Goal: Task Accomplishment & Management: Manage account settings

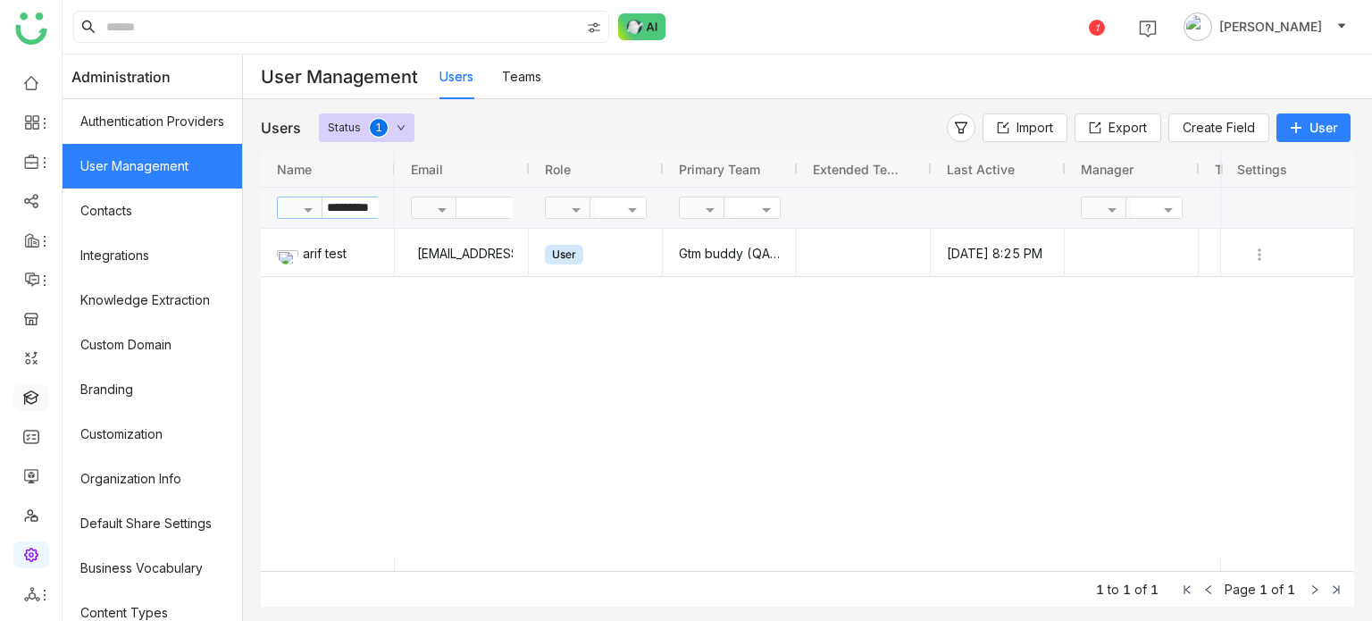
click at [29, 390] on link at bounding box center [31, 395] width 16 height 15
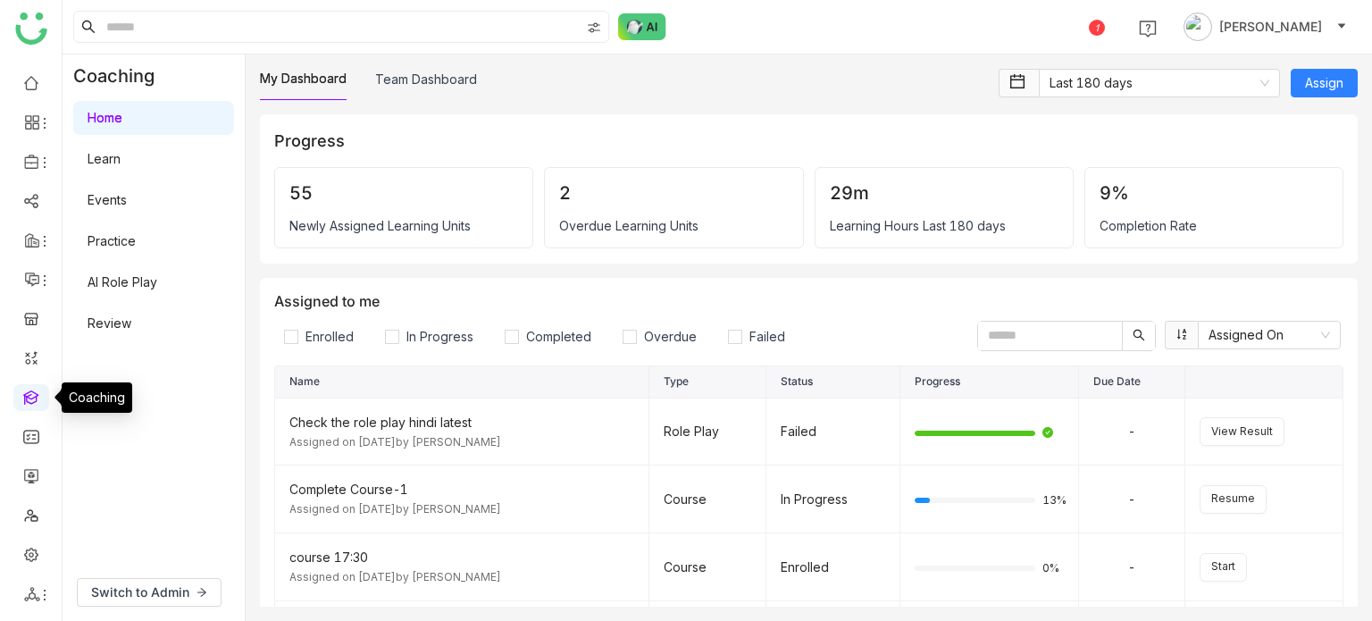
click at [38, 396] on link at bounding box center [31, 395] width 16 height 15
click at [32, 392] on link at bounding box center [31, 395] width 16 height 15
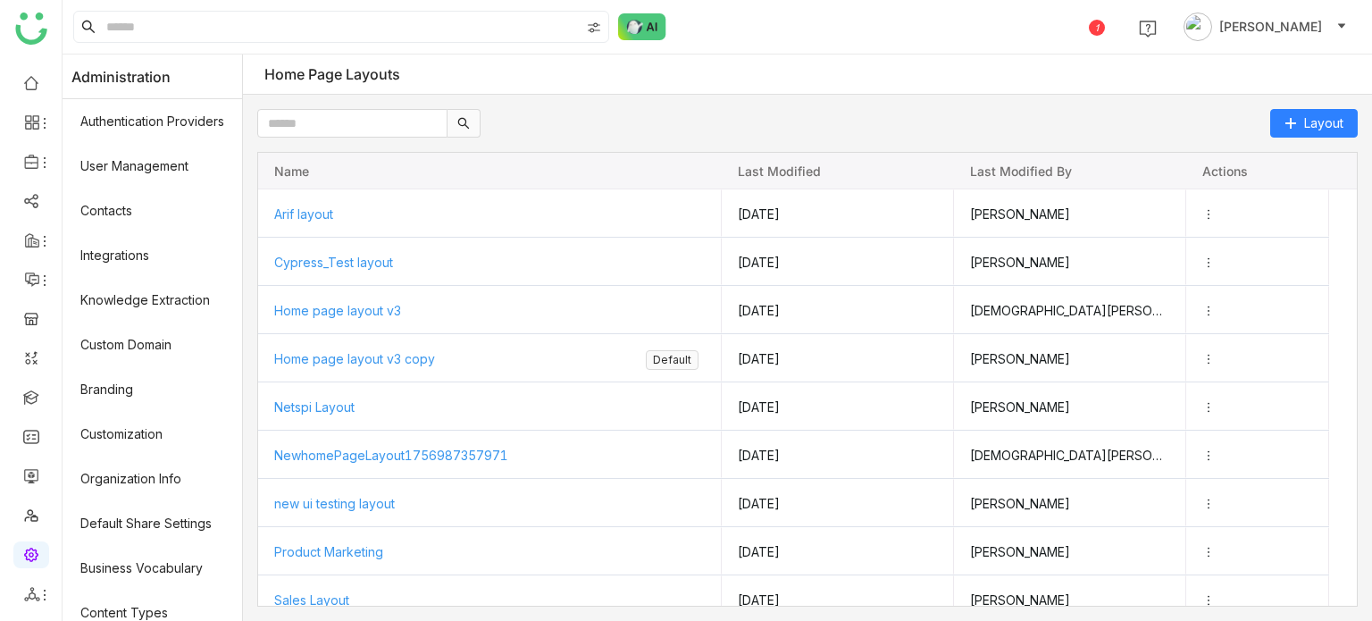
scroll to position [450, 0]
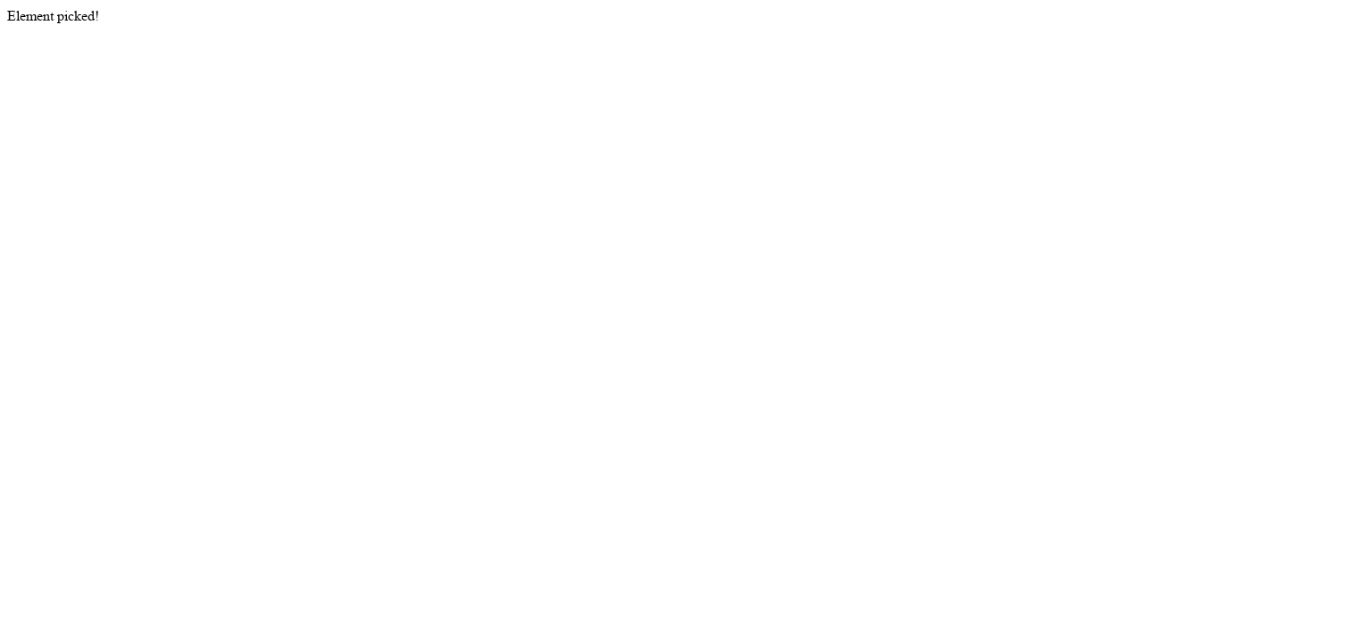
click at [886, 32] on html "Element picked!" at bounding box center [686, 16] width 1372 height 32
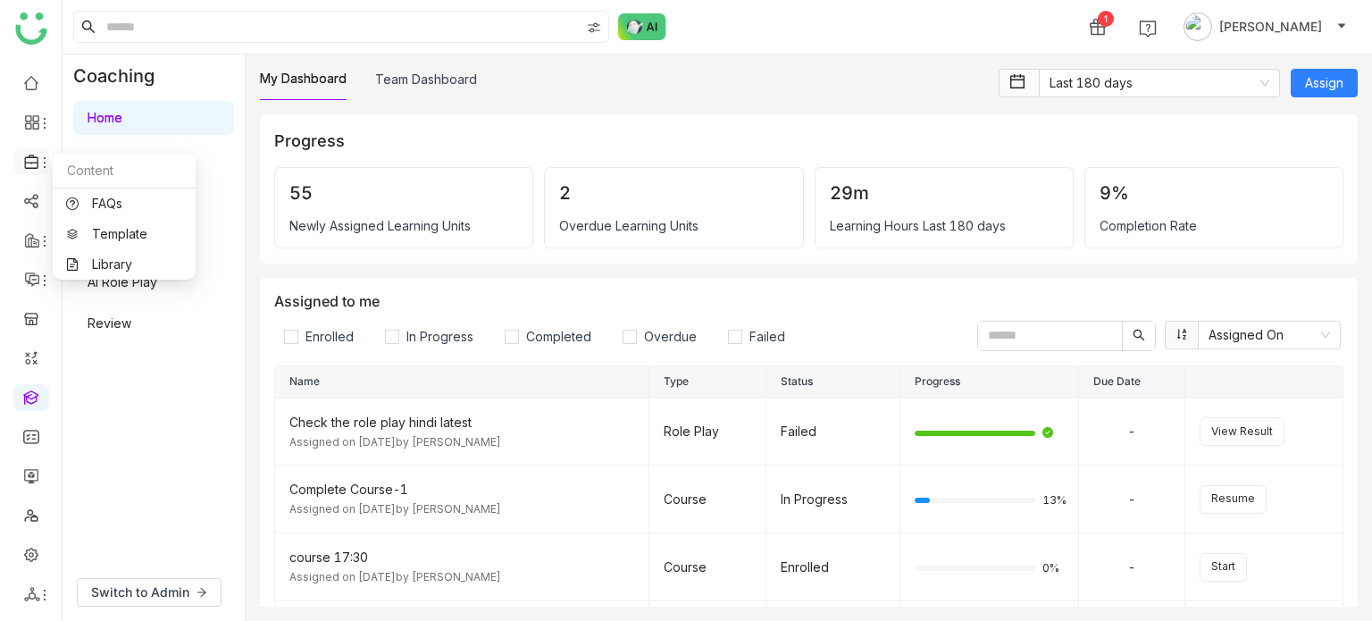
click at [36, 158] on icon at bounding box center [32, 162] width 16 height 16
click at [35, 160] on icon at bounding box center [32, 162] width 16 height 16
click at [89, 203] on link "FAQs" at bounding box center [124, 203] width 116 height 13
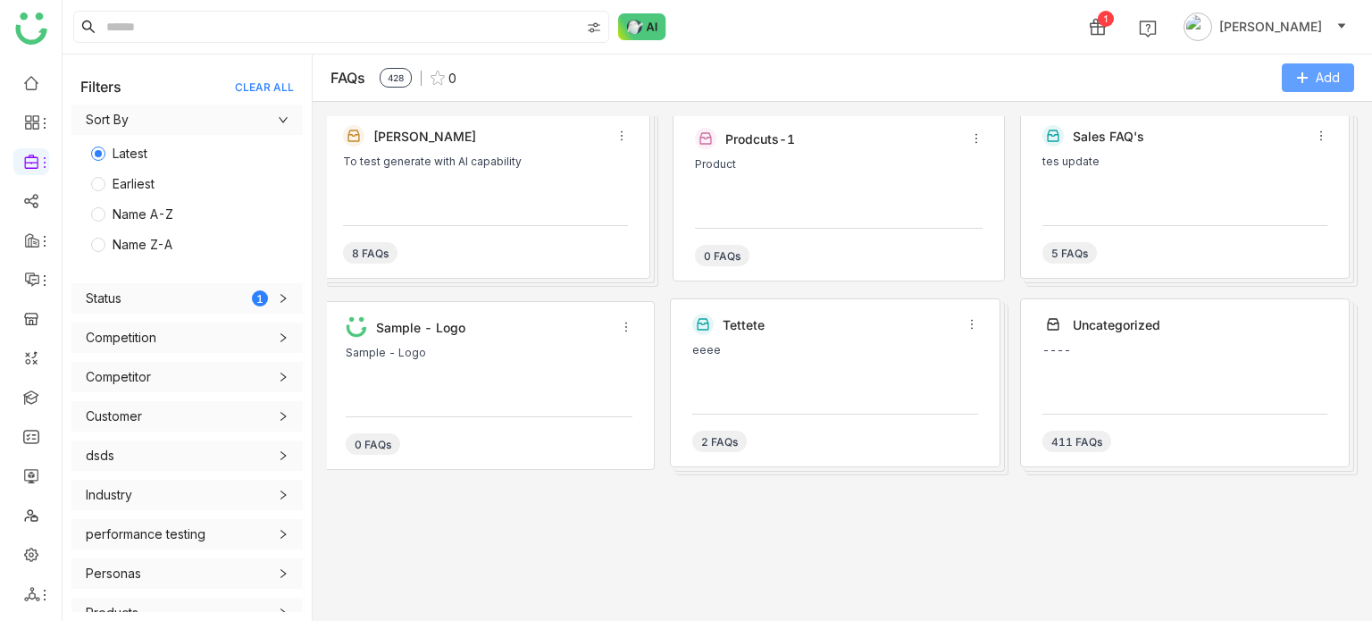
click at [1325, 74] on span "Add" at bounding box center [1328, 78] width 24 height 20
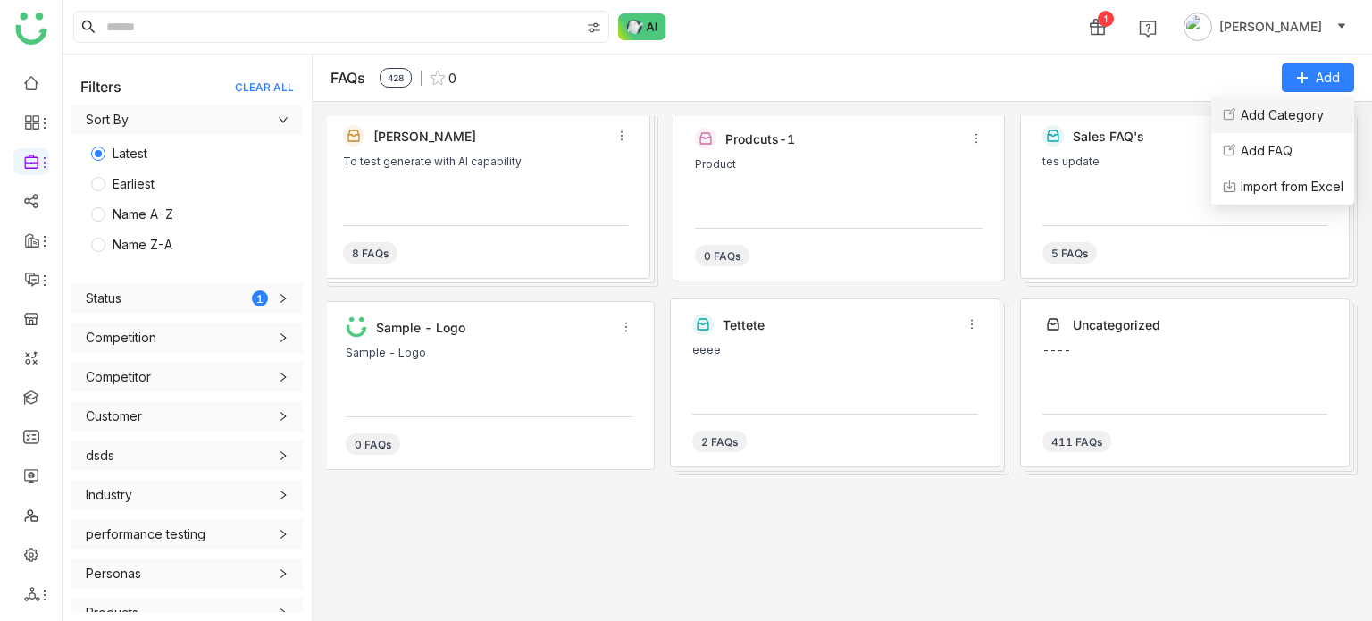
click at [1312, 113] on Category "Add Category" at bounding box center [1281, 115] width 83 height 20
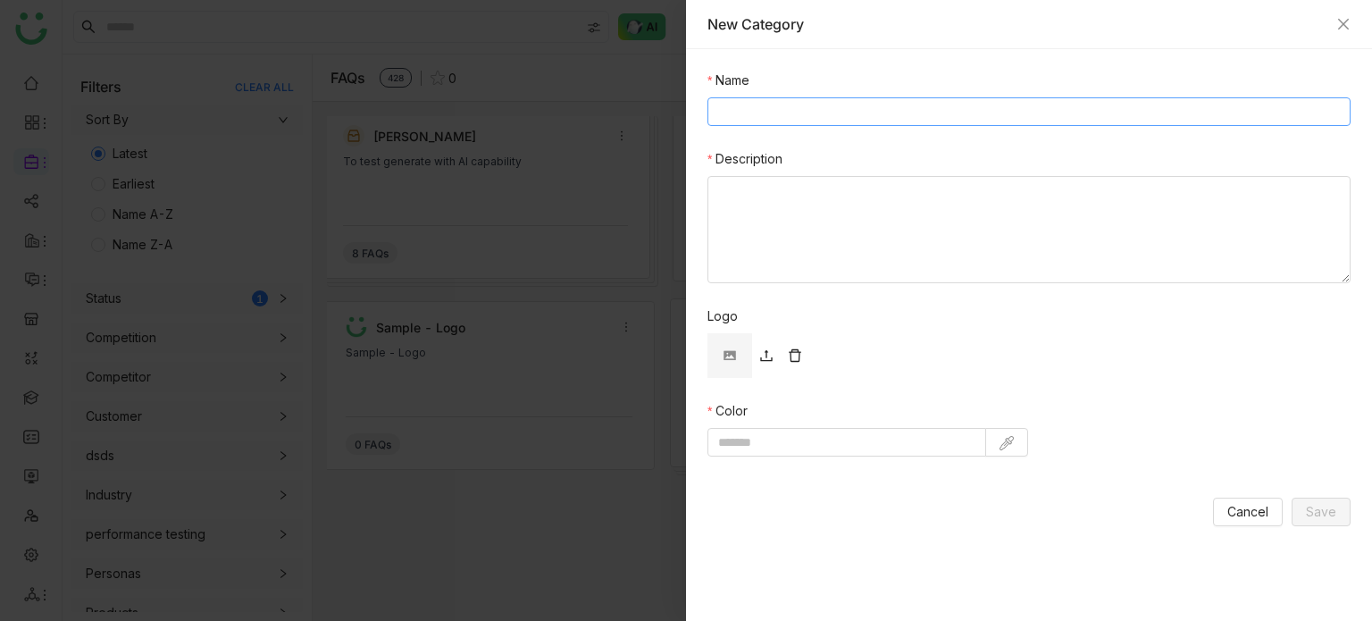
click at [1022, 113] on input "Name" at bounding box center [1028, 111] width 643 height 29
click at [1348, 28] on div "New Category" at bounding box center [1029, 24] width 686 height 49
click at [1348, 28] on icon "Close" at bounding box center [1343, 24] width 11 height 11
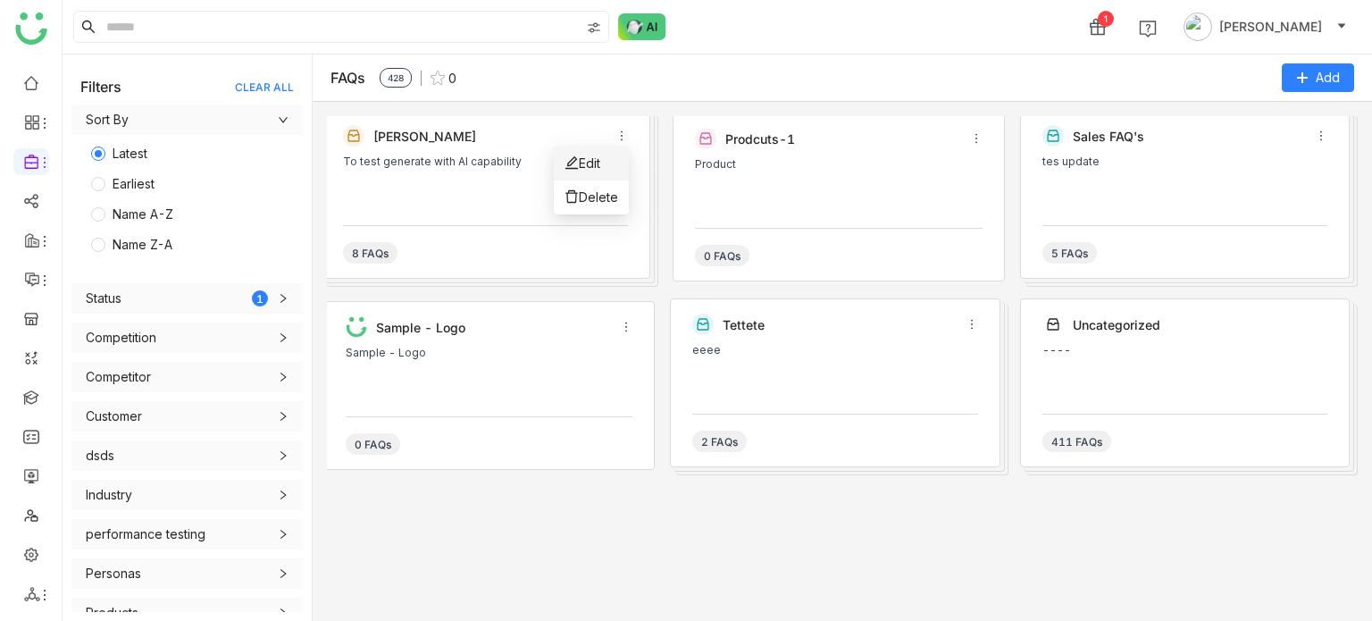
click at [614, 163] on li "Edit" at bounding box center [591, 163] width 75 height 34
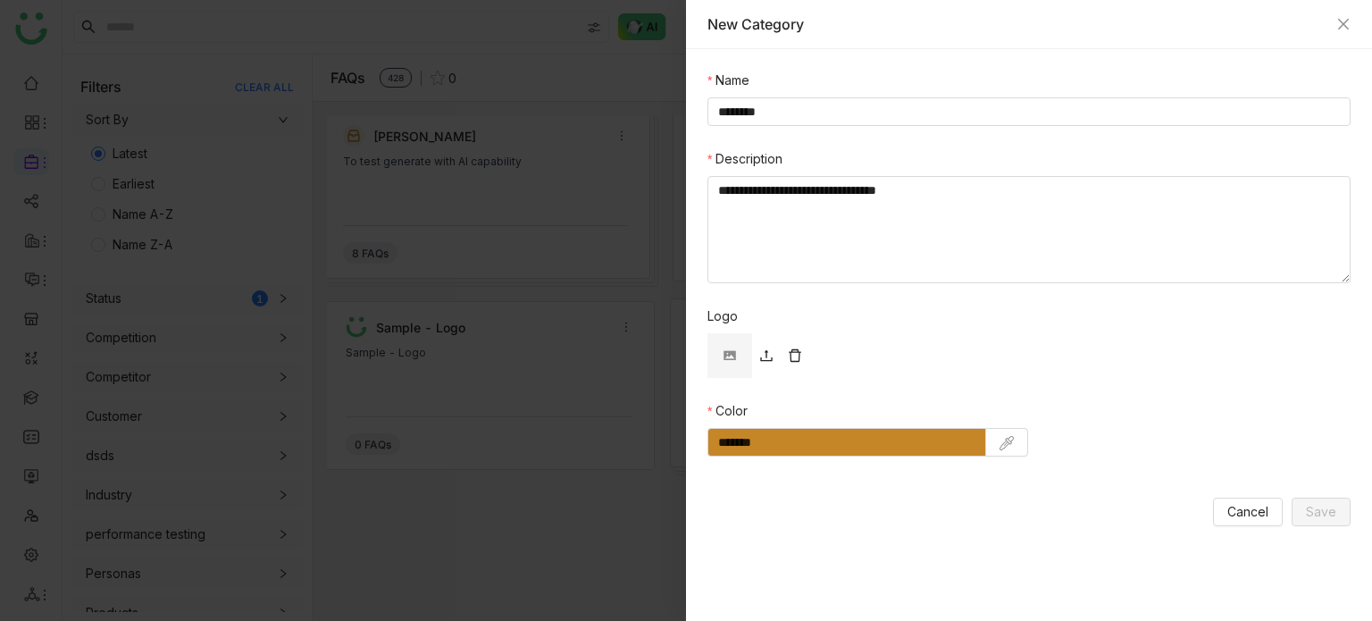
click at [732, 347] on img at bounding box center [729, 355] width 45 height 45
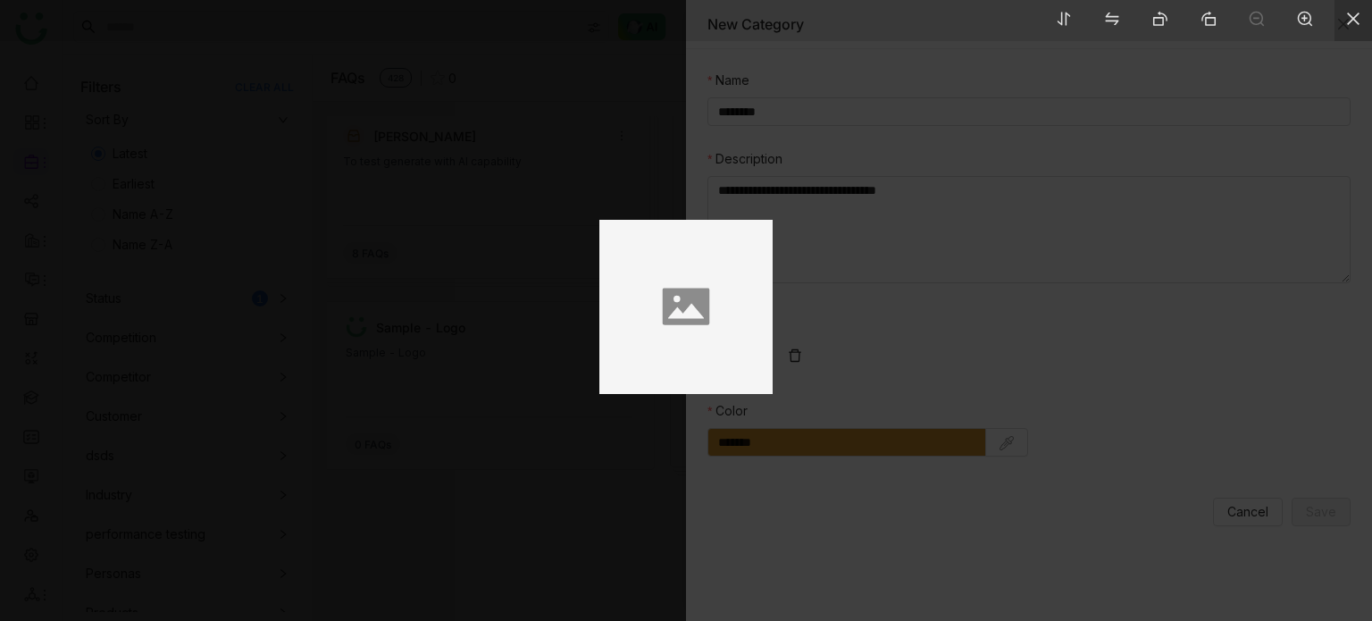
click at [1348, 21] on icon at bounding box center [1353, 19] width 16 height 16
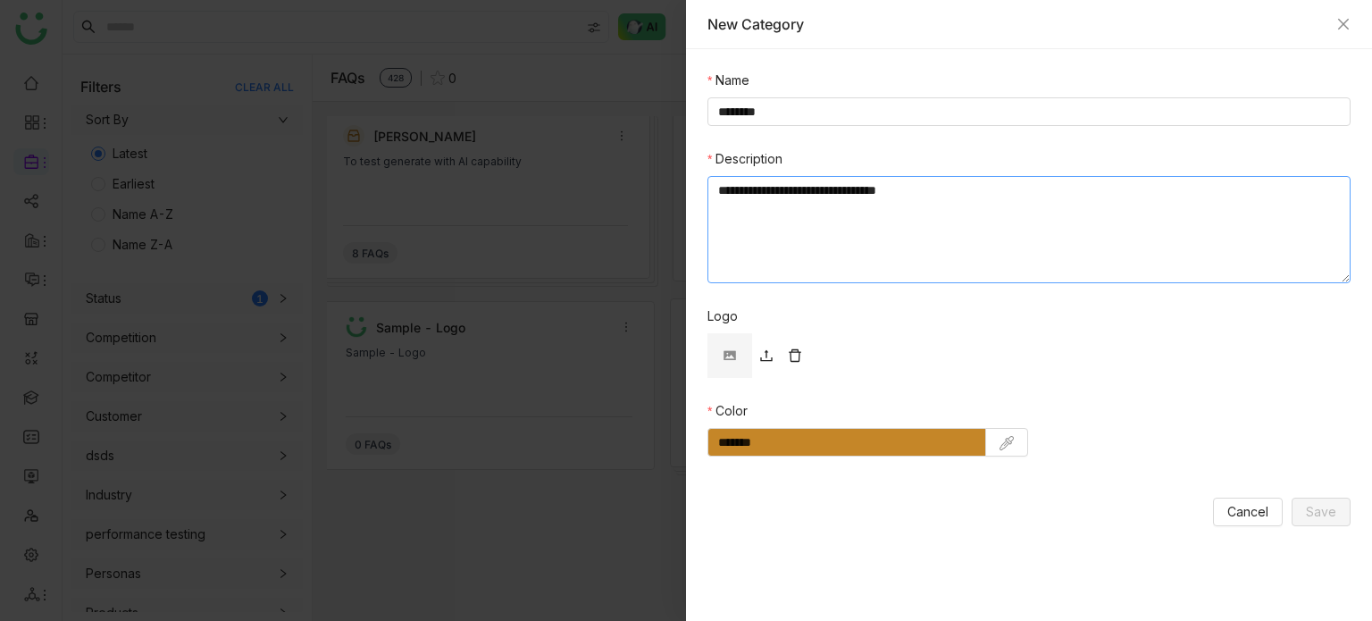
click at [967, 220] on textarea "**********" at bounding box center [1028, 229] width 643 height 107
click at [1339, 21] on icon "Close" at bounding box center [1343, 24] width 14 height 14
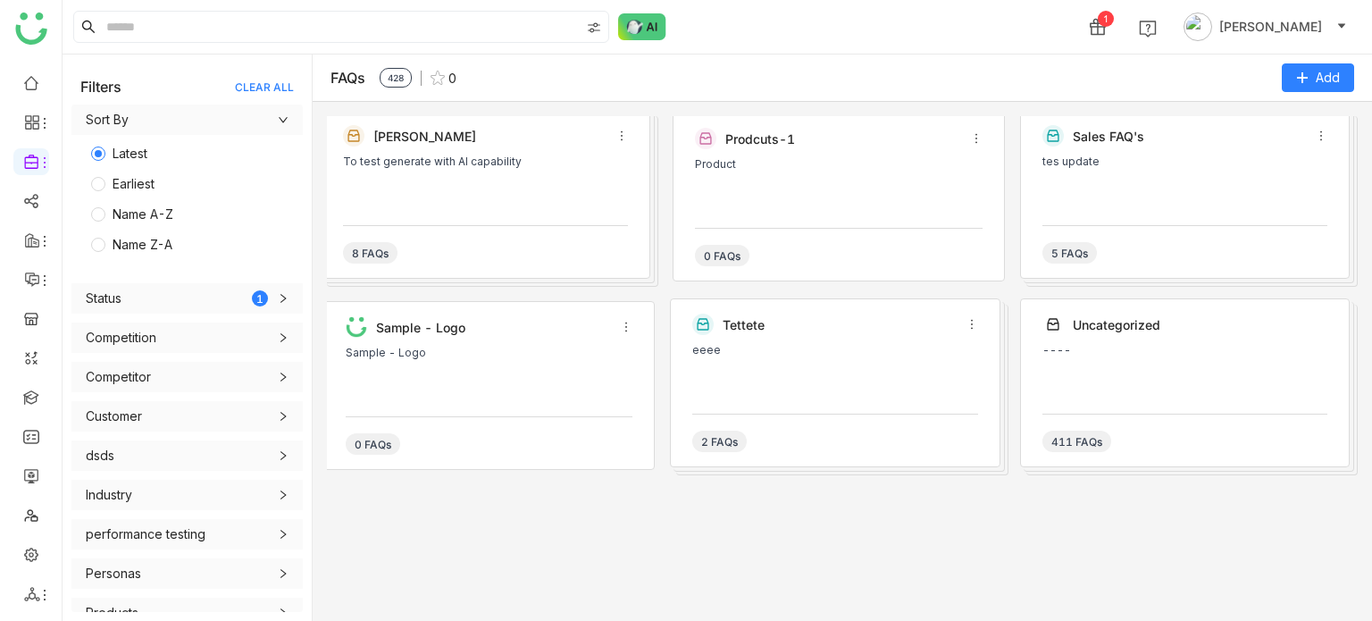
click at [518, 163] on div "To test generate with AI capability" at bounding box center [485, 161] width 285 height 13
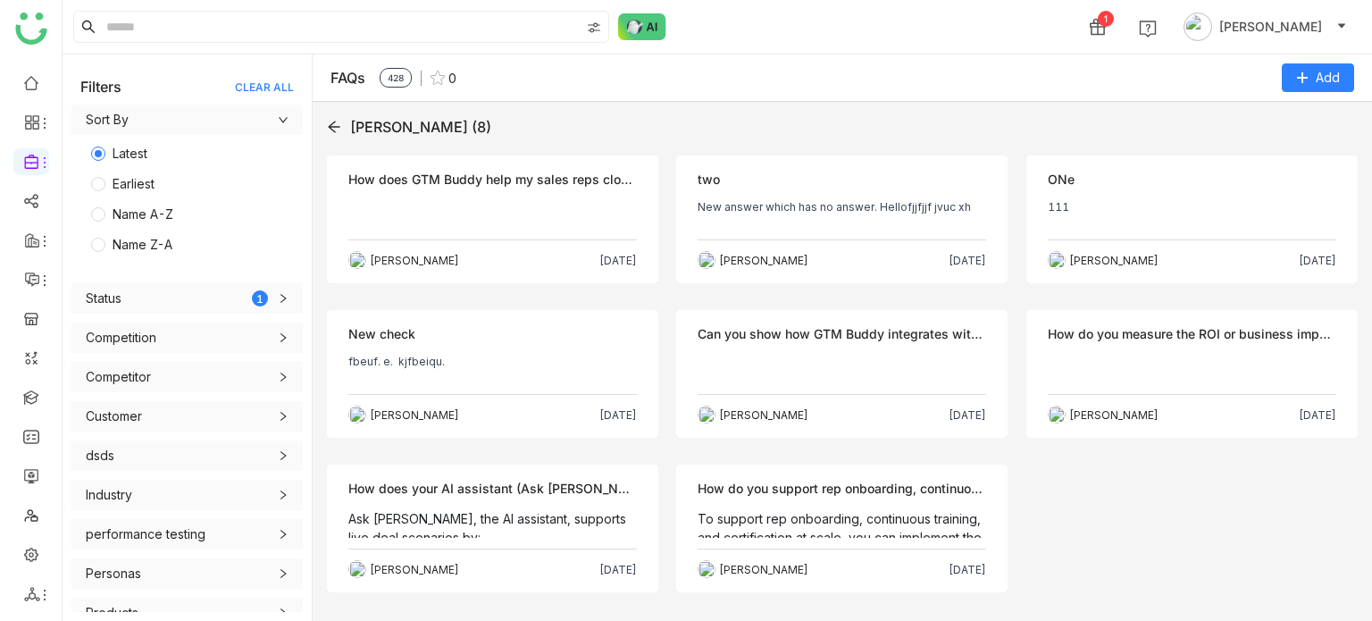
click at [482, 190] on div "Objection How does GTM Buddy help my sales reps close more deals faster? karthi…" at bounding box center [492, 219] width 331 height 128
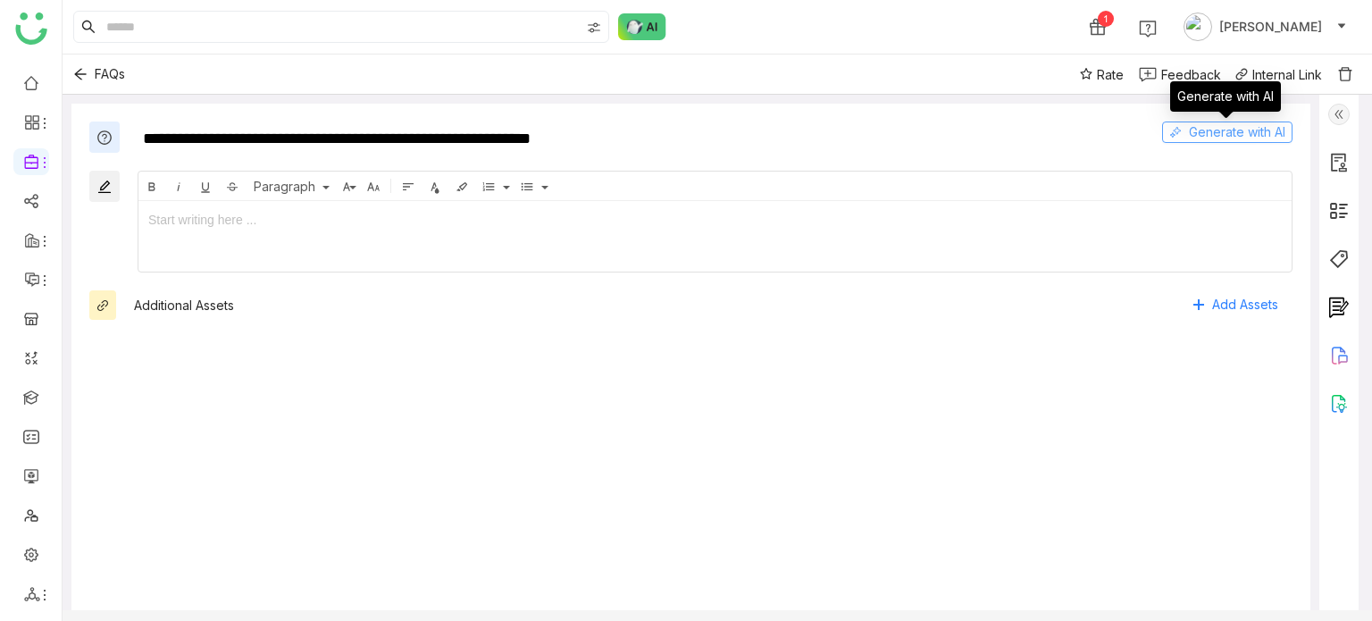
click at [1235, 129] on span "Generate with AI" at bounding box center [1237, 132] width 96 height 20
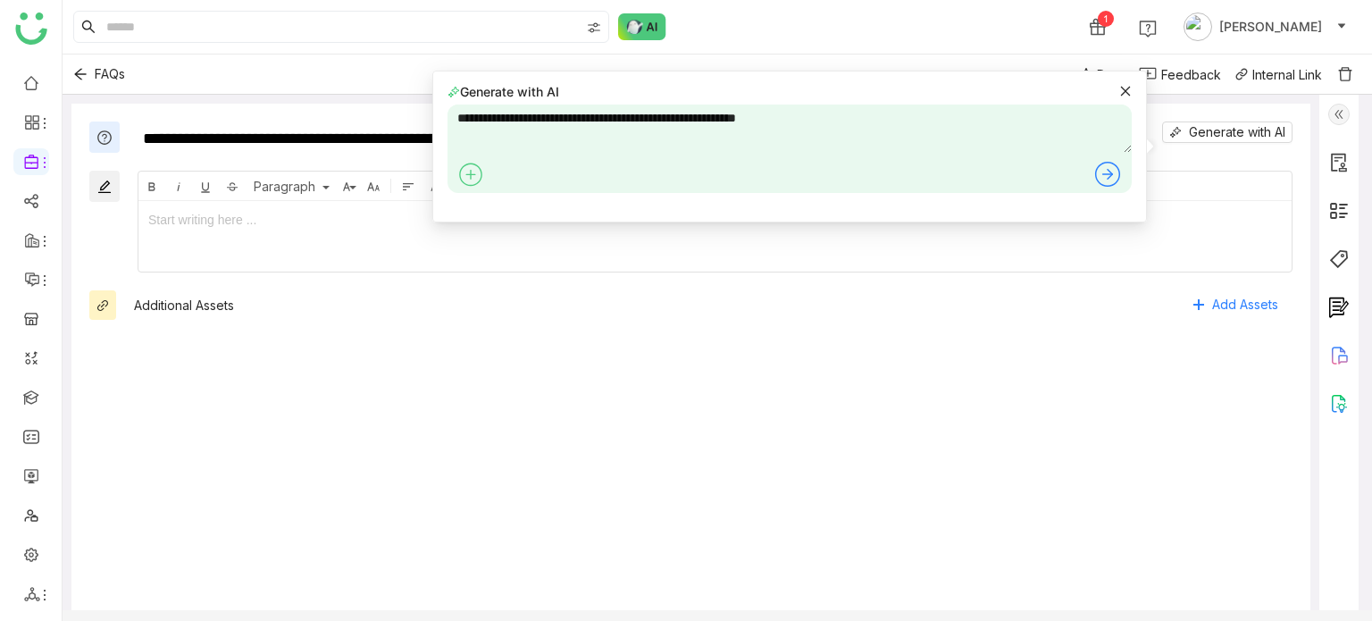
click at [1130, 82] on div "Generate with AI" at bounding box center [789, 91] width 684 height 19
click at [1124, 93] on icon at bounding box center [1125, 91] width 13 height 13
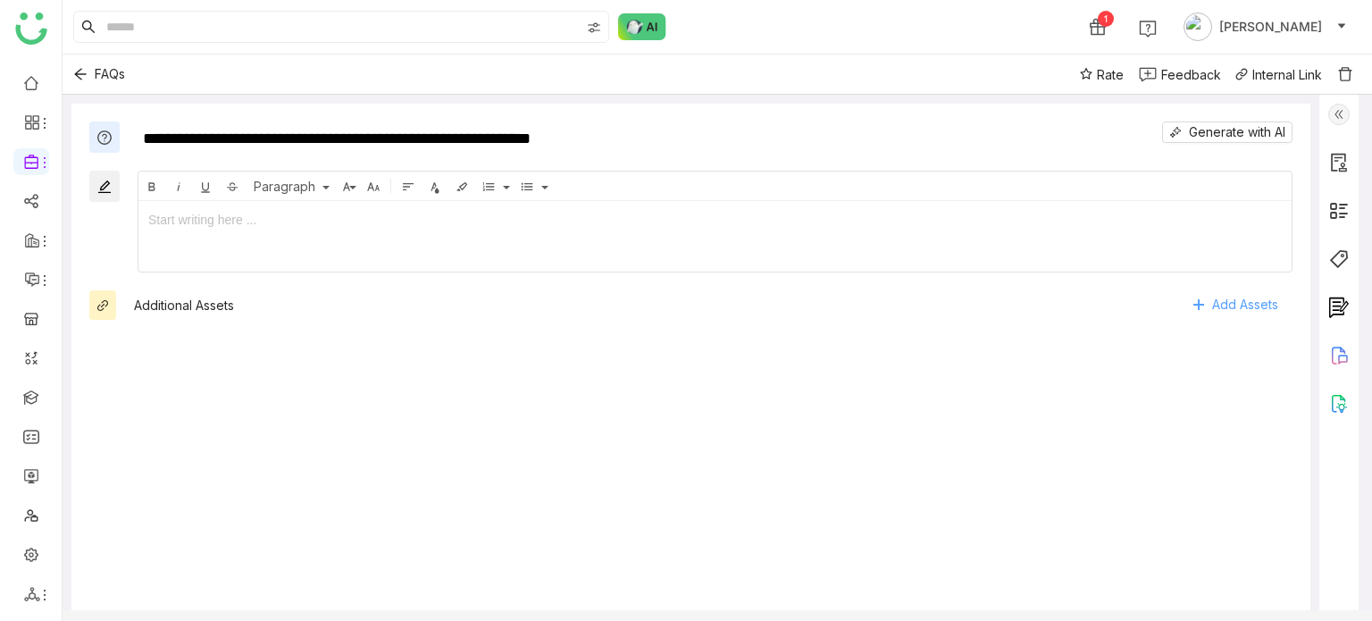
click at [1240, 297] on span "Add Assets" at bounding box center [1245, 304] width 66 height 27
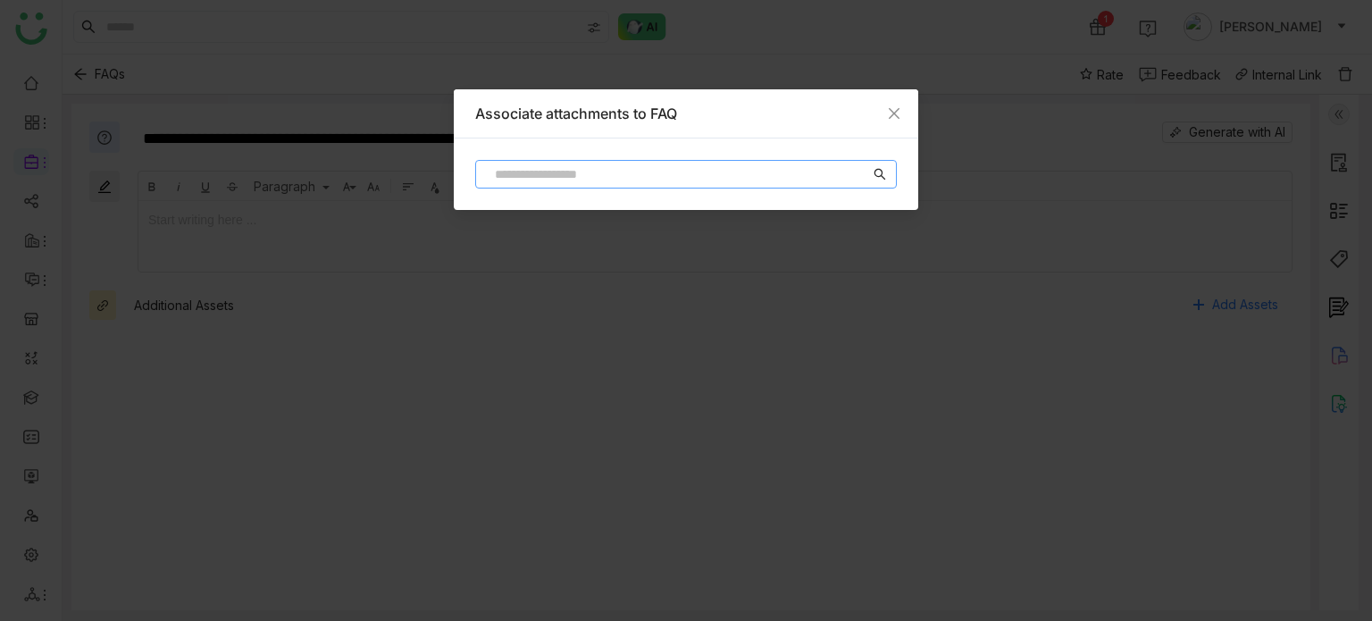
click at [714, 171] on input at bounding box center [678, 174] width 384 height 20
click at [897, 121] on span "Close" at bounding box center [894, 113] width 48 height 48
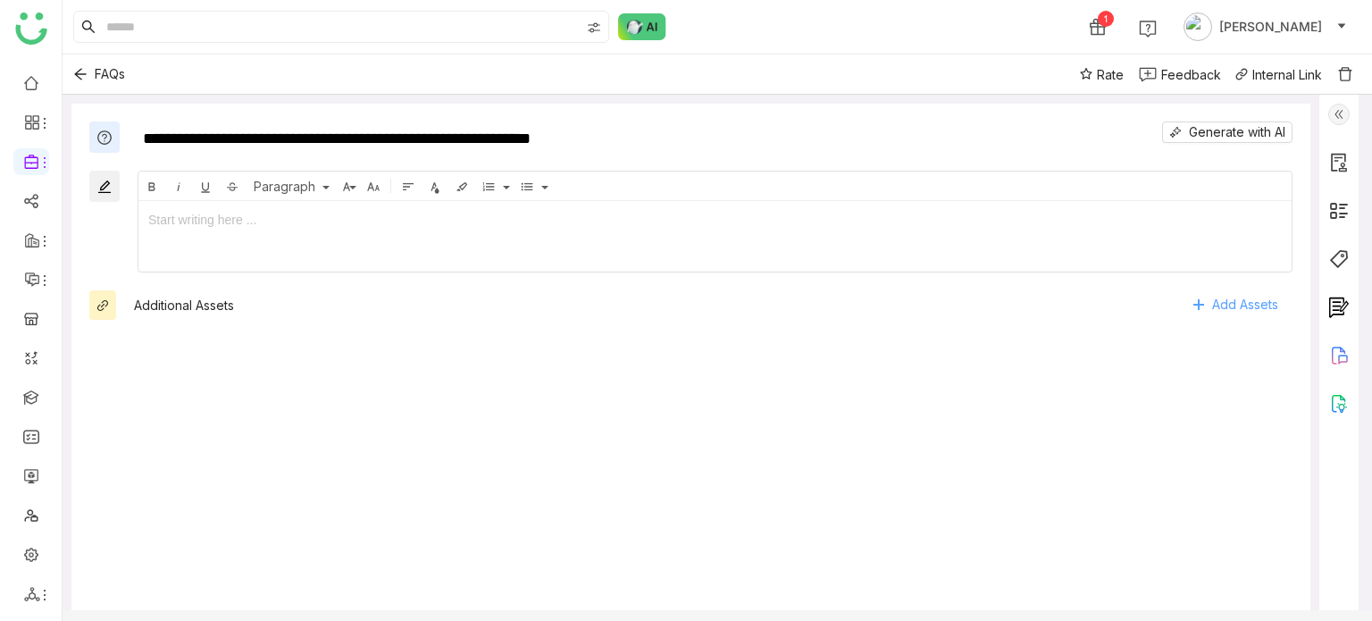
click at [1216, 313] on span "Add Assets" at bounding box center [1245, 304] width 66 height 27
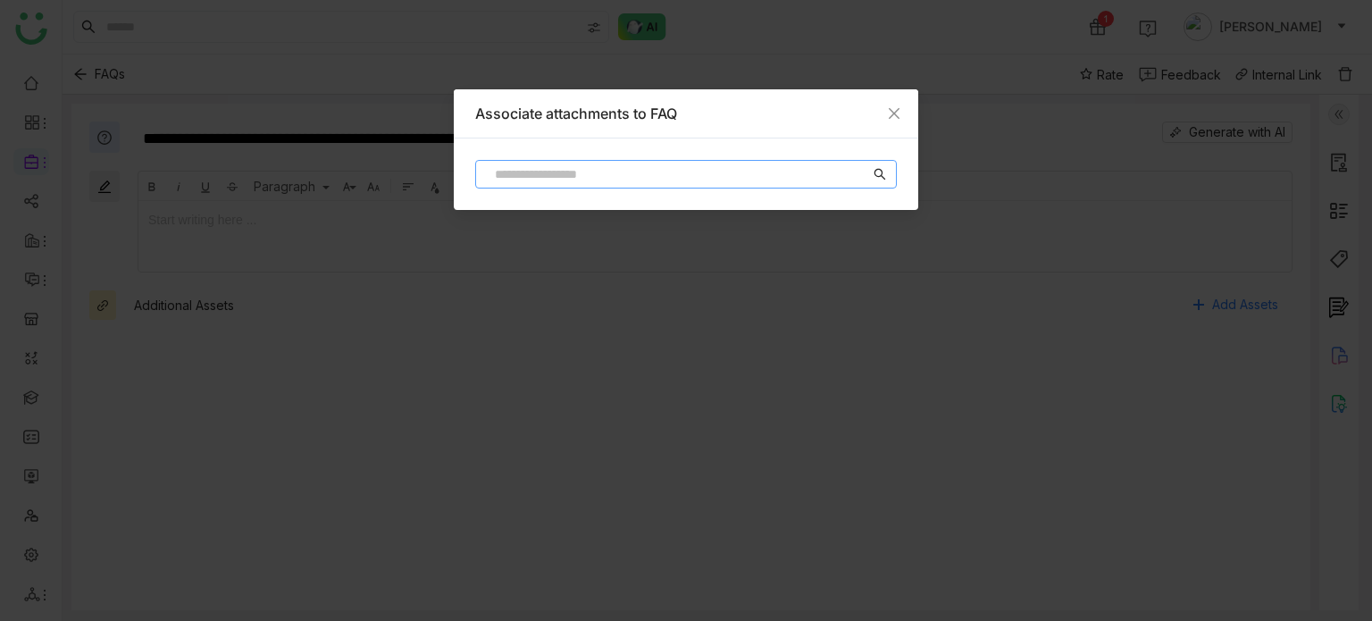
click at [625, 165] on input at bounding box center [678, 174] width 384 height 20
type input "*"
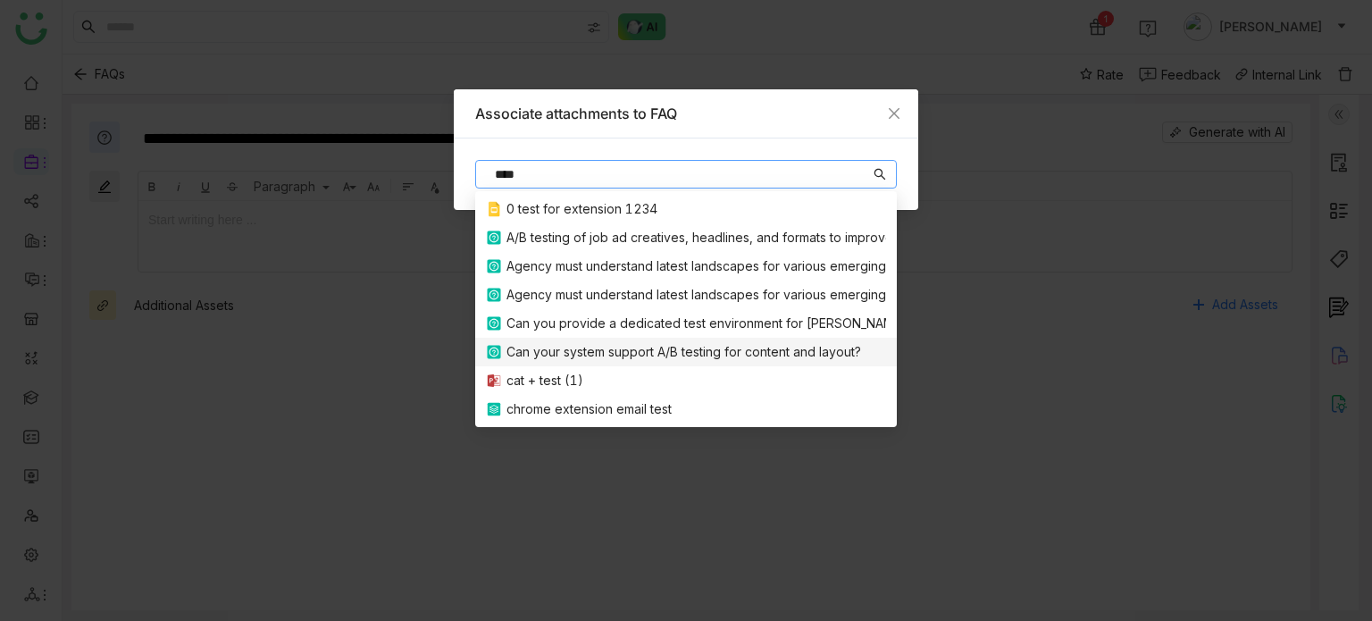
scroll to position [57, 0]
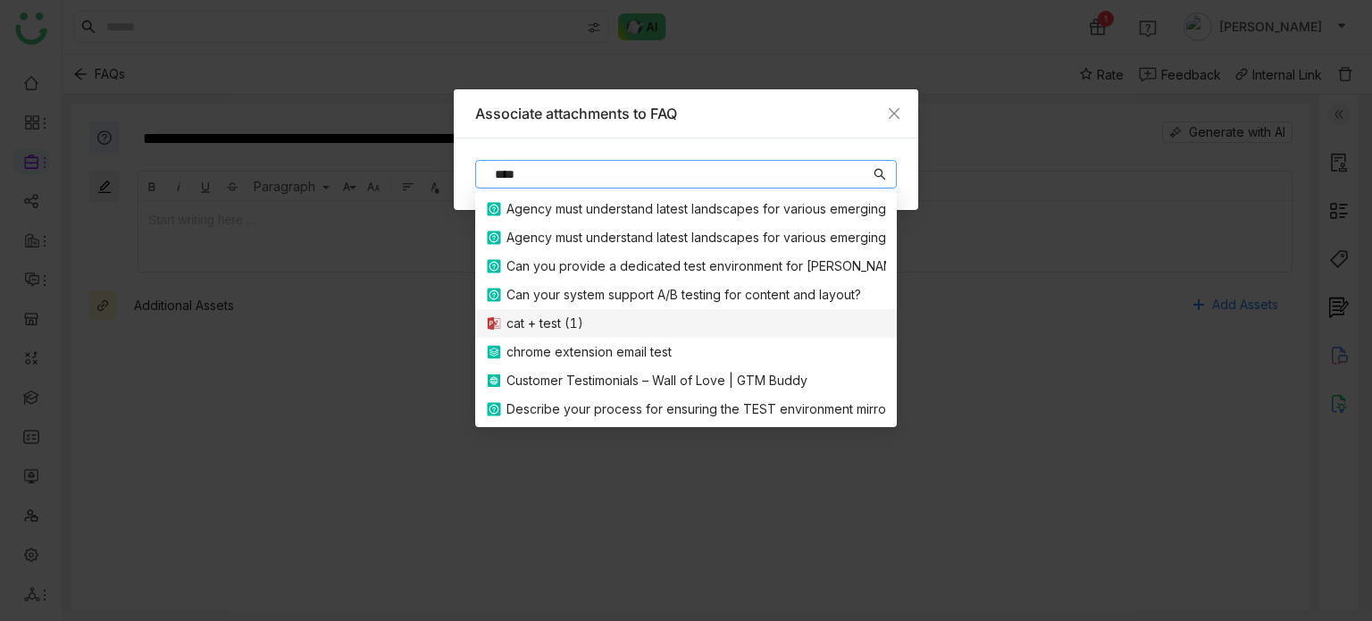
click at [611, 317] on div "cat + test (1)" at bounding box center [686, 323] width 400 height 20
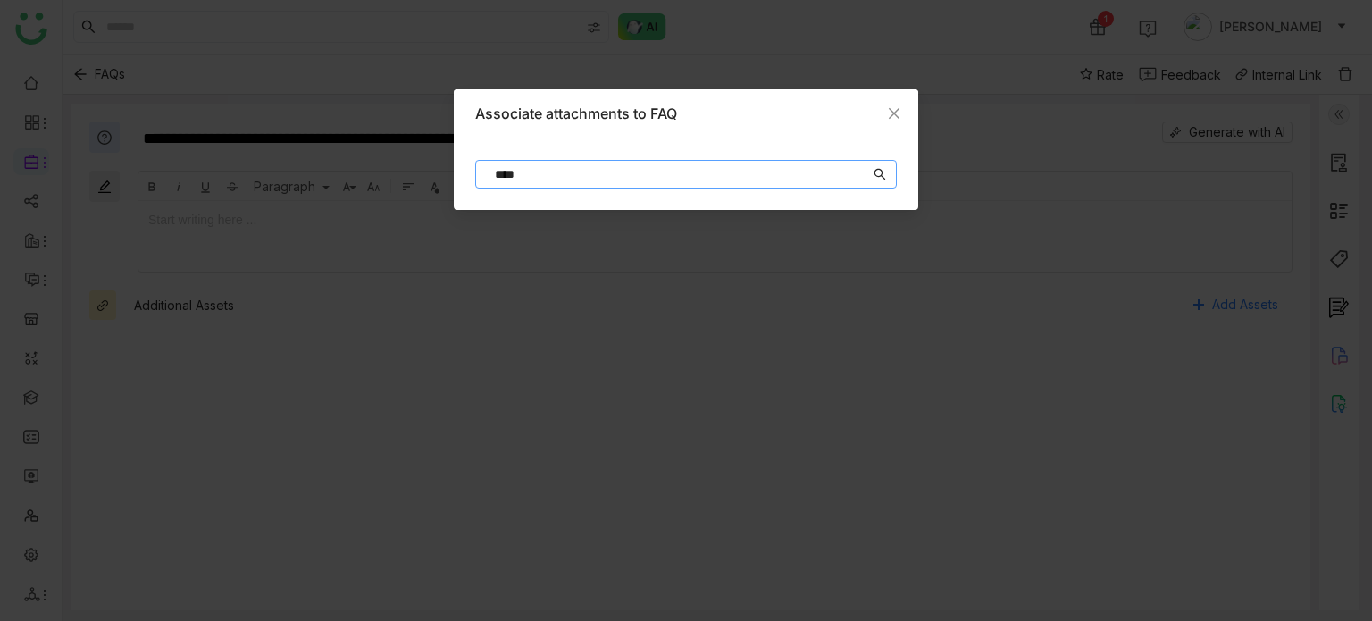
type input "**********"
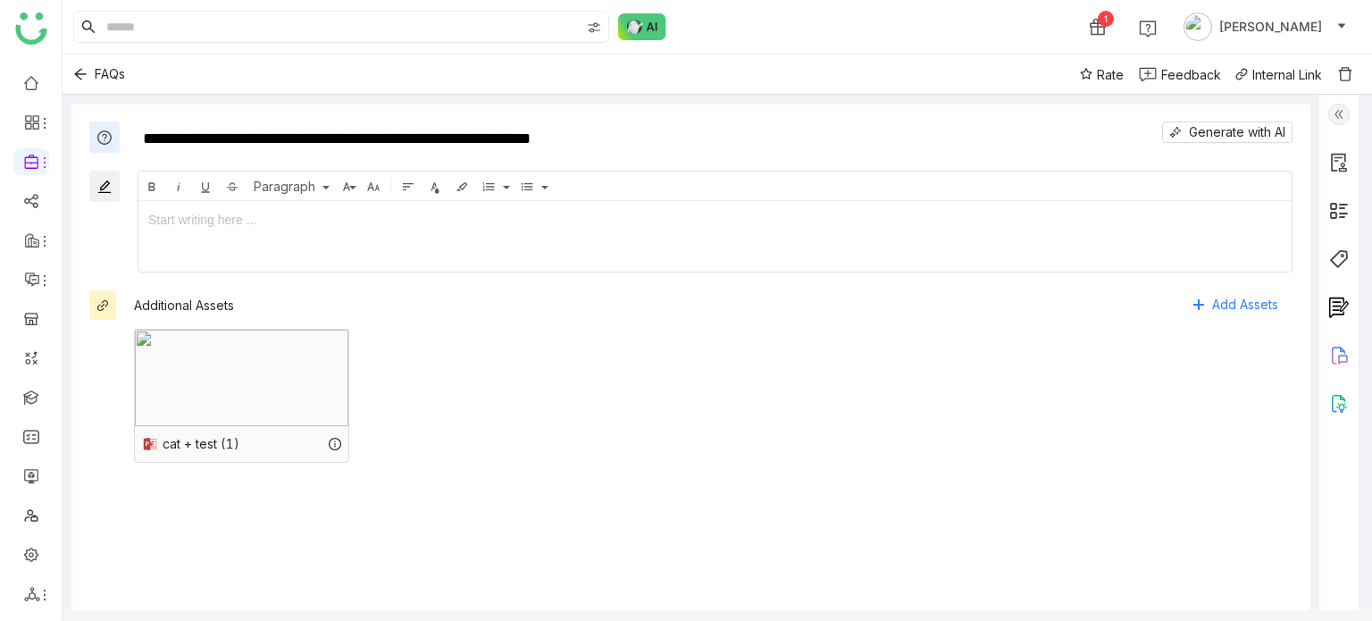
click at [643, 231] on div at bounding box center [714, 237] width 1153 height 54
click at [355, 206] on div "******** Start writing here ..." at bounding box center [714, 232] width 1153 height 63
click at [351, 227] on div "********" at bounding box center [714, 220] width 1133 height 20
click at [793, 224] on div "********" at bounding box center [714, 220] width 1133 height 20
click at [1250, 311] on span "Add Assets" at bounding box center [1245, 304] width 66 height 27
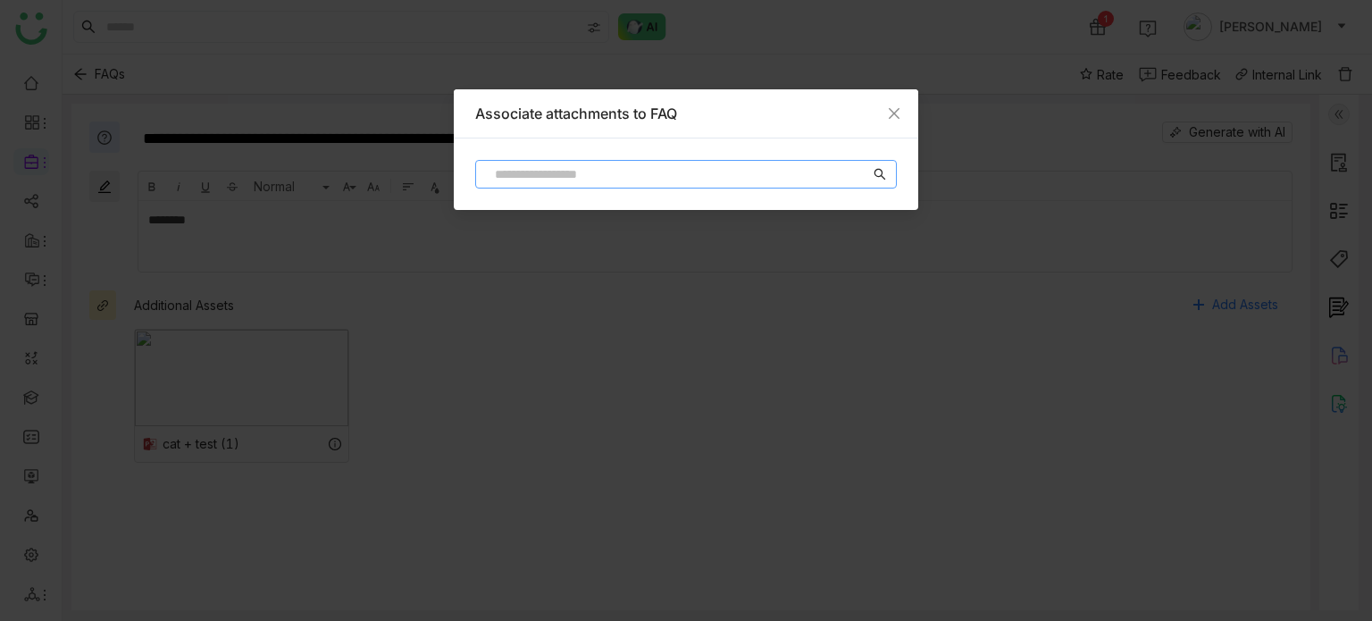
click at [715, 172] on input at bounding box center [678, 174] width 384 height 20
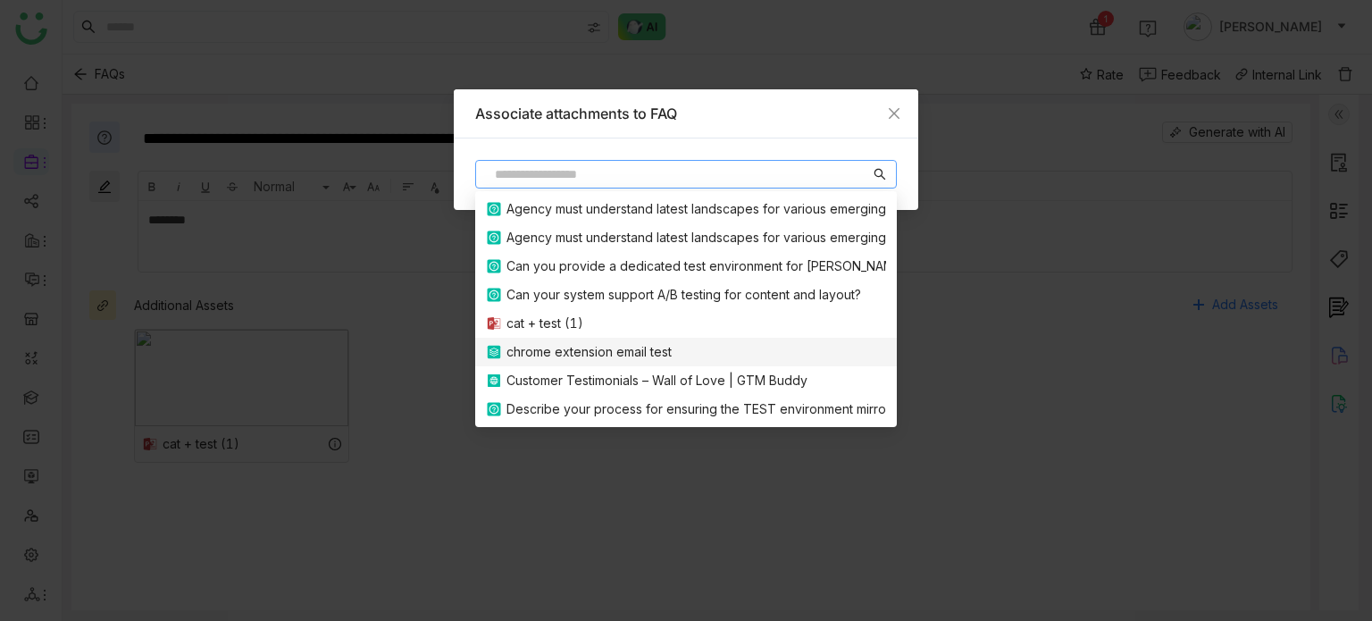
click at [682, 351] on div "chrome extension email test" at bounding box center [686, 352] width 400 height 20
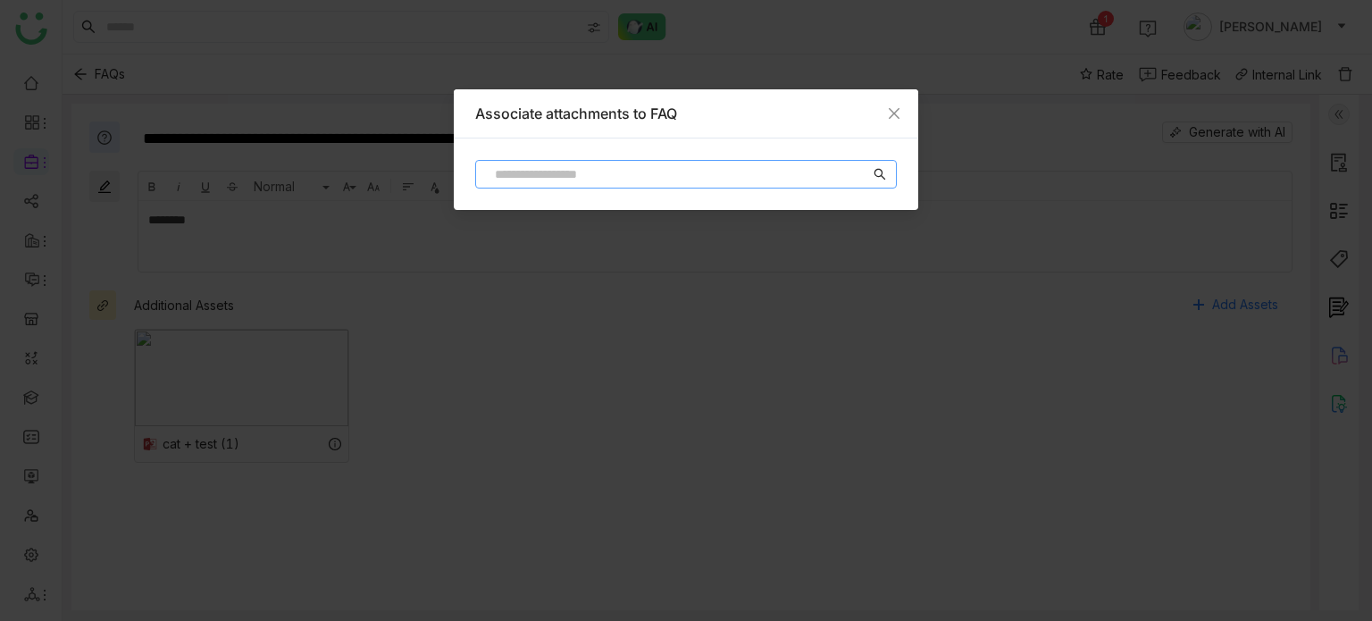
type input "**********"
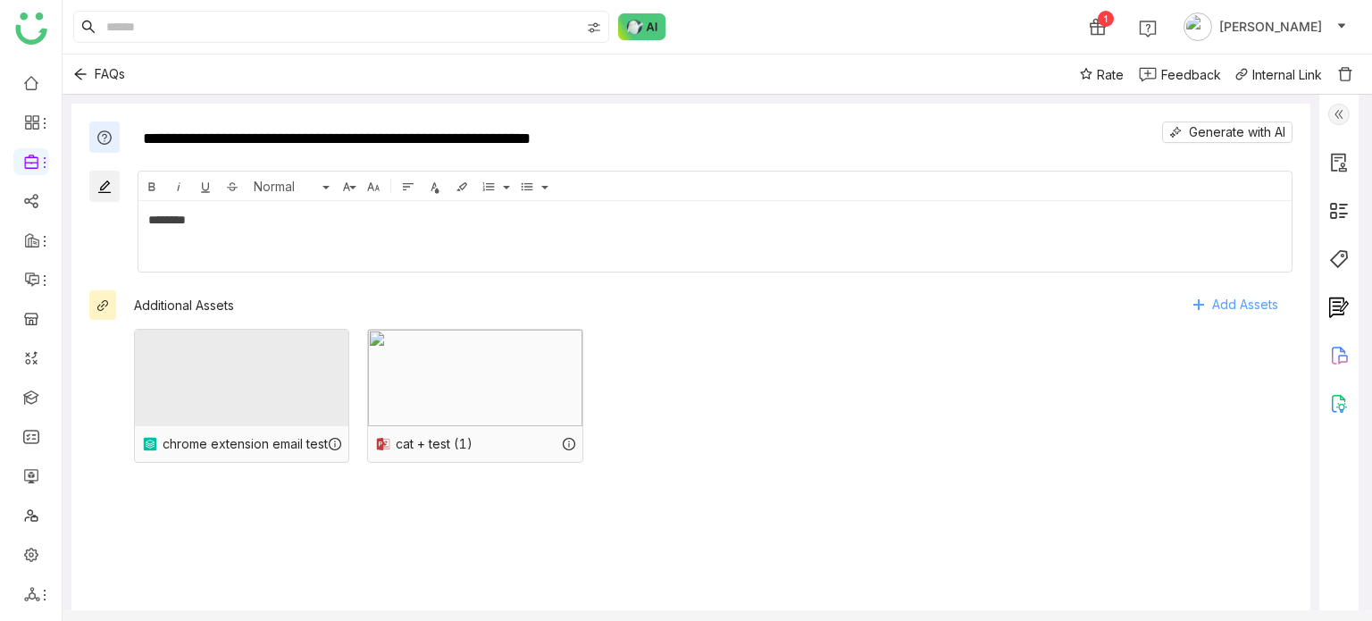
click at [1270, 309] on span "Add Assets" at bounding box center [1245, 304] width 66 height 27
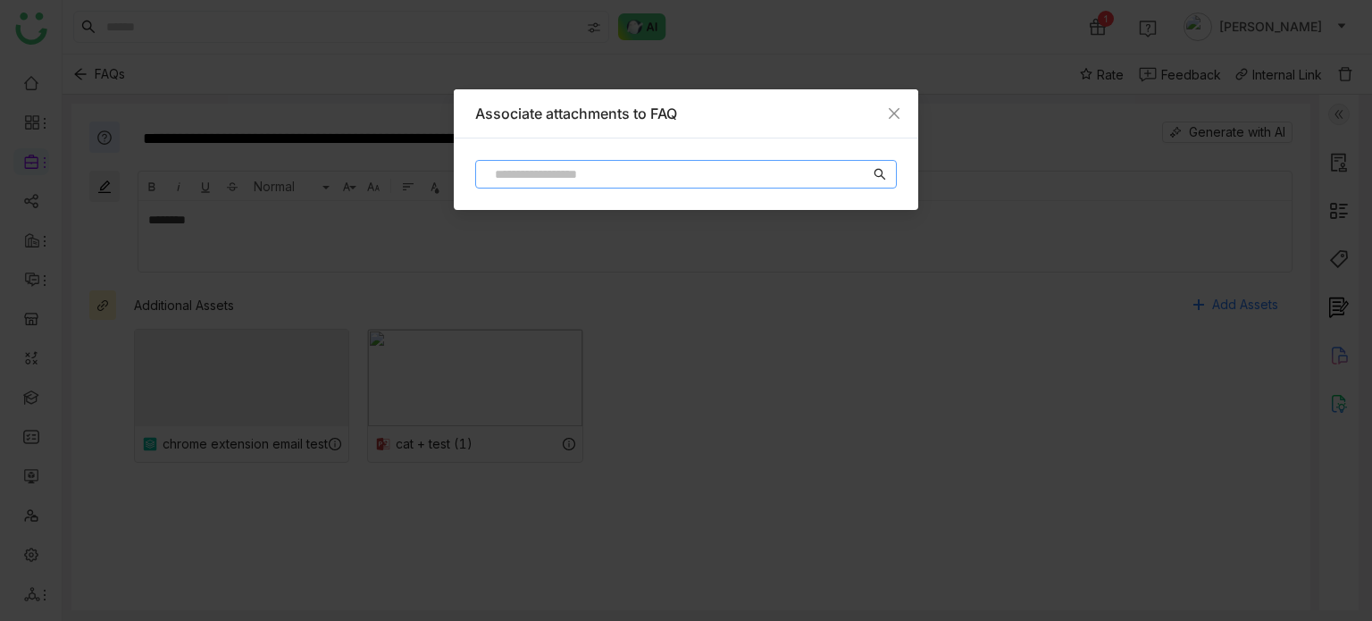
click at [647, 160] on nz-input-group at bounding box center [686, 174] width 422 height 29
click at [647, 165] on input at bounding box center [678, 174] width 384 height 20
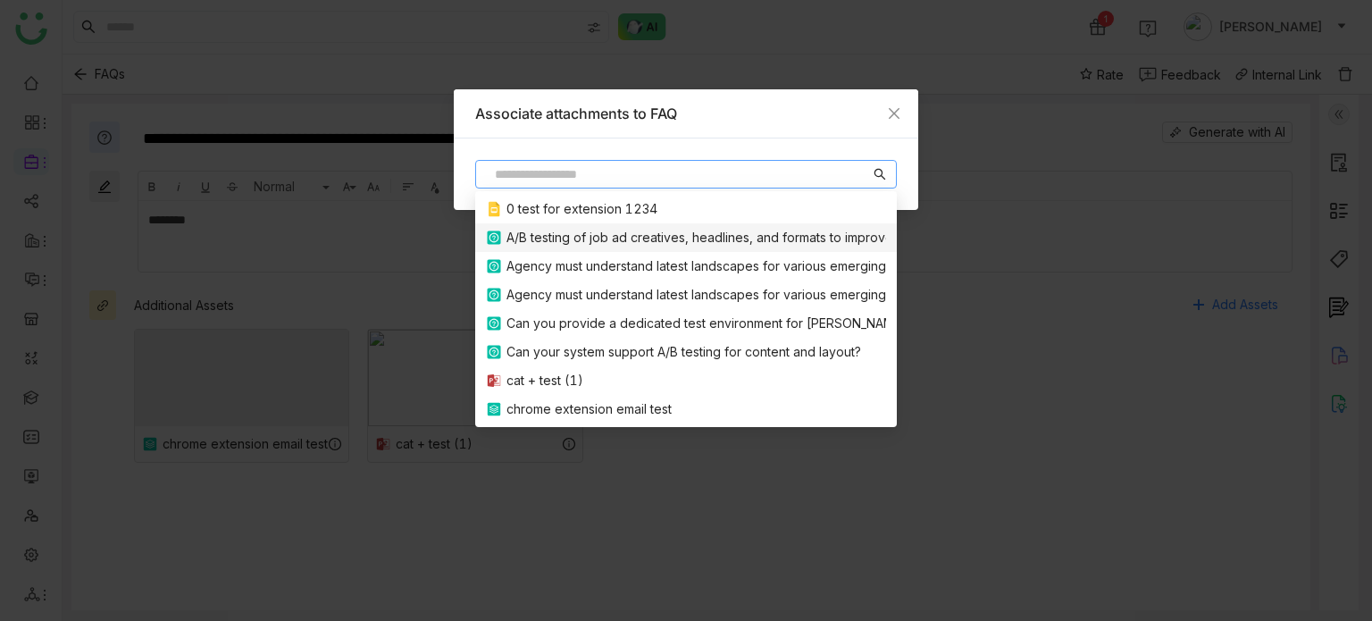
click at [638, 235] on div "A/B testing of job ad creatives, headlines, and formats to improve application …" at bounding box center [751, 238] width 490 height 20
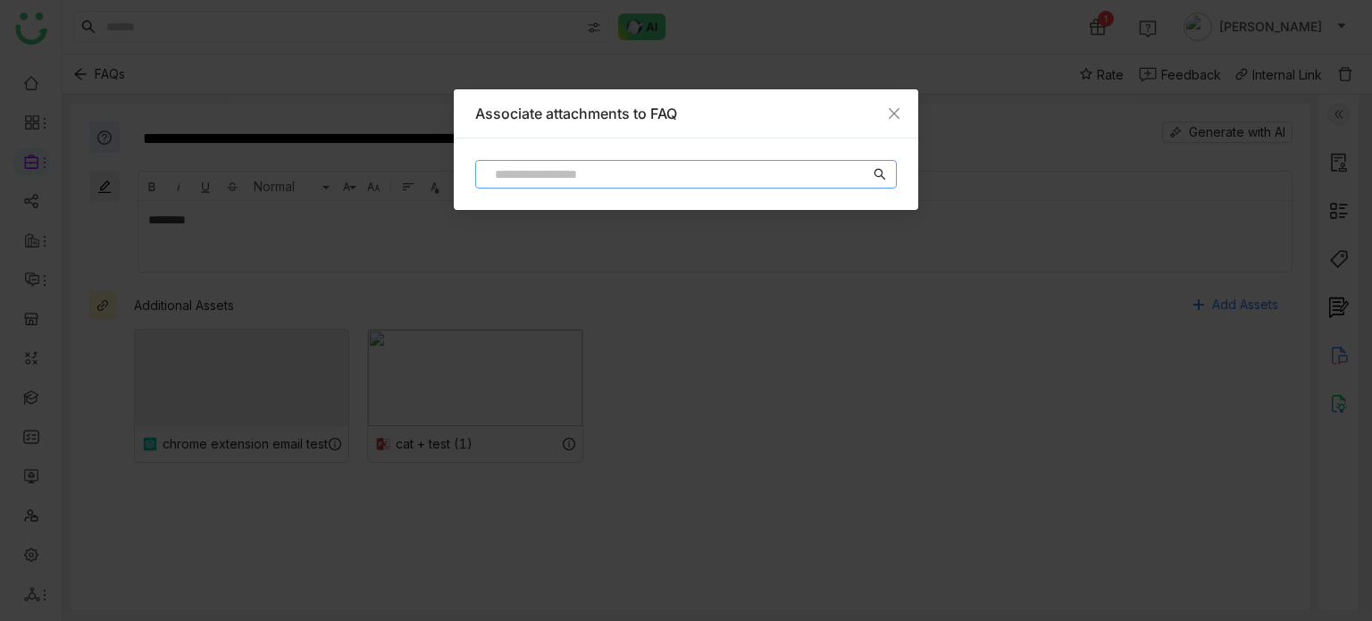
type input "**********"
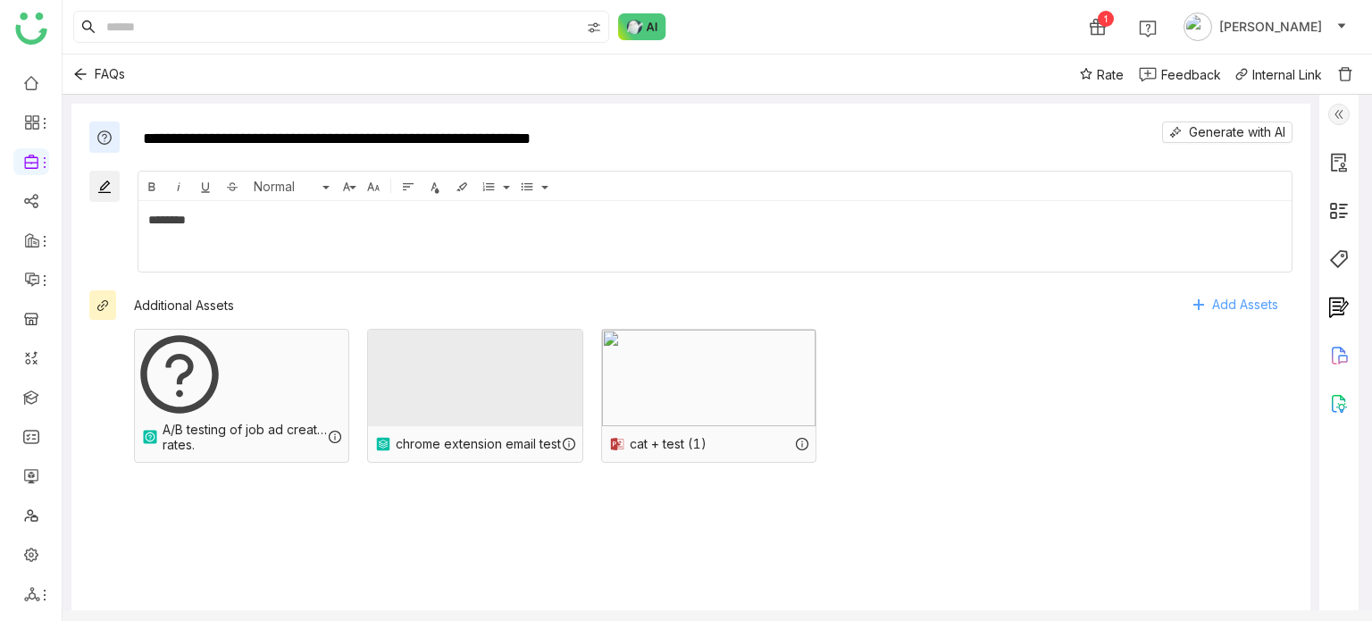
click at [1238, 303] on span "Add Assets" at bounding box center [1245, 304] width 66 height 27
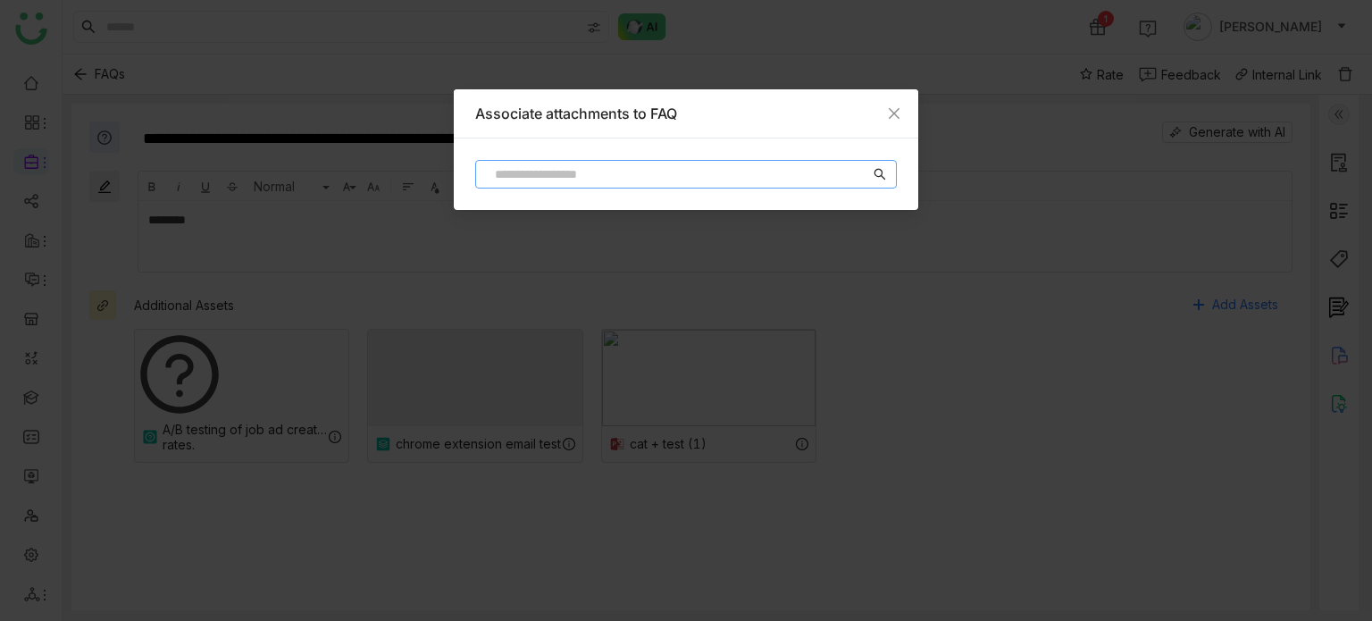
click at [680, 172] on input at bounding box center [678, 174] width 384 height 20
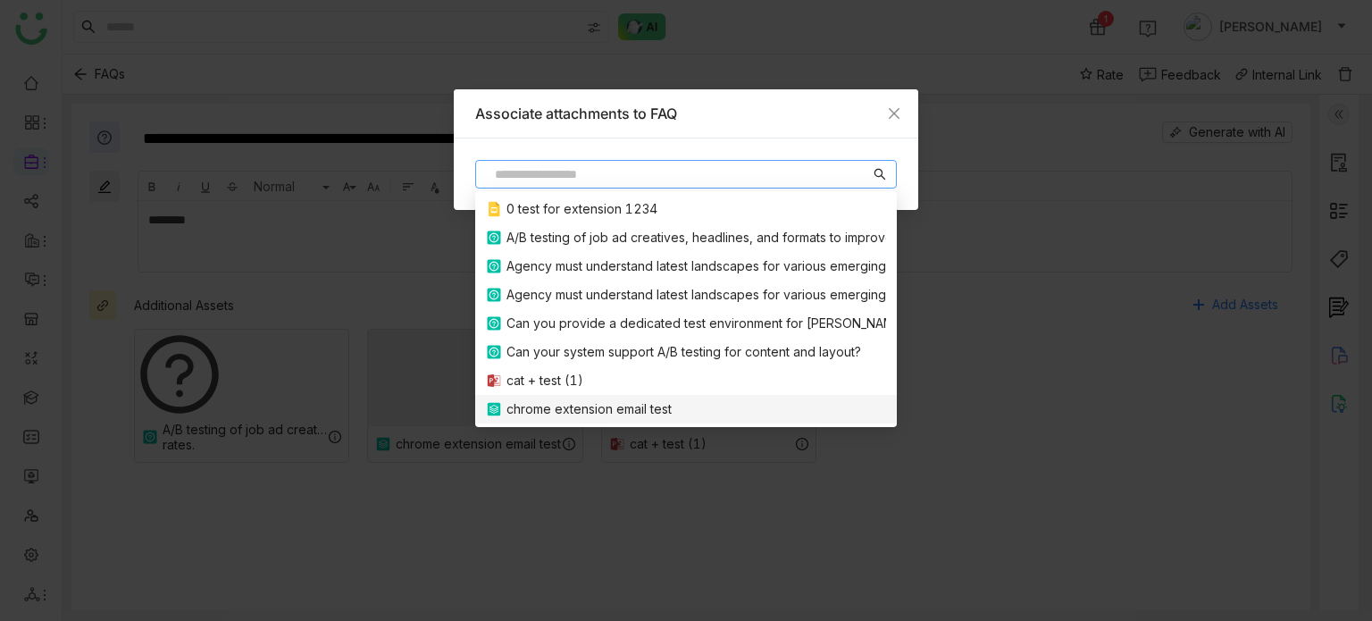
click at [678, 417] on div "chrome extension email test" at bounding box center [686, 409] width 400 height 20
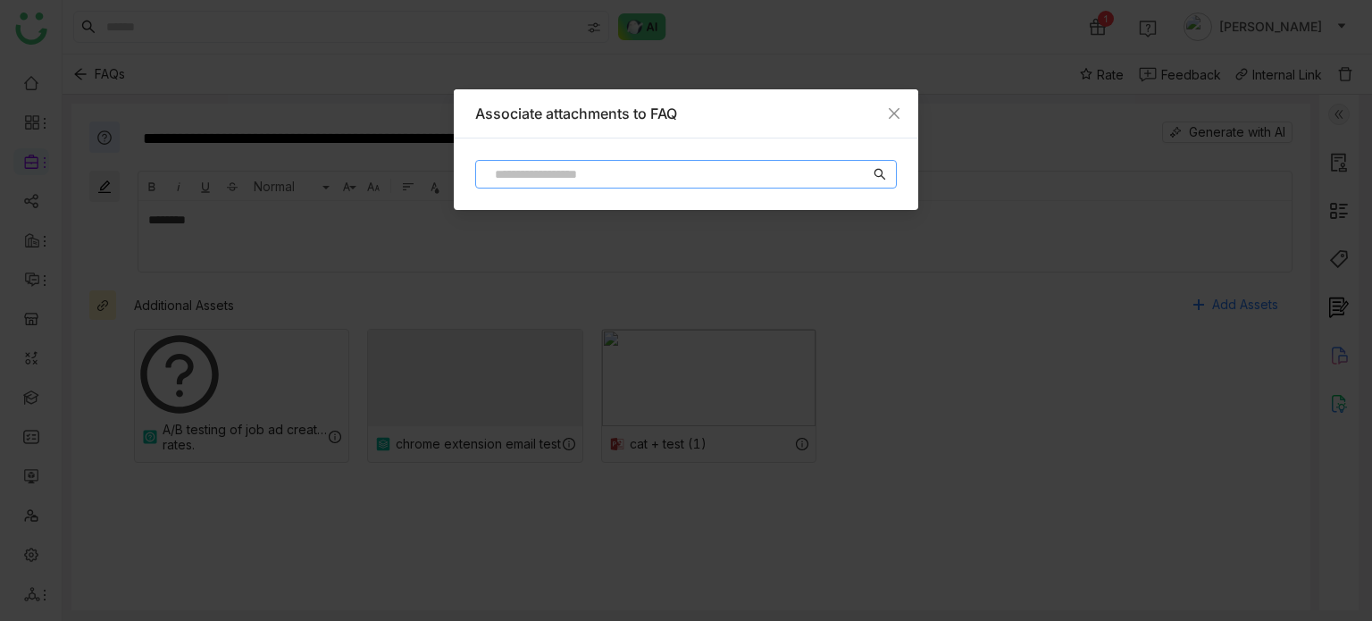
type input "**********"
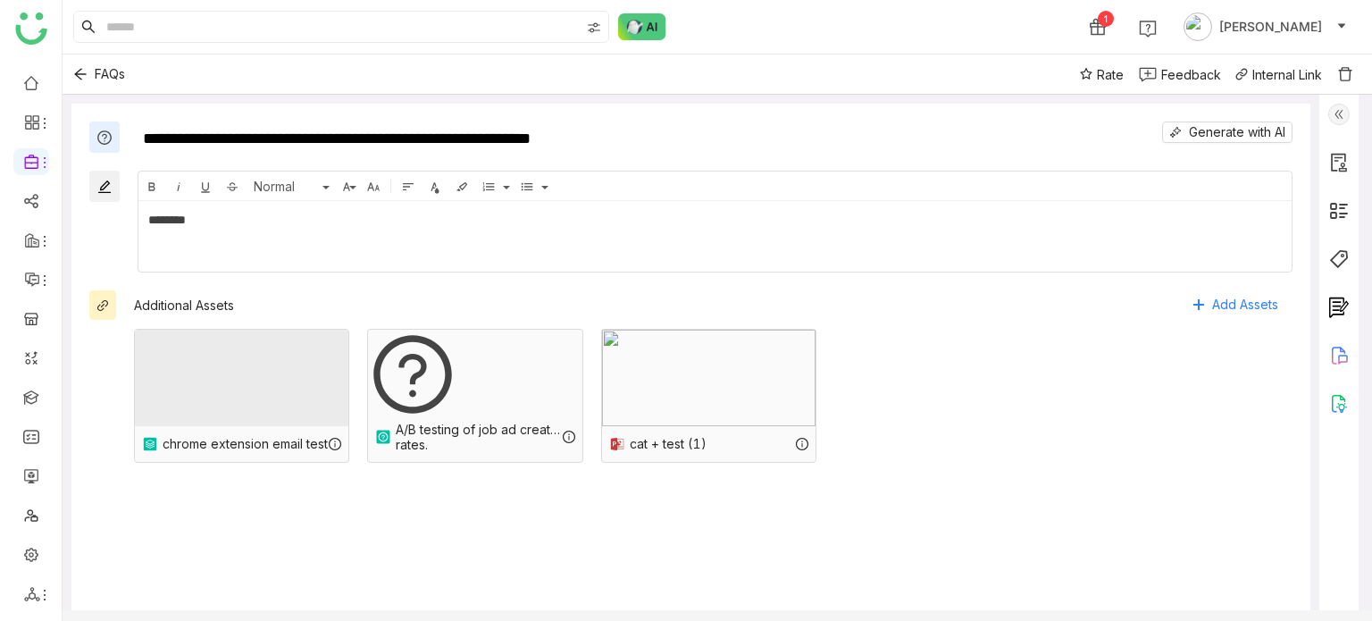
click at [104, 184] on img at bounding box center [104, 187] width 16 height 16
click at [158, 304] on div "Additional Assets" at bounding box center [184, 304] width 100 height 15
click at [1350, 107] on div at bounding box center [1338, 362] width 39 height 534
click at [1343, 112] on img at bounding box center [1338, 114] width 21 height 21
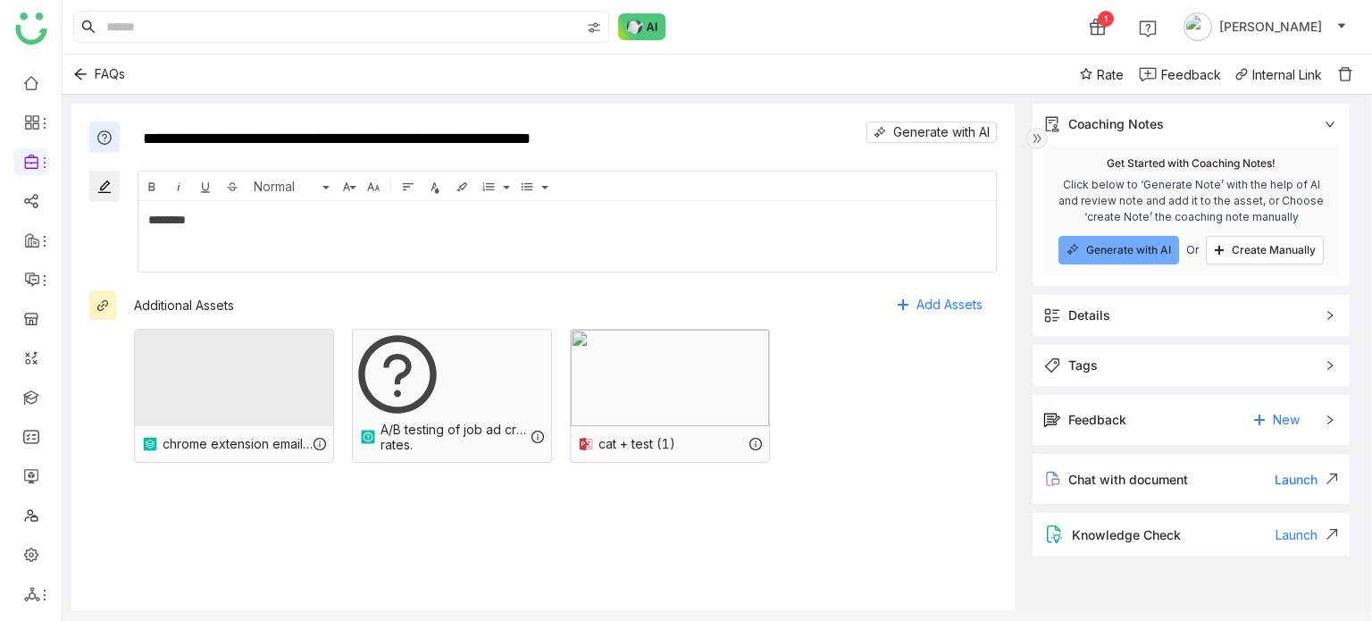
click at [1200, 430] on div "Feedback New" at bounding box center [1178, 419] width 271 height 29
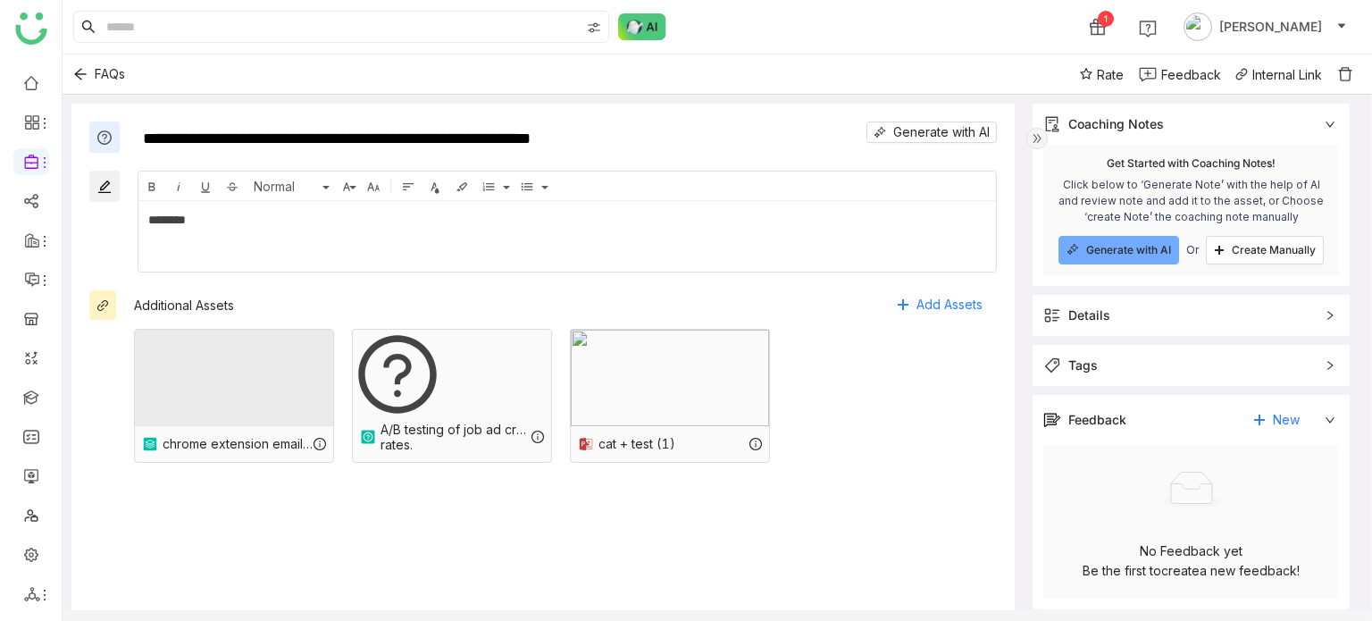
click at [1200, 429] on div "Feedback New" at bounding box center [1178, 419] width 271 height 29
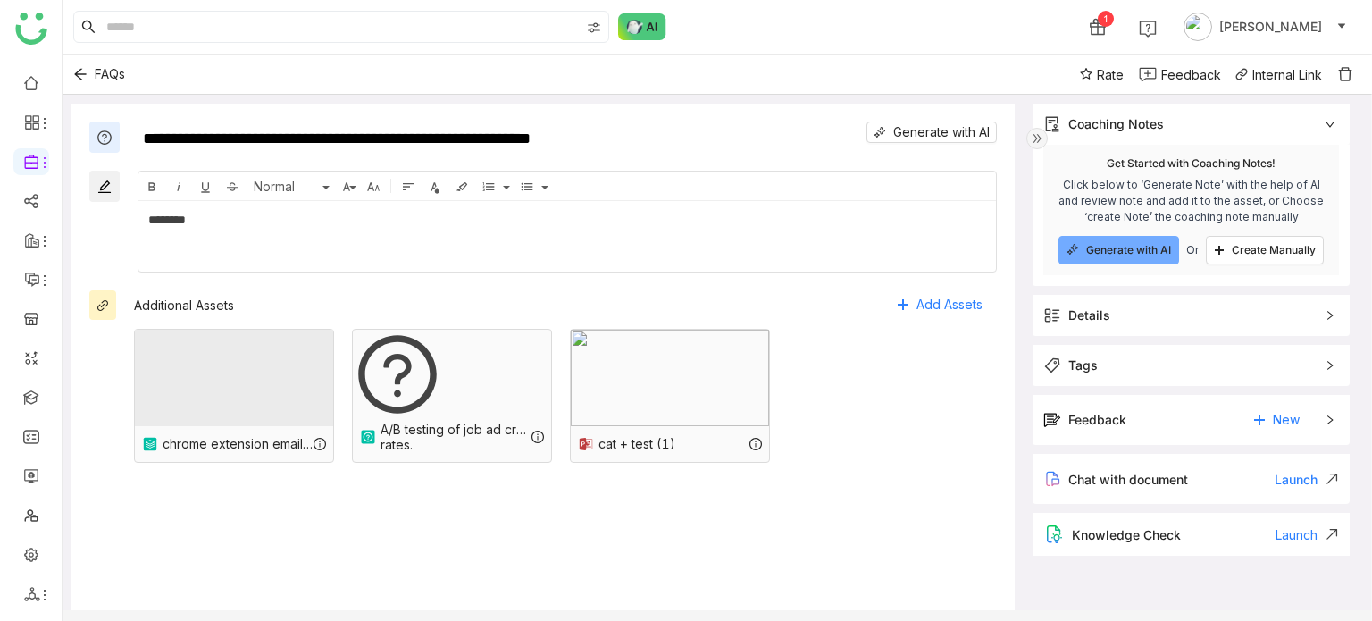
click at [1204, 368] on span "Tags" at bounding box center [1178, 365] width 271 height 20
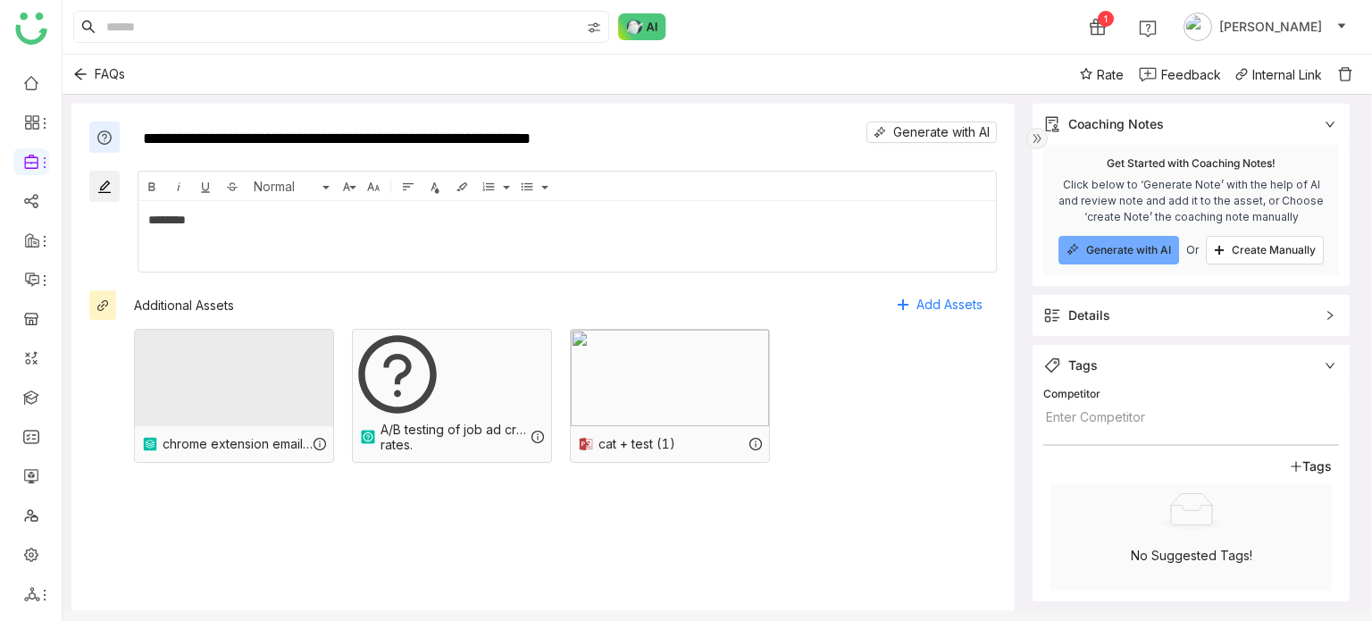
click at [1204, 368] on span "Tags" at bounding box center [1178, 365] width 271 height 20
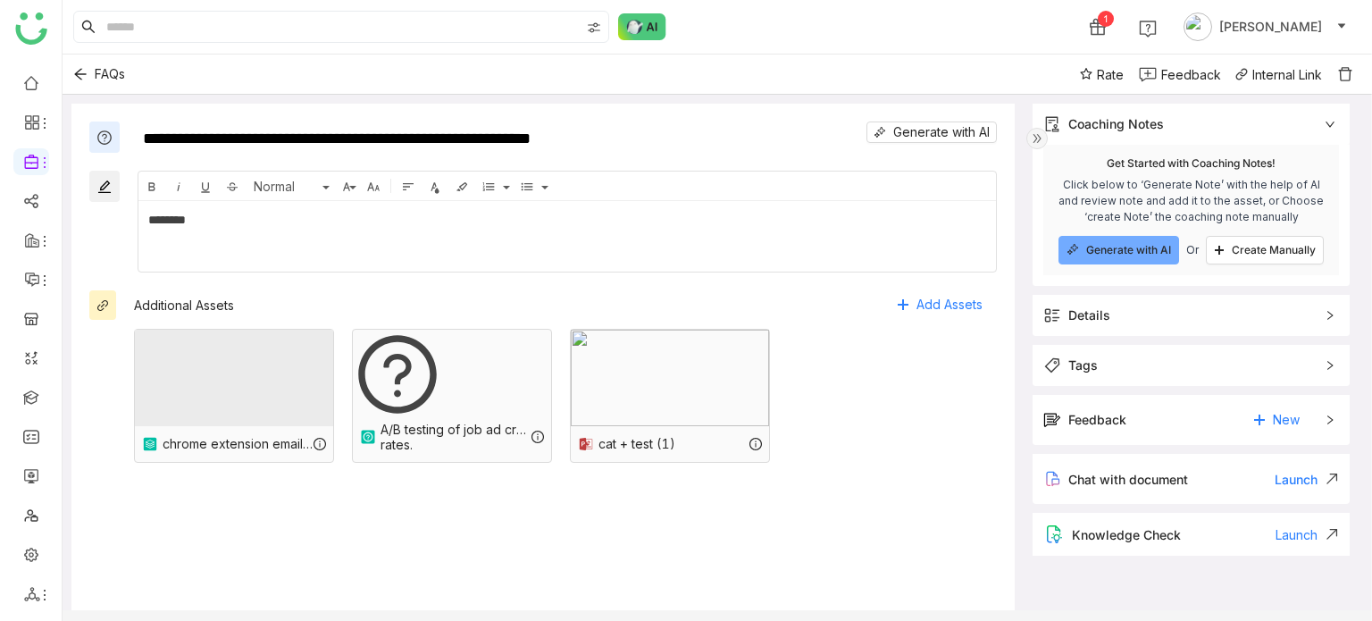
click at [1200, 326] on div "Details" at bounding box center [1190, 315] width 317 height 41
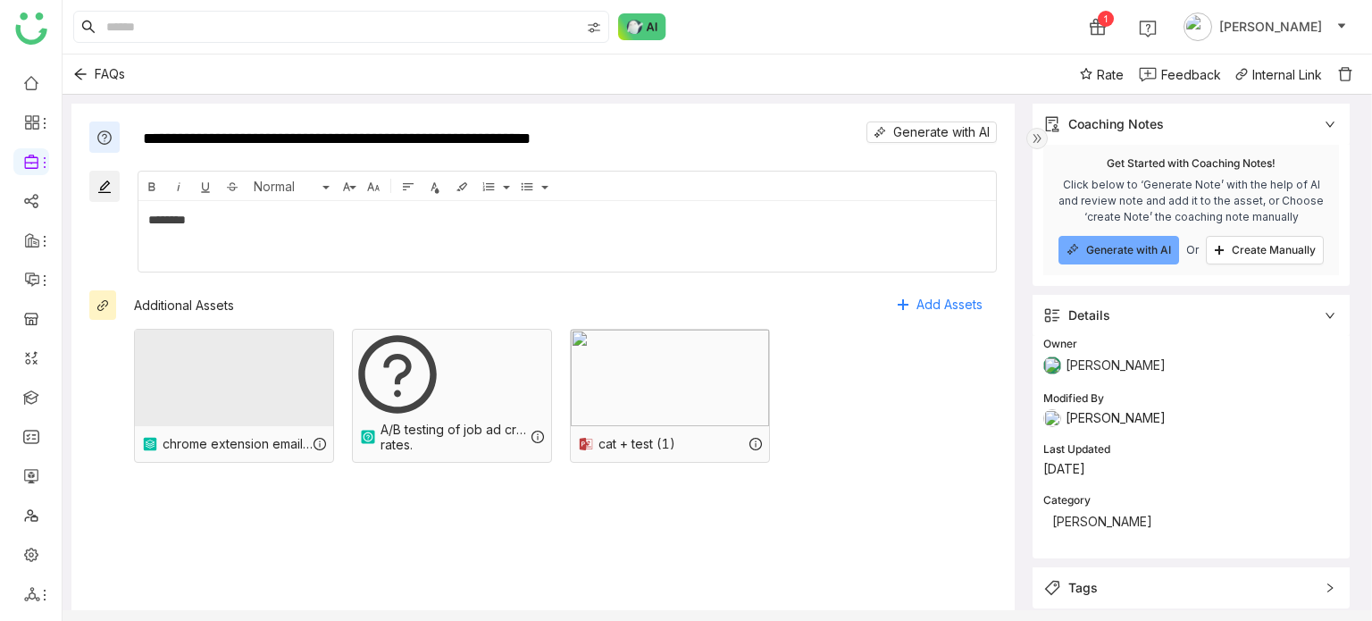
click at [1200, 326] on div "Details" at bounding box center [1190, 315] width 317 height 41
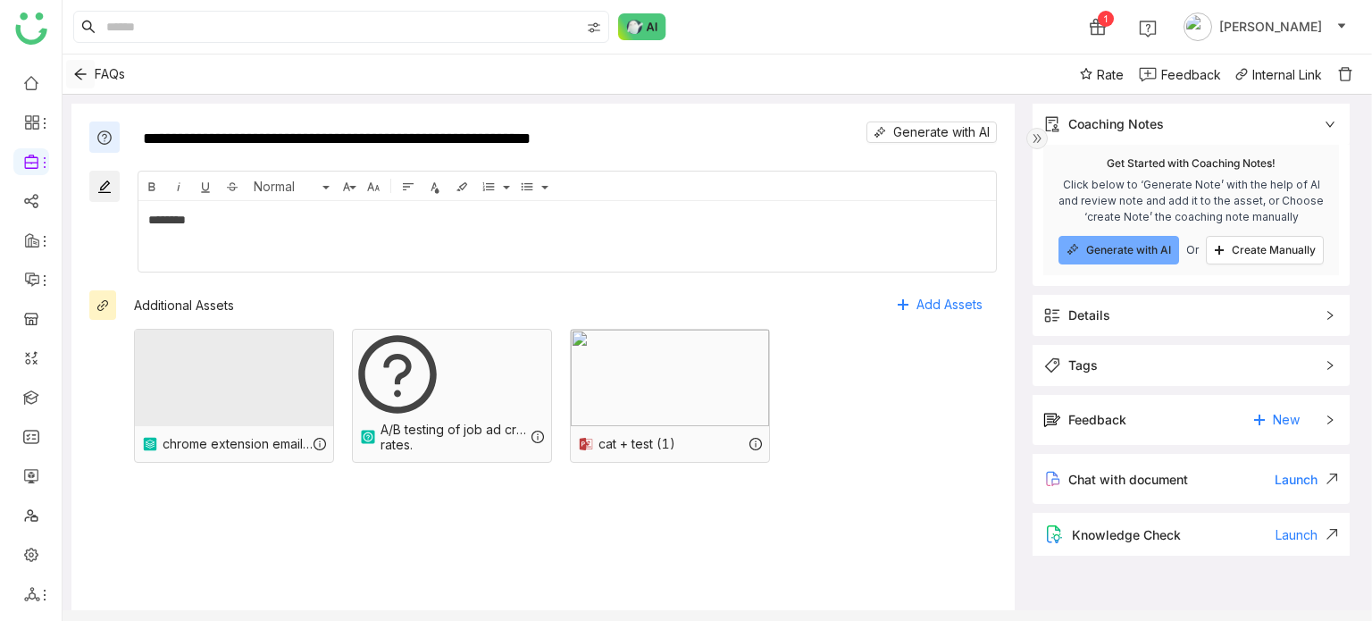
click at [81, 77] on icon "Back" at bounding box center [80, 74] width 14 height 14
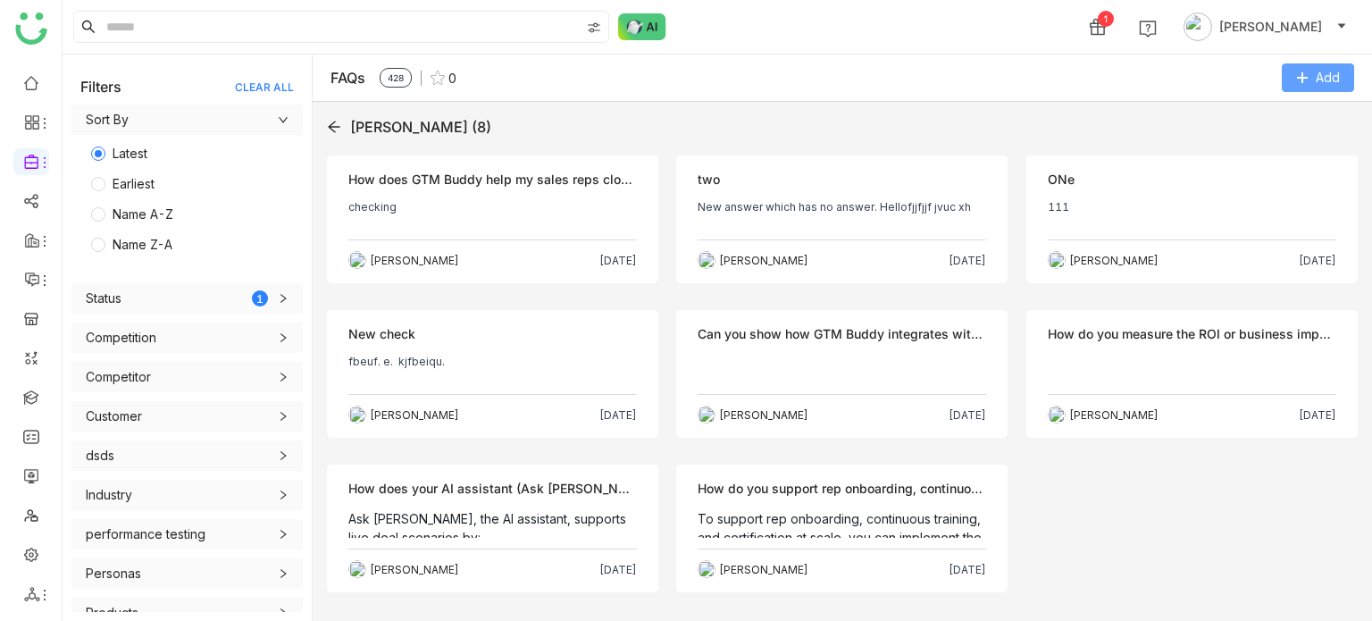
click at [1308, 71] on button "Add" at bounding box center [1318, 77] width 72 height 29
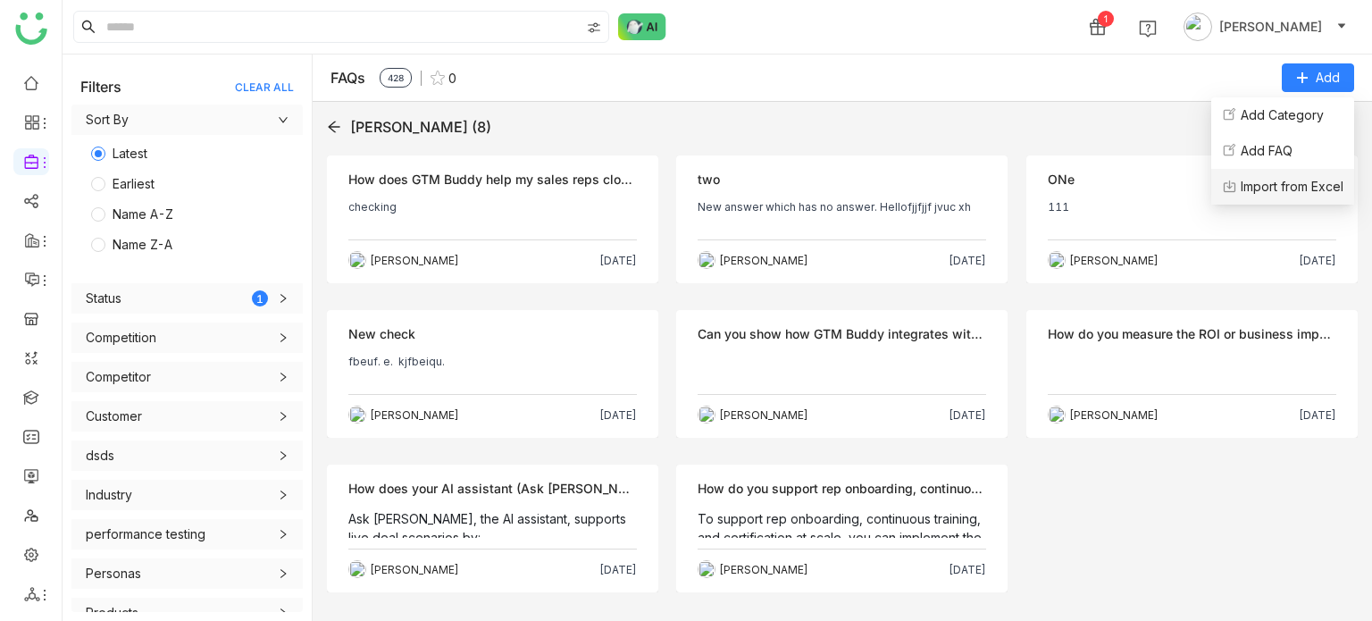
click at [1272, 192] on Excel "Import from Excel" at bounding box center [1291, 187] width 103 height 20
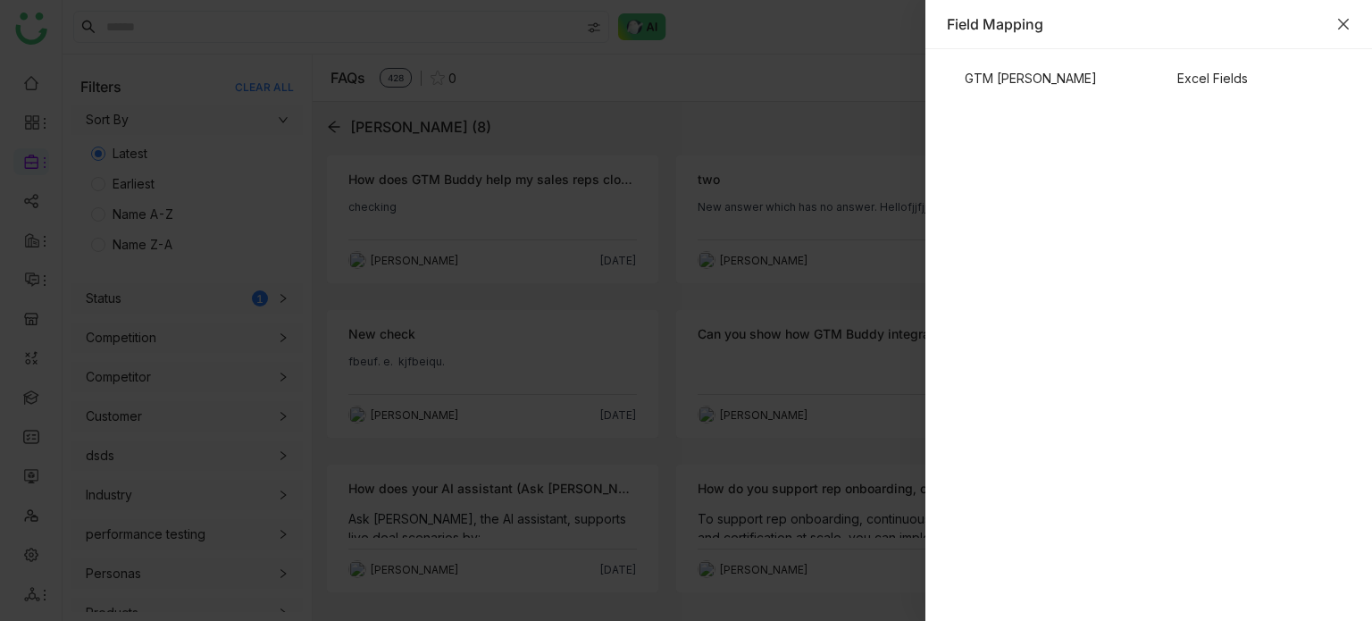
click at [1339, 28] on icon "Close" at bounding box center [1343, 24] width 11 height 11
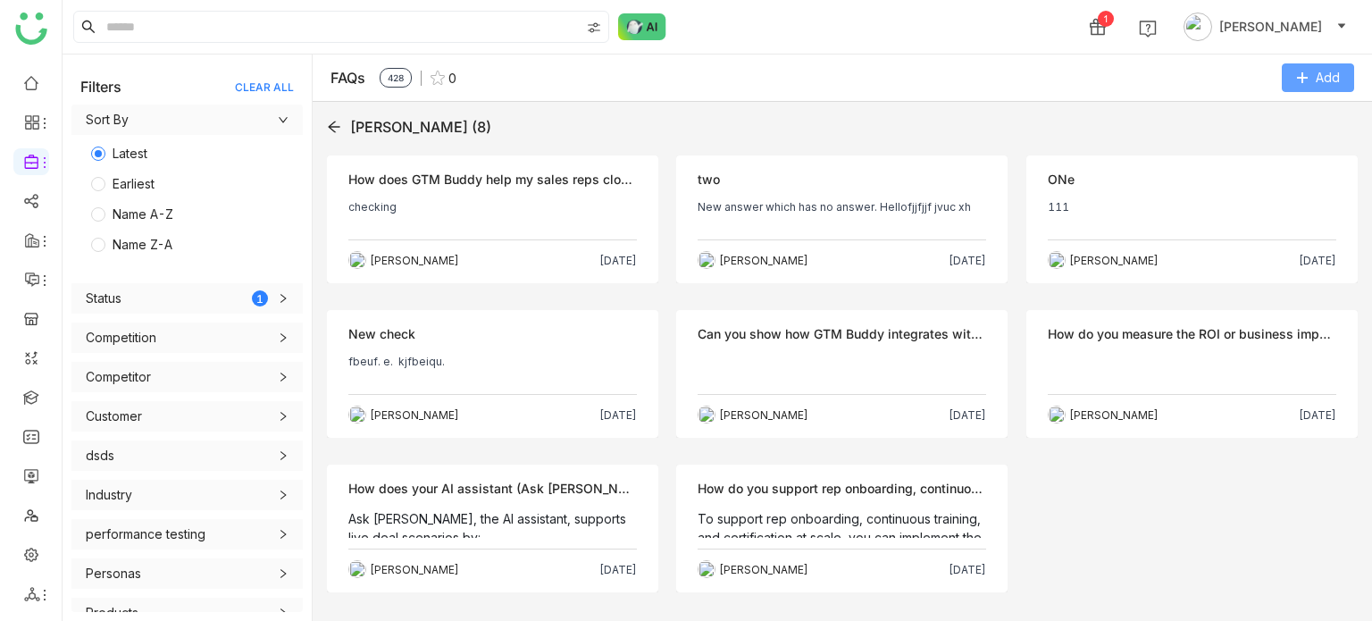
click at [1329, 68] on span "Add" at bounding box center [1328, 78] width 24 height 20
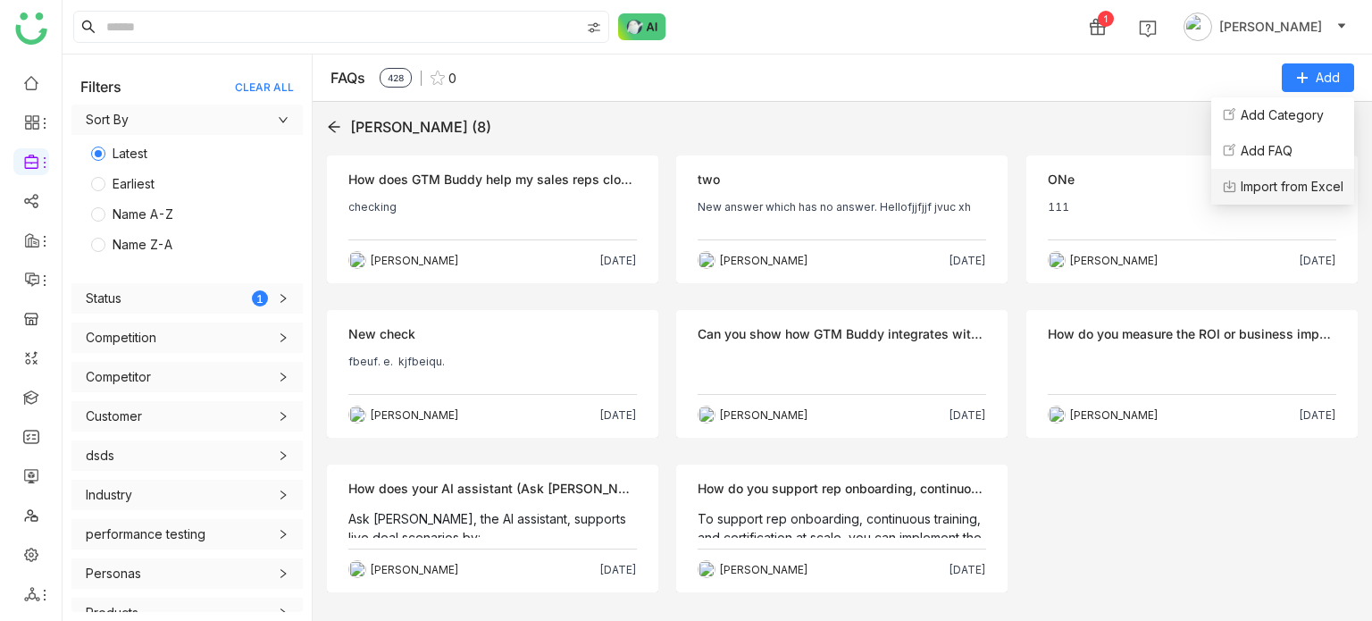
click at [1268, 184] on Excel "Import from Excel" at bounding box center [1291, 187] width 103 height 20
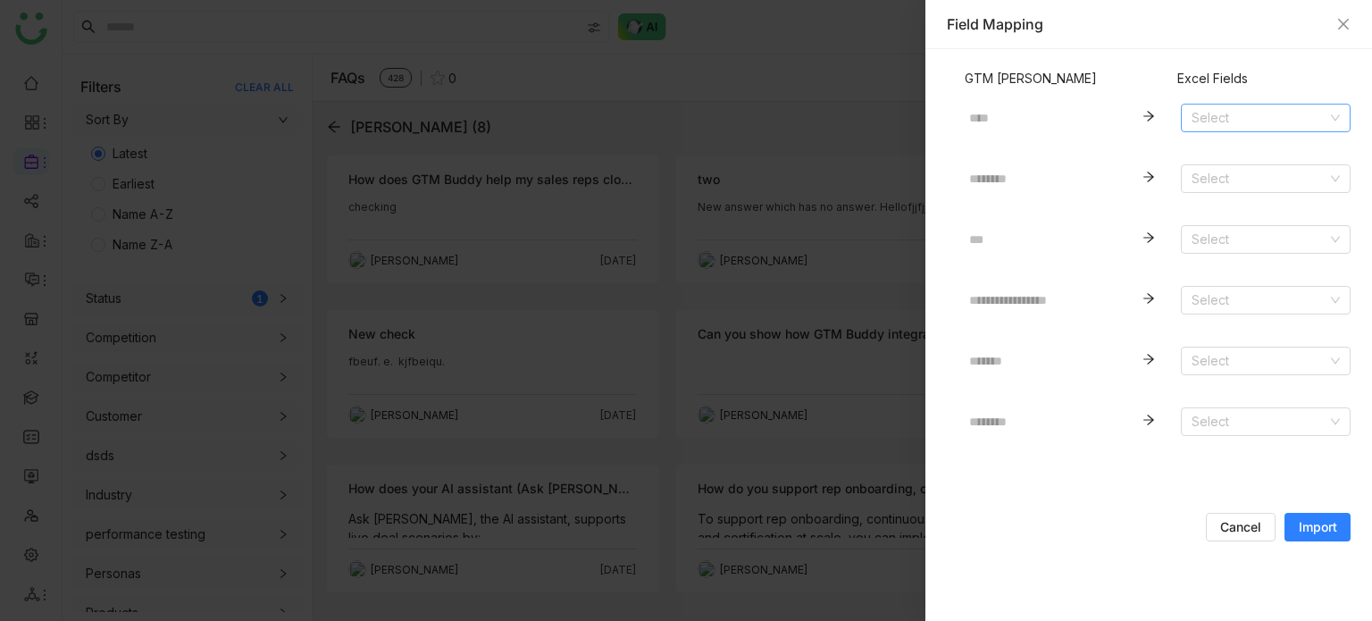
click at [1202, 121] on input at bounding box center [1259, 117] width 136 height 27
click at [1211, 174] on div "Product" at bounding box center [1265, 182] width 148 height 20
click at [1211, 174] on input at bounding box center [1259, 178] width 136 height 27
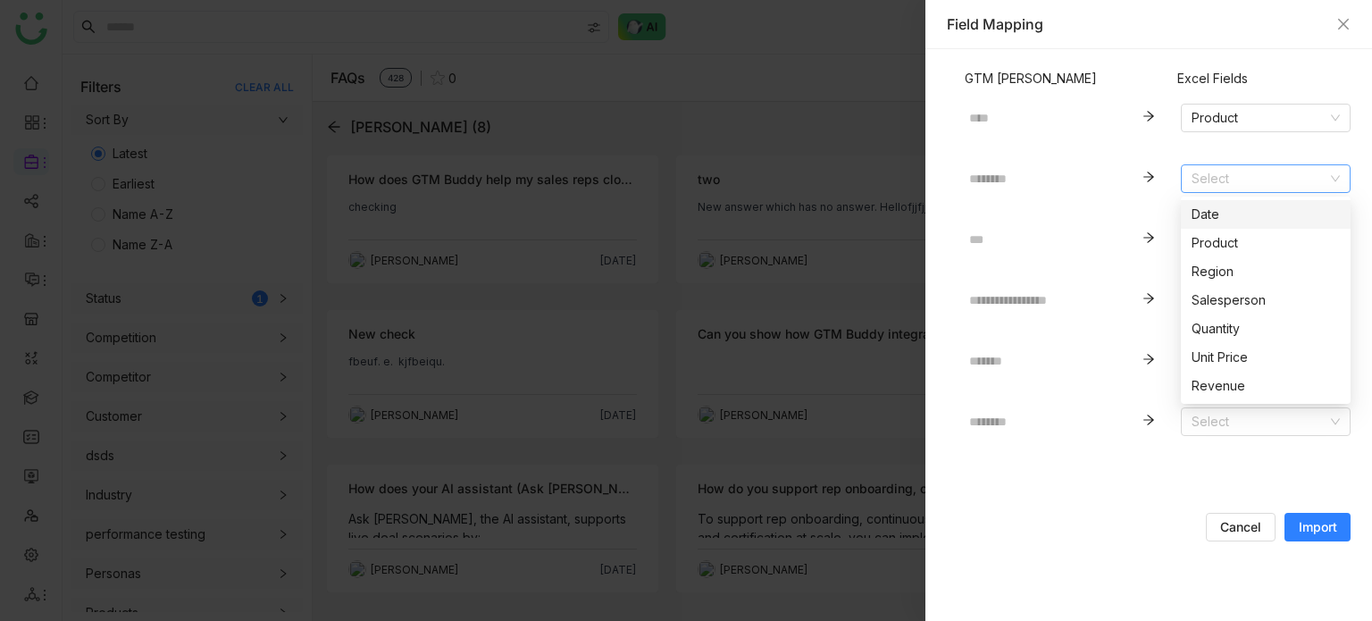
click at [1211, 174] on input at bounding box center [1259, 178] width 136 height 27
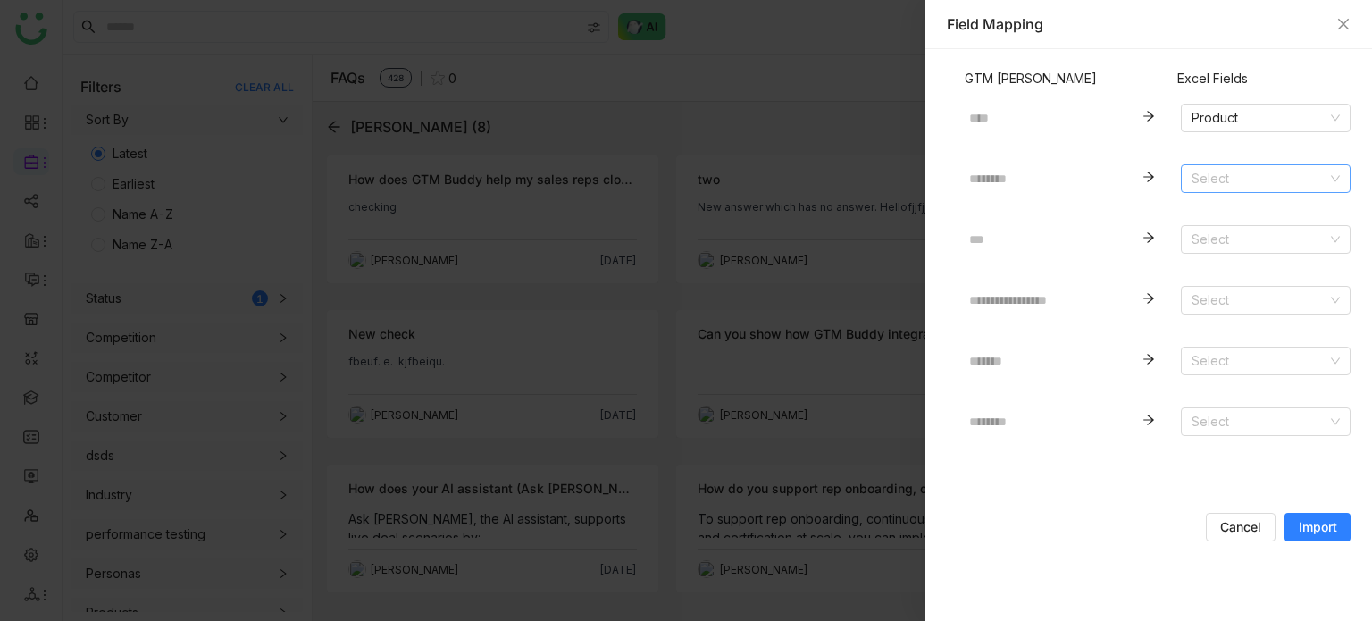
click at [1222, 182] on input at bounding box center [1259, 178] width 136 height 27
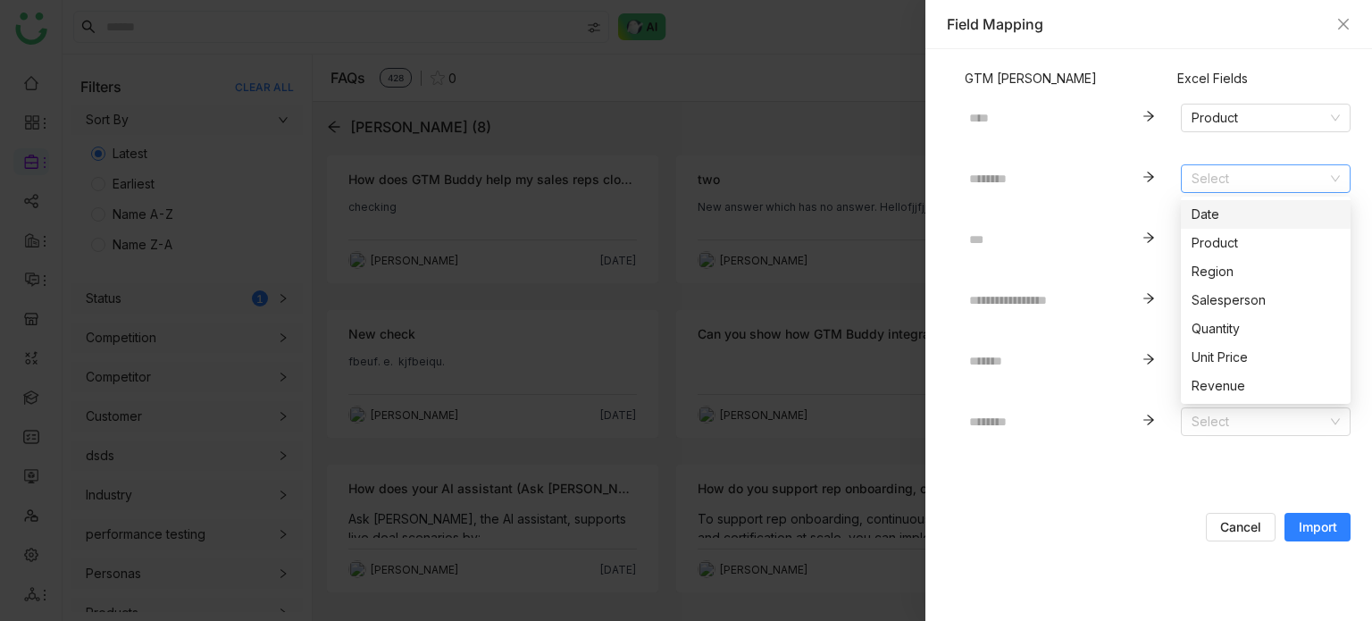
click at [1224, 217] on div "Date" at bounding box center [1265, 215] width 148 height 20
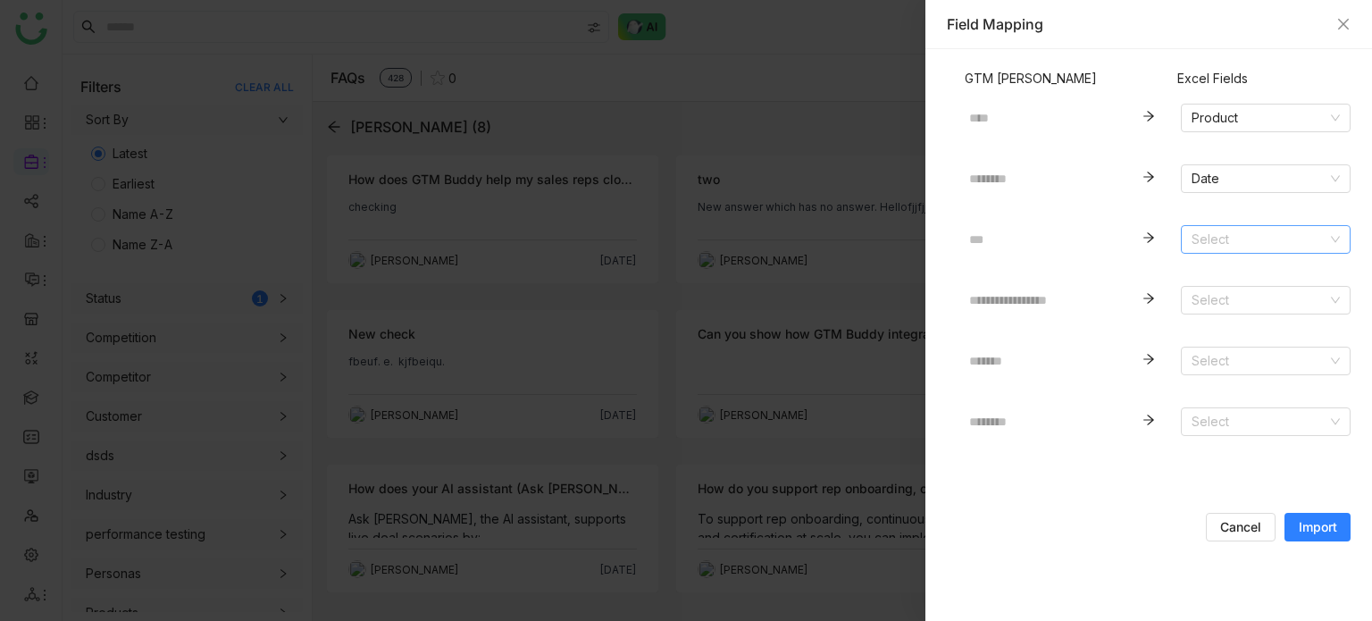
click at [1234, 246] on input at bounding box center [1259, 239] width 136 height 27
click at [1229, 364] on div "Salesperson" at bounding box center [1265, 361] width 148 height 20
click at [1236, 290] on input at bounding box center [1259, 300] width 136 height 27
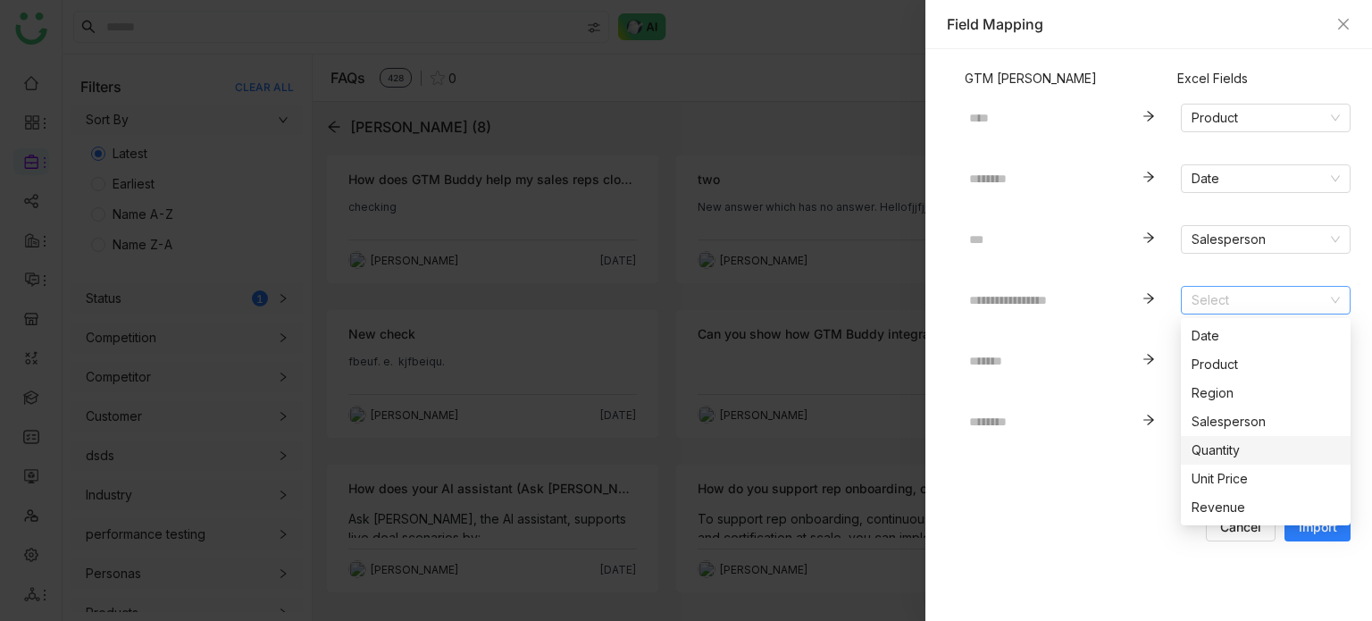
click at [1232, 449] on div "Quantity" at bounding box center [1265, 450] width 148 height 20
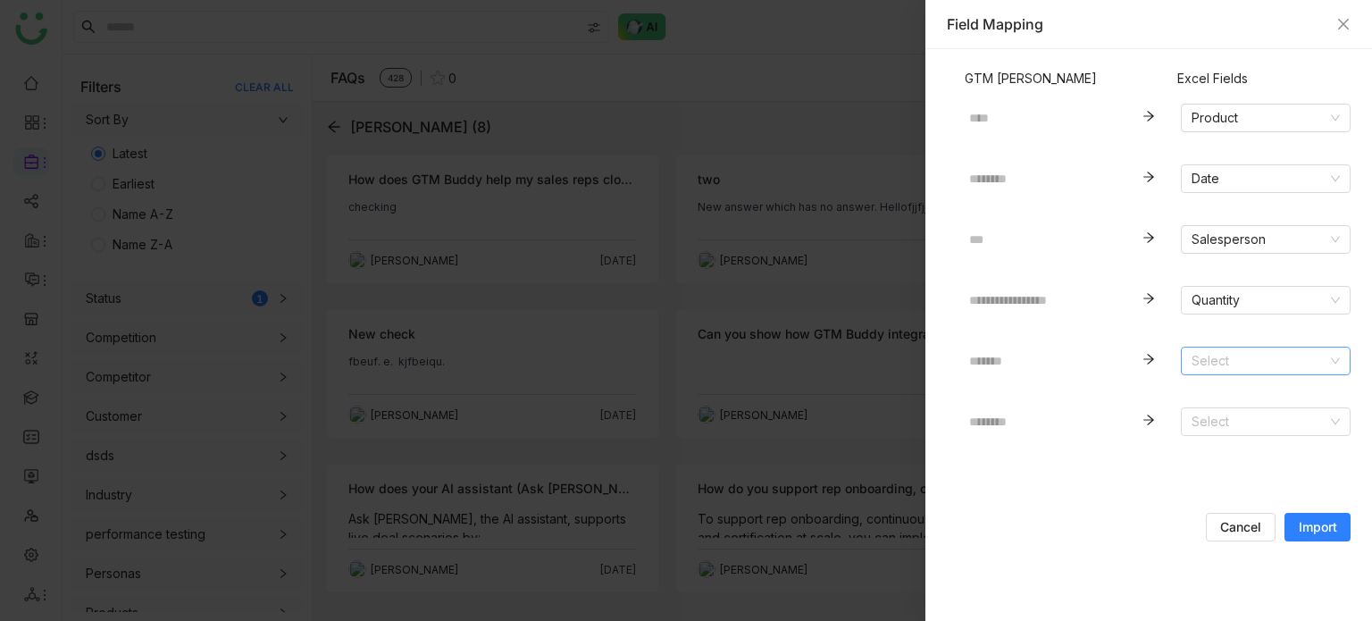
click at [1245, 348] on input at bounding box center [1259, 360] width 136 height 27
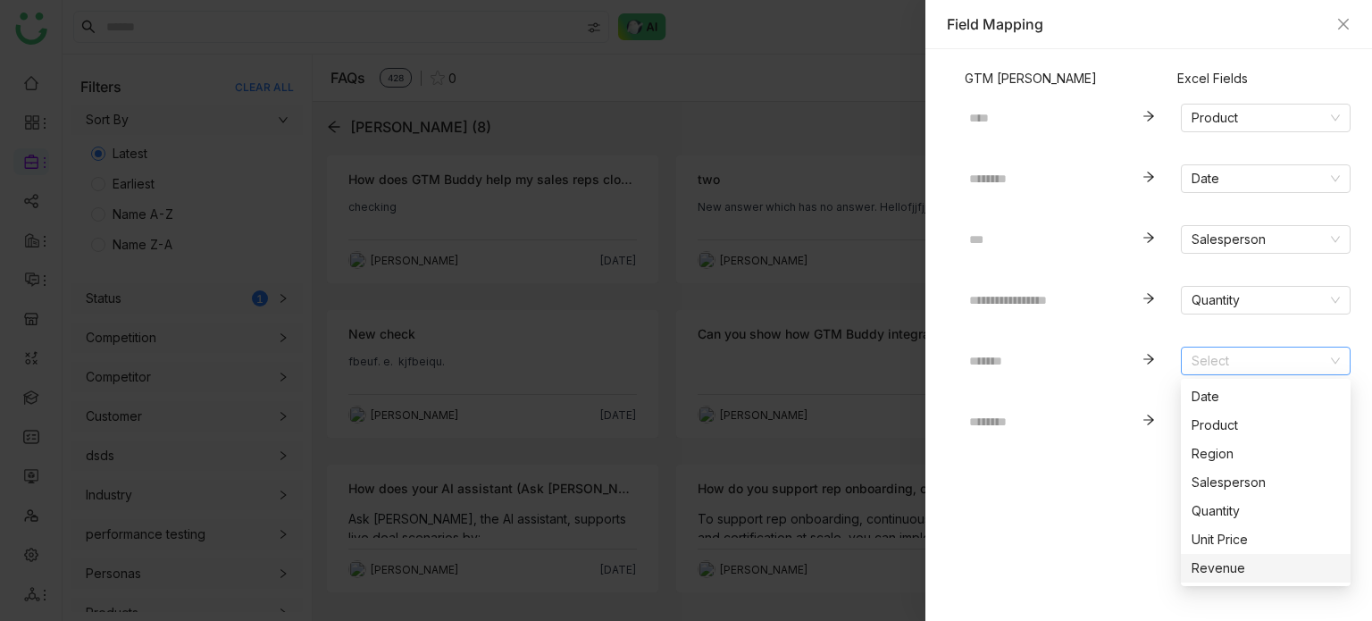
click at [1228, 569] on div "Revenue" at bounding box center [1265, 568] width 148 height 20
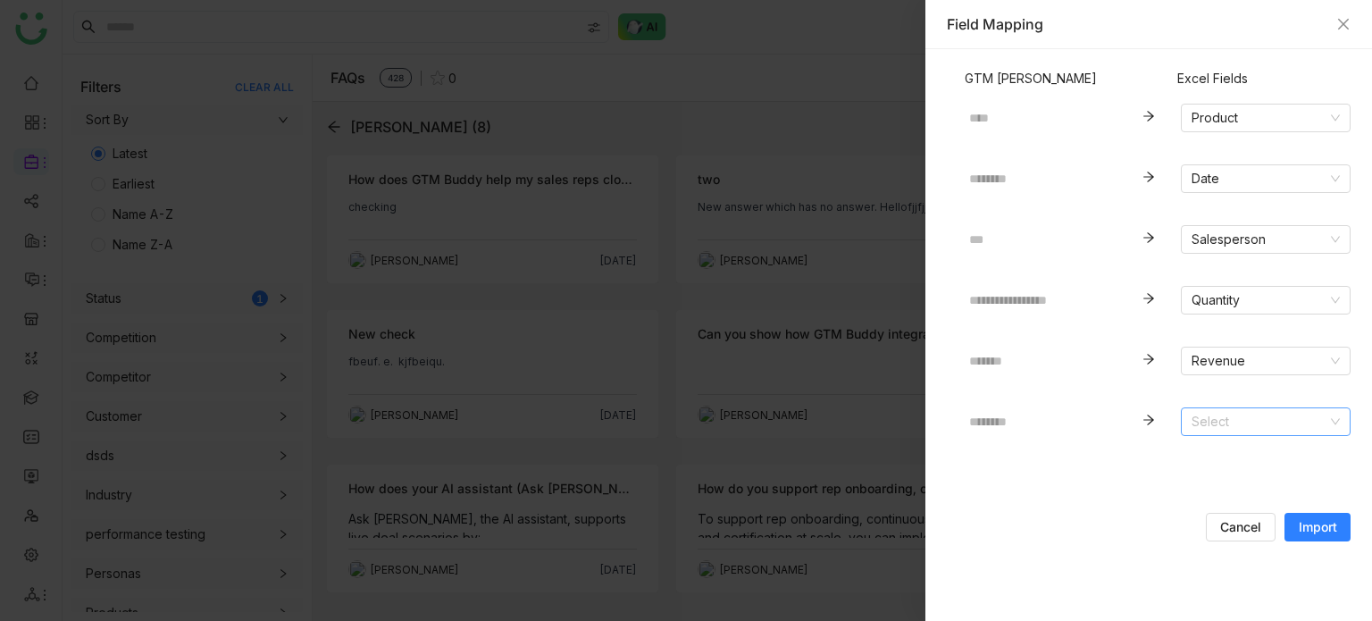
click at [1241, 418] on input at bounding box center [1259, 421] width 136 height 27
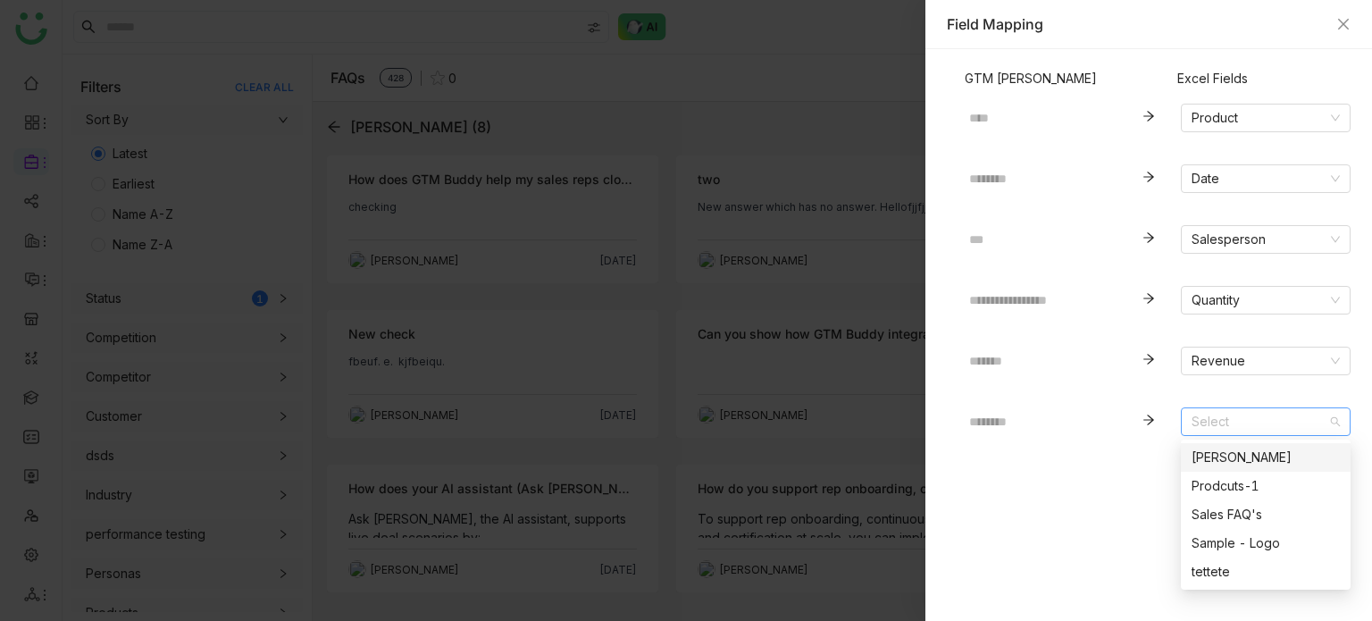
click at [1214, 452] on div "Karthick" at bounding box center [1265, 457] width 148 height 20
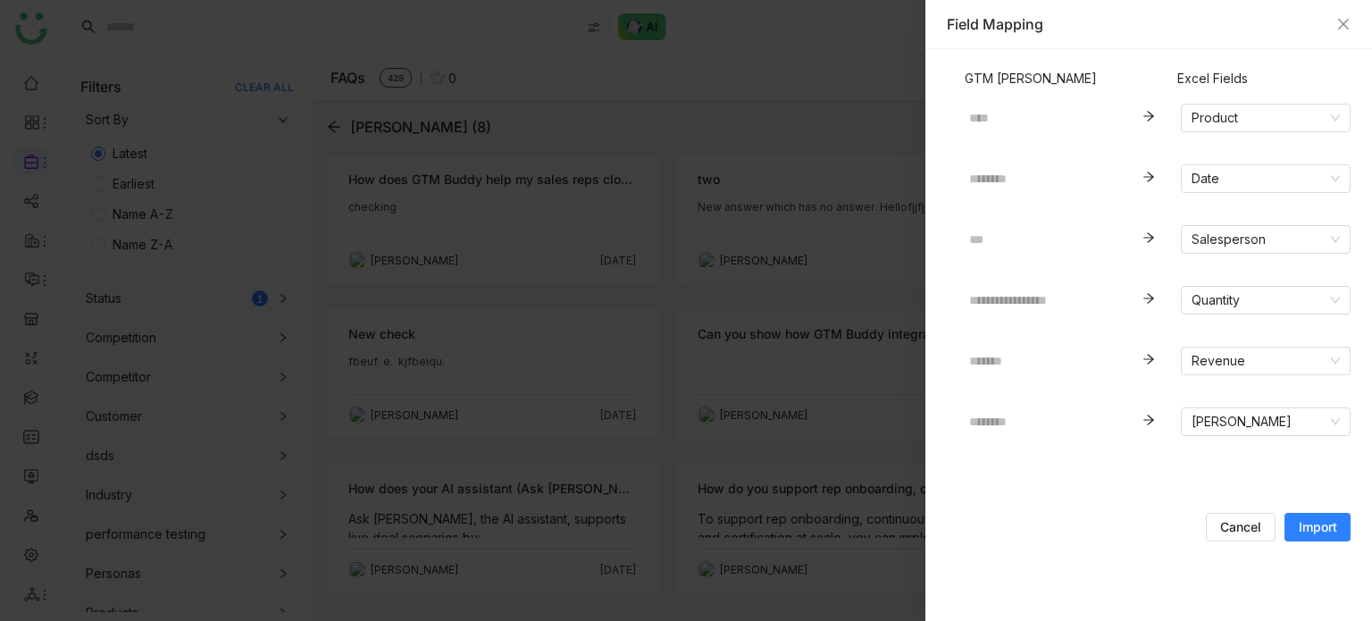
click at [1317, 526] on span "Import" at bounding box center [1318, 527] width 38 height 18
click at [1253, 530] on span "Cancel" at bounding box center [1240, 527] width 41 height 18
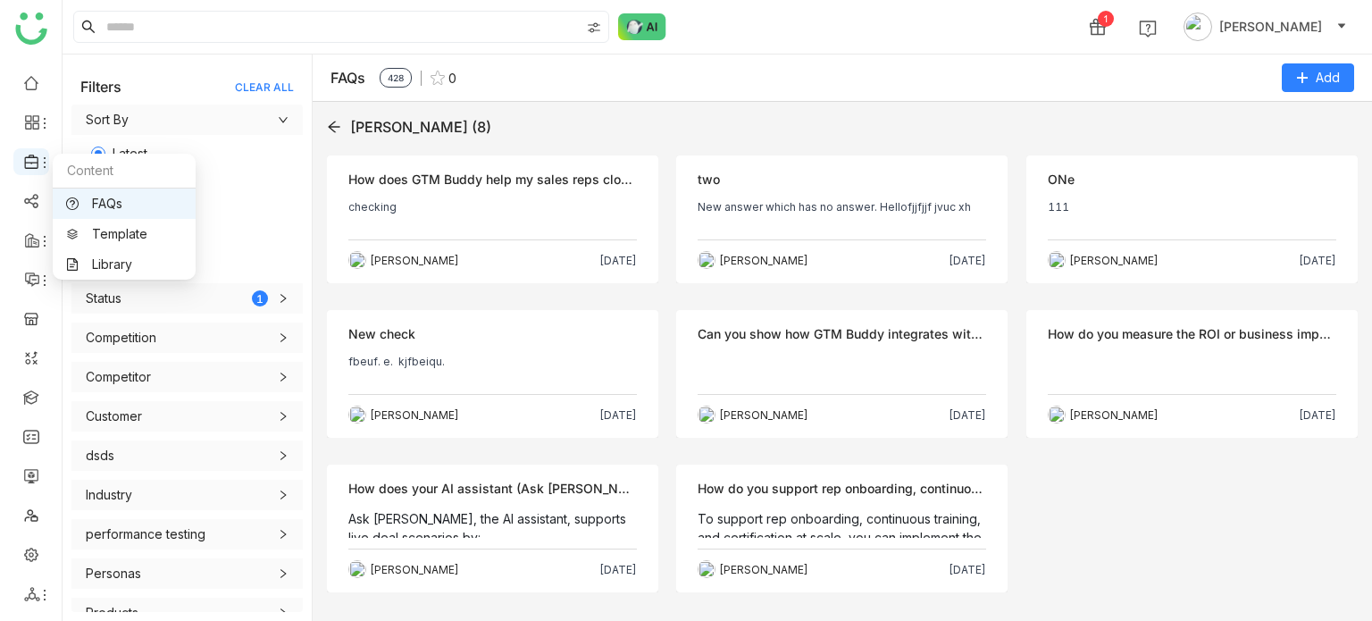
click at [32, 165] on icon at bounding box center [32, 162] width 16 height 16
click at [111, 197] on link "FAQs" at bounding box center [124, 203] width 116 height 13
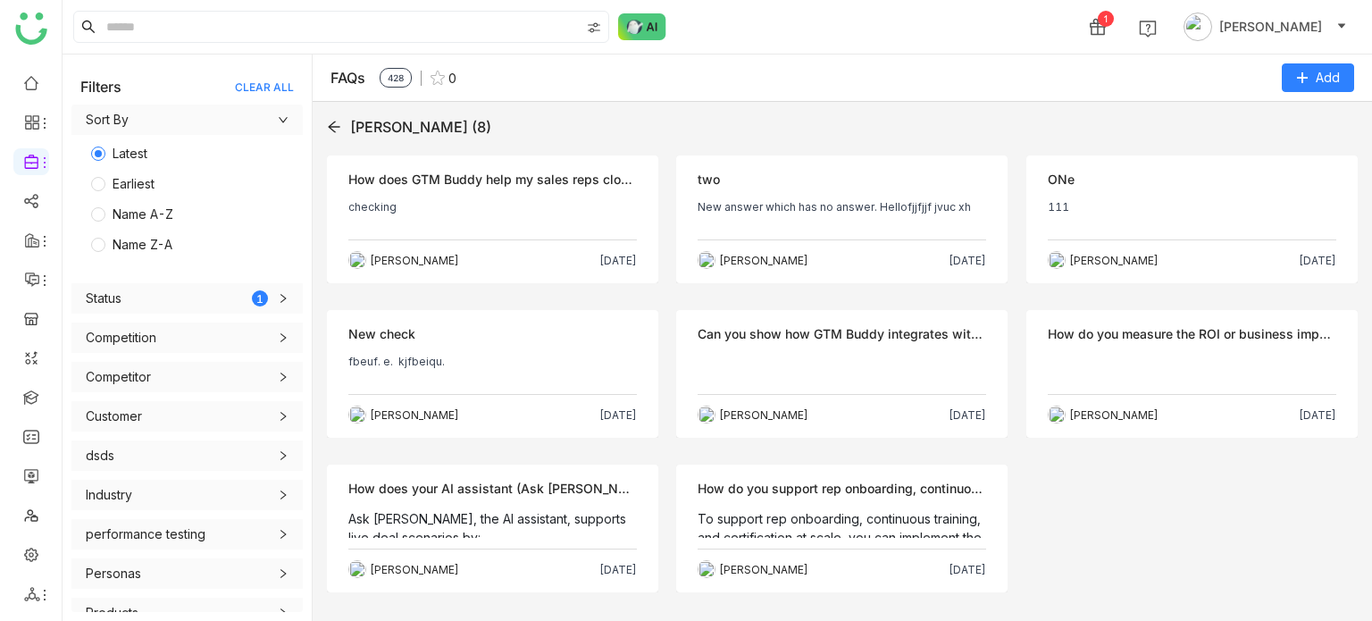
click at [725, 155] on div "Objection two New answer which has no answer. Hellofjjfjjf jvuc xh Uday Pulaset…" at bounding box center [841, 219] width 331 height 128
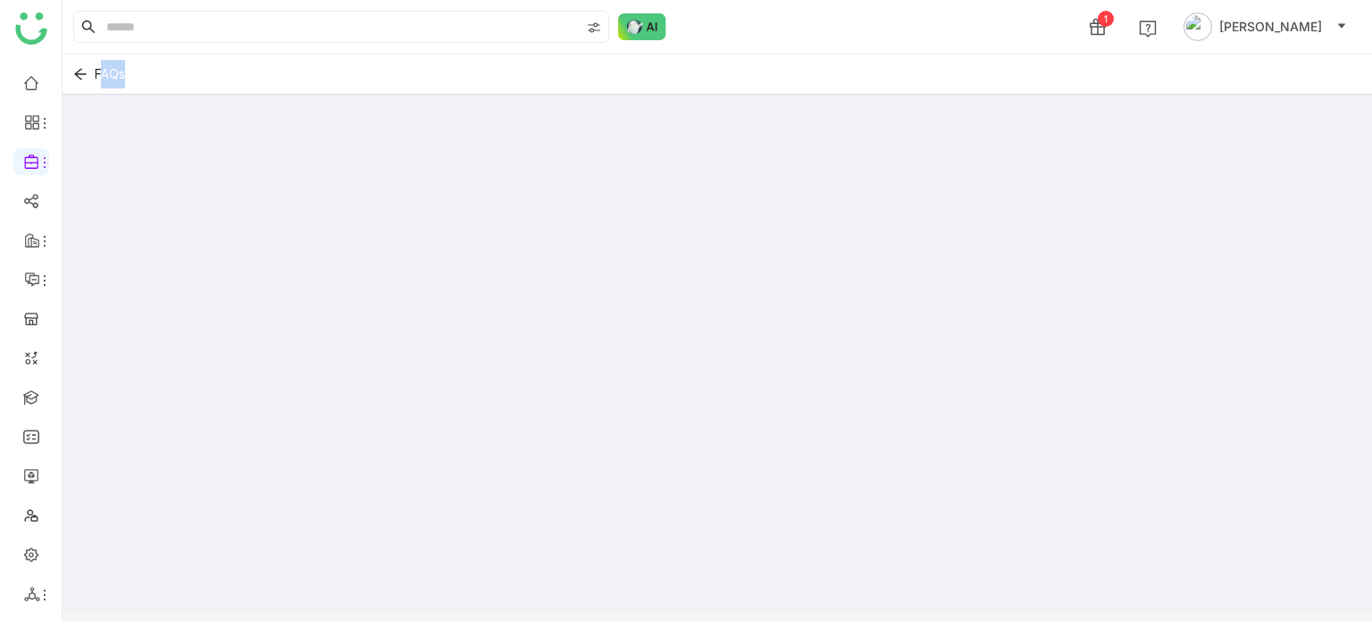
click at [541, 173] on div at bounding box center [717, 372] width 1309 height 555
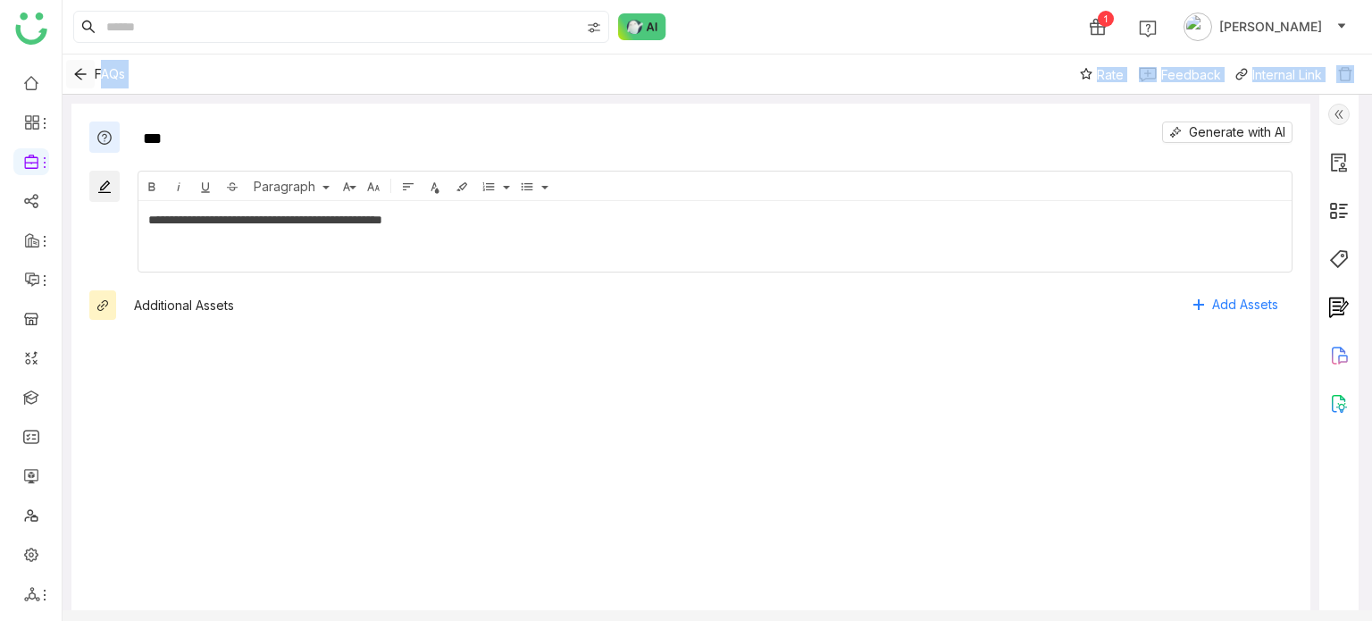
click at [90, 75] on icon "Back" at bounding box center [80, 74] width 27 height 14
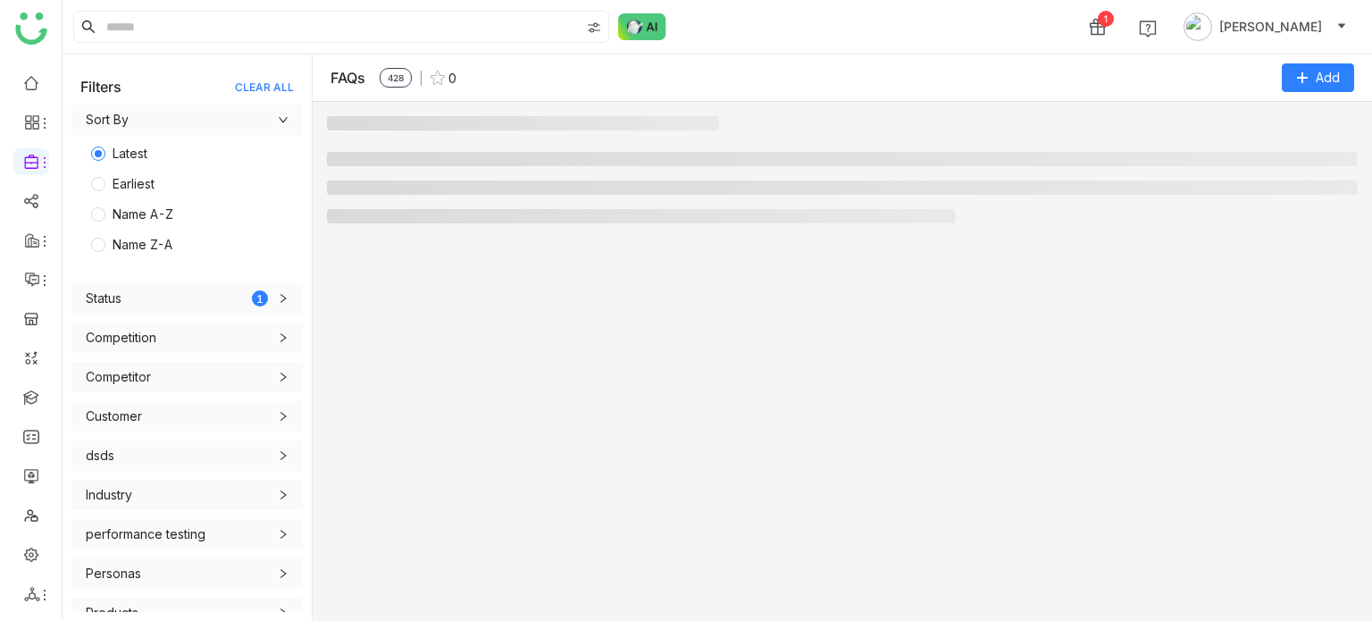
click at [795, 102] on div at bounding box center [842, 361] width 1059 height 519
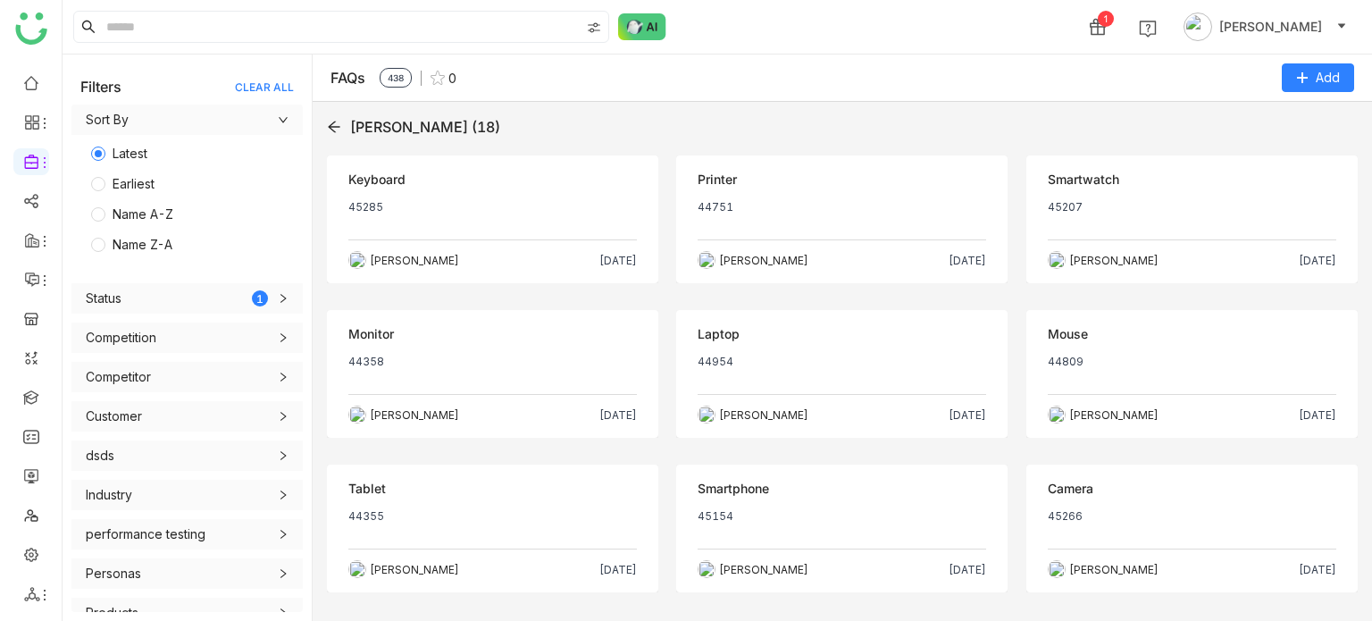
click at [607, 225] on p "45285" at bounding box center [492, 214] width 288 height 29
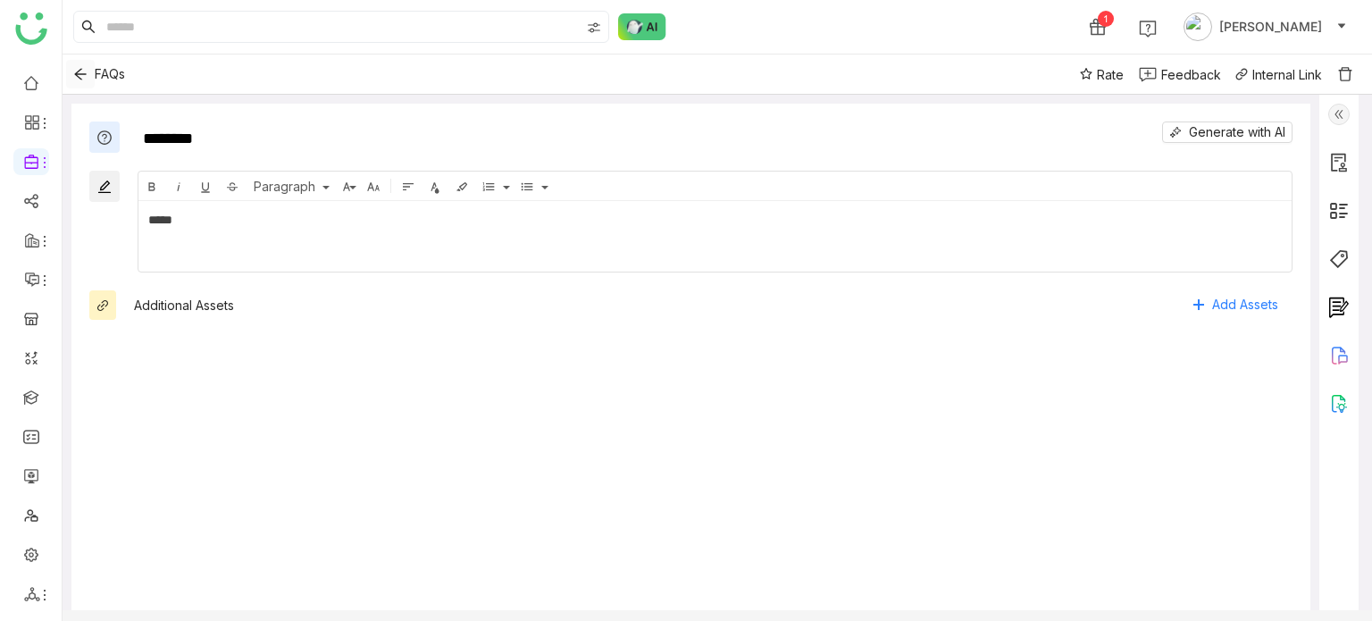
click at [93, 71] on icon "Back" at bounding box center [80, 74] width 27 height 14
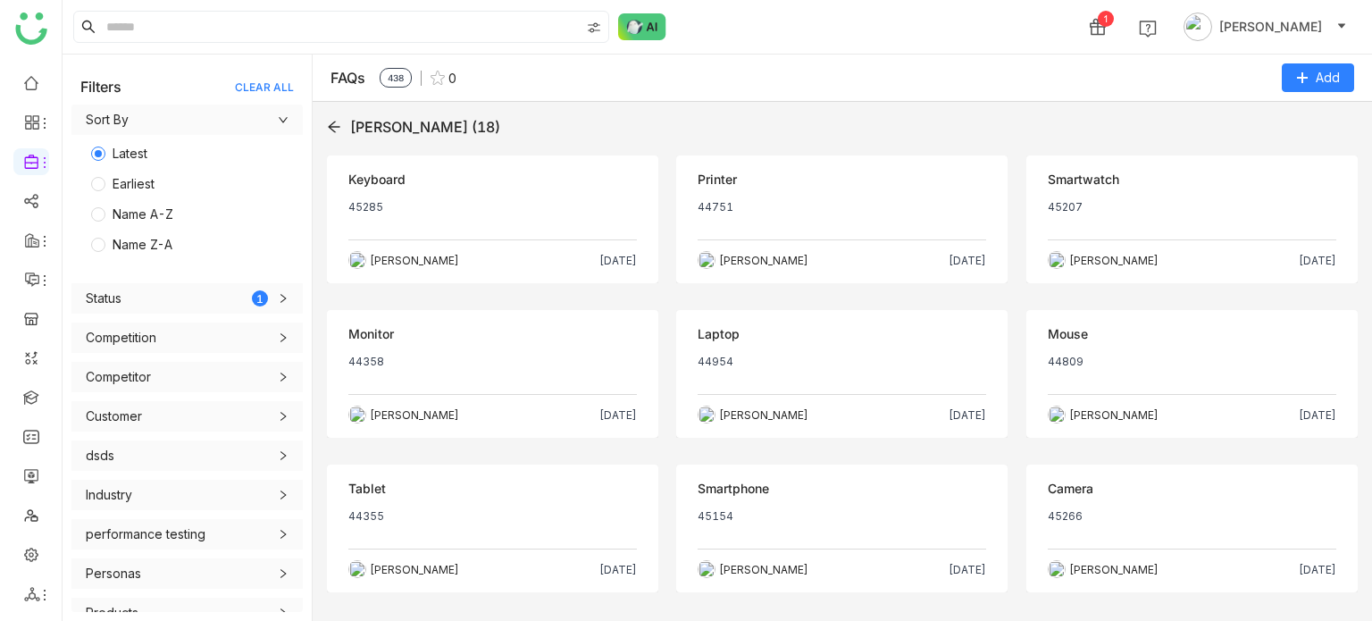
click at [338, 121] on icon at bounding box center [334, 127] width 14 height 14
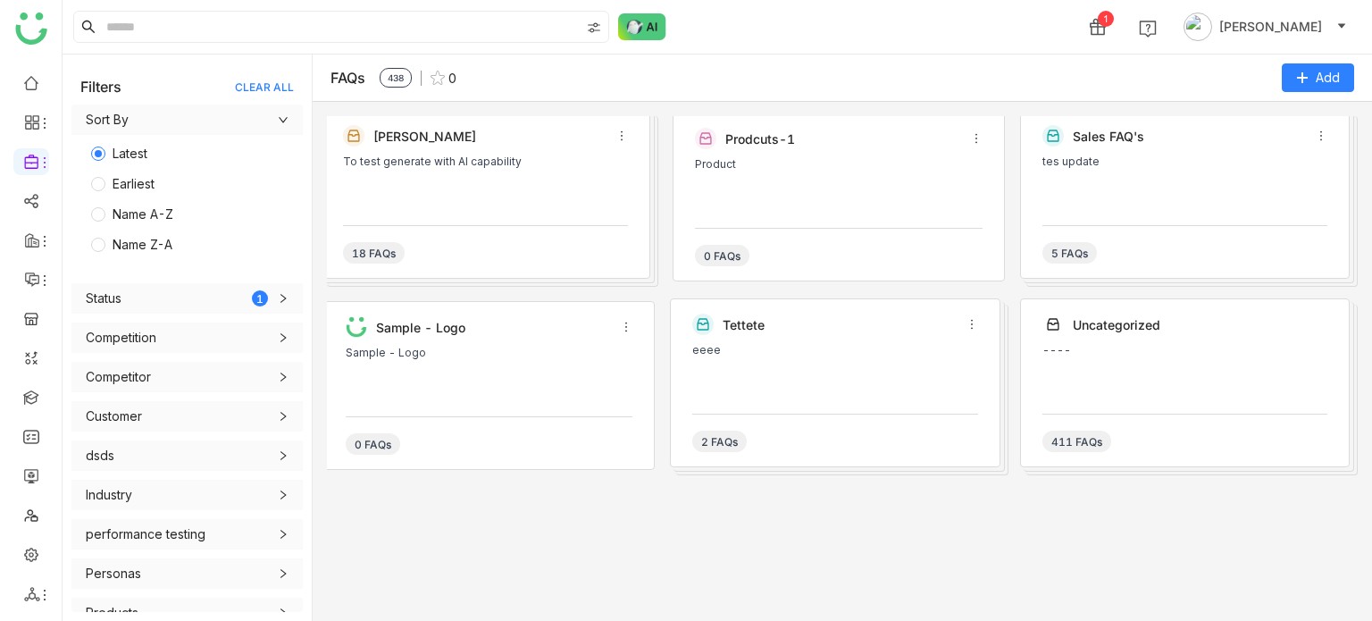
click at [475, 171] on div "To test generate with AI capability" at bounding box center [485, 182] width 285 height 54
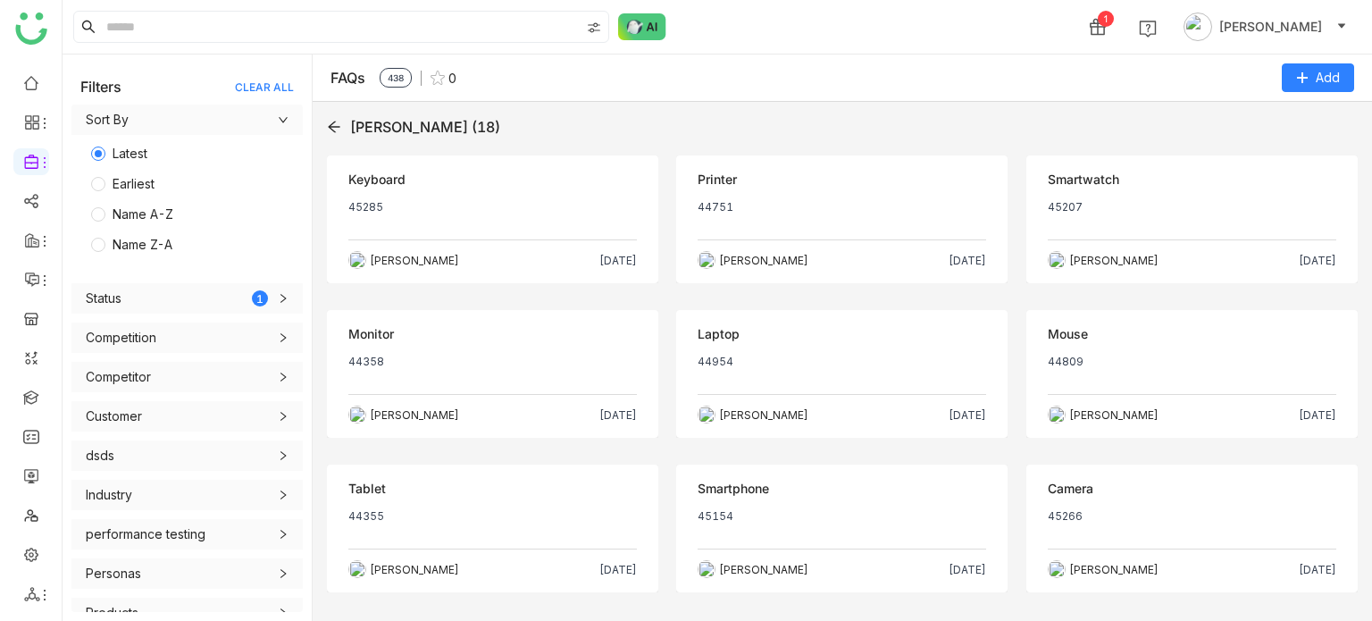
click at [337, 127] on icon at bounding box center [334, 127] width 12 height 12
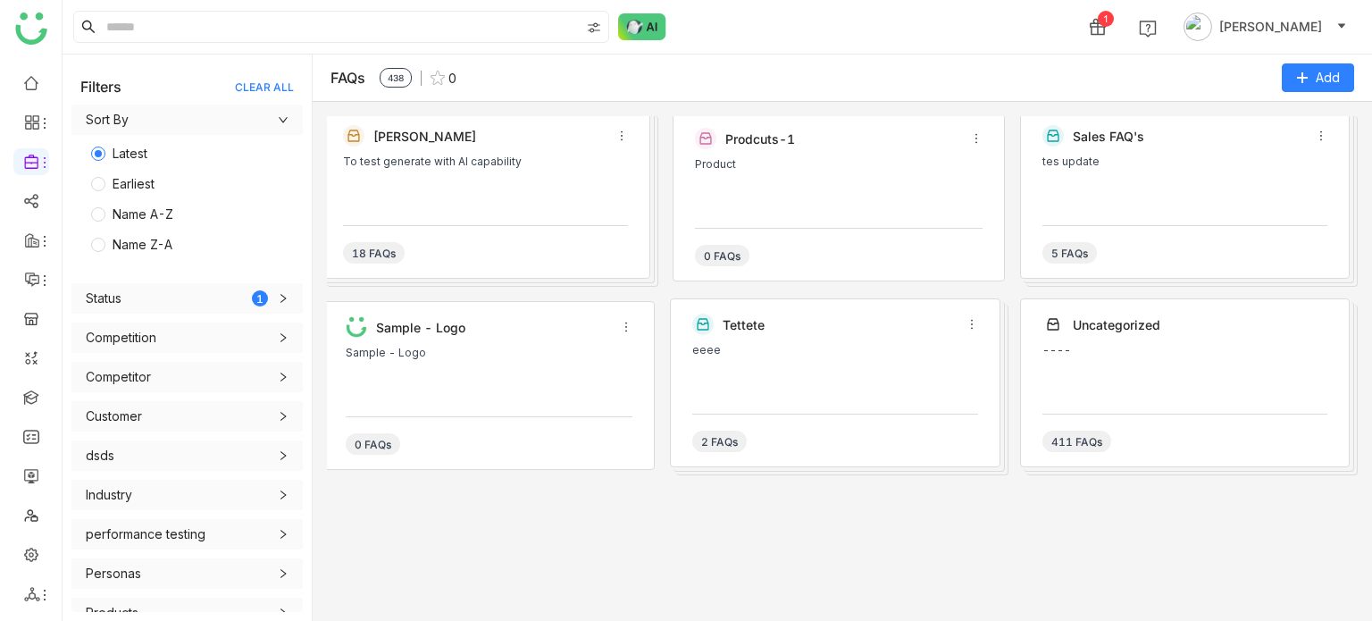
click at [513, 254] on div "18 FAQs" at bounding box center [485, 244] width 285 height 38
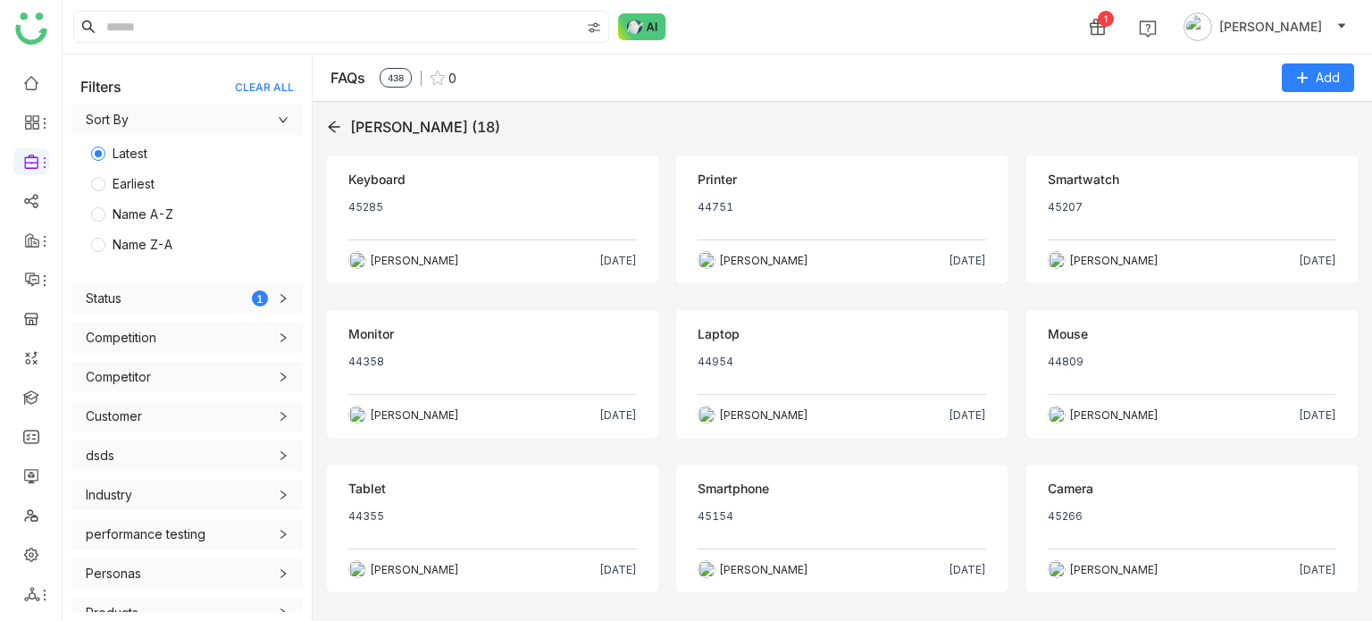
click at [339, 128] on icon at bounding box center [334, 127] width 14 height 14
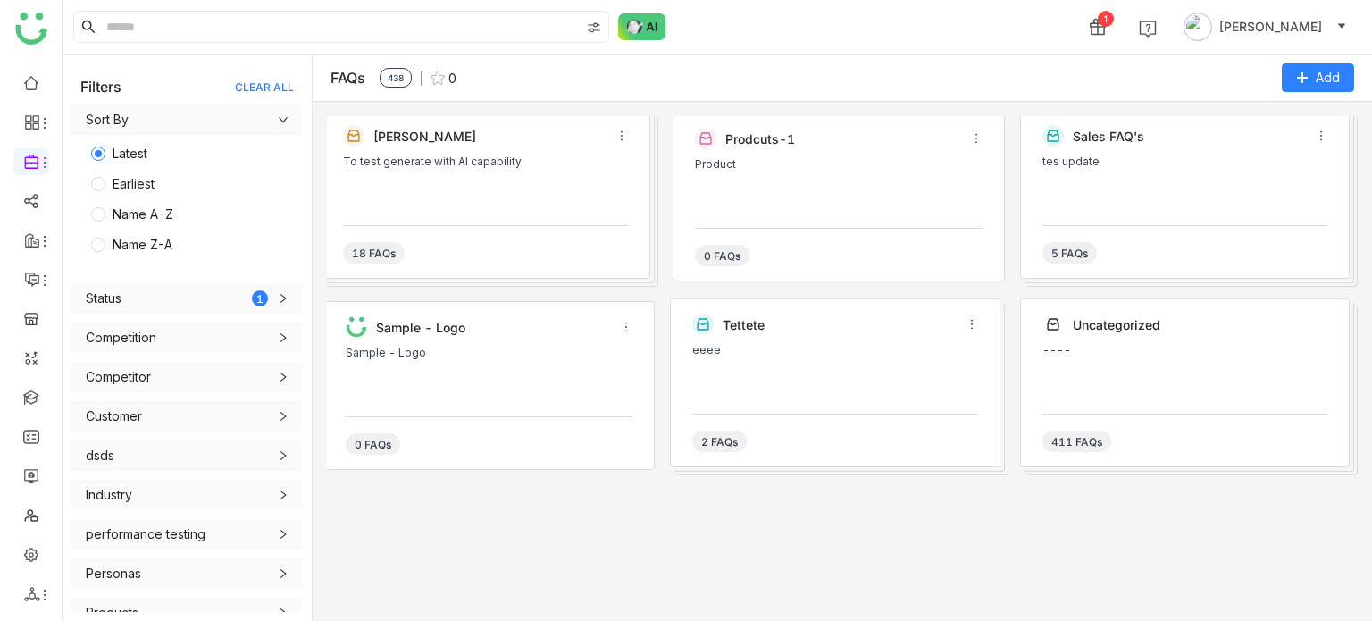
click at [691, 208] on div "Prodcuts-1 Product 0 FAQs" at bounding box center [837, 197] width 331 height 169
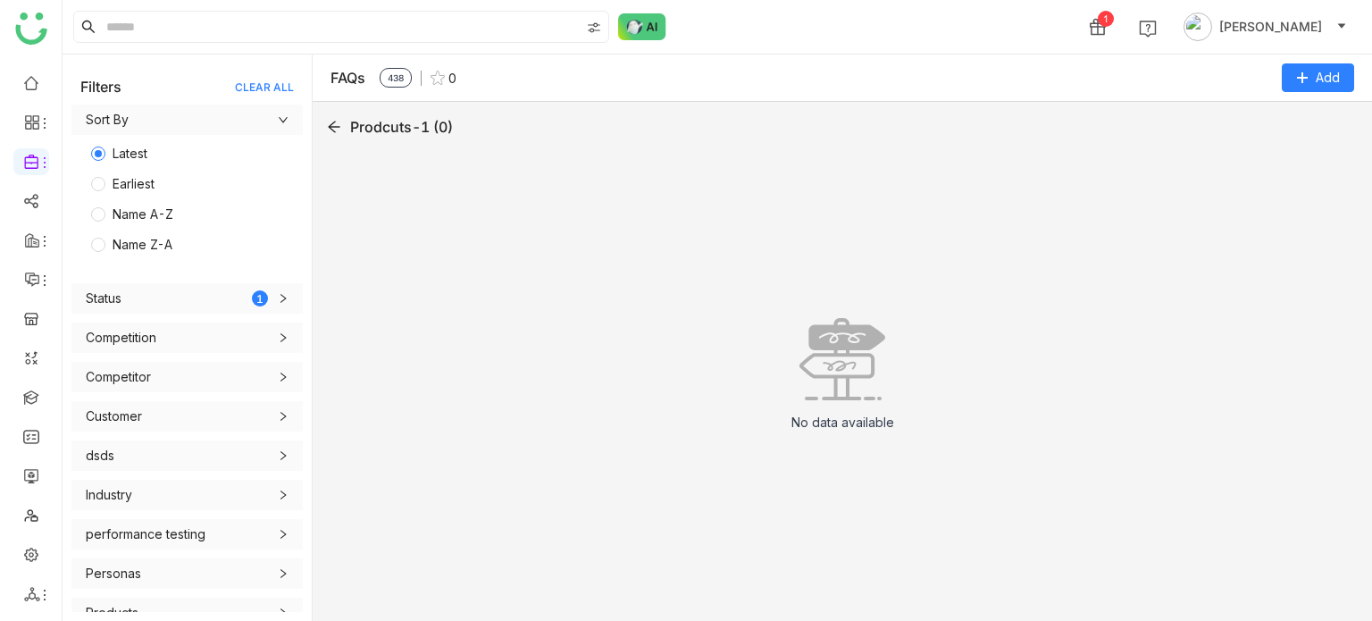
click at [336, 131] on icon at bounding box center [334, 127] width 14 height 14
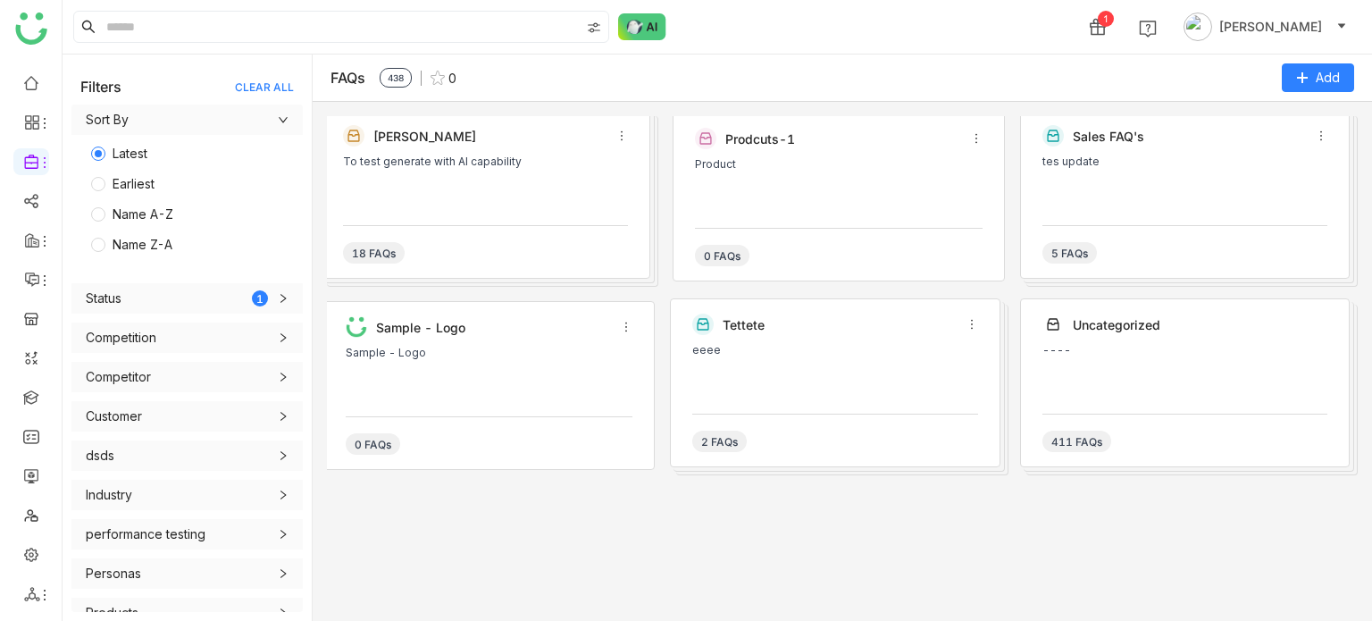
click at [521, 160] on div "To test generate with AI capability" at bounding box center [485, 161] width 285 height 13
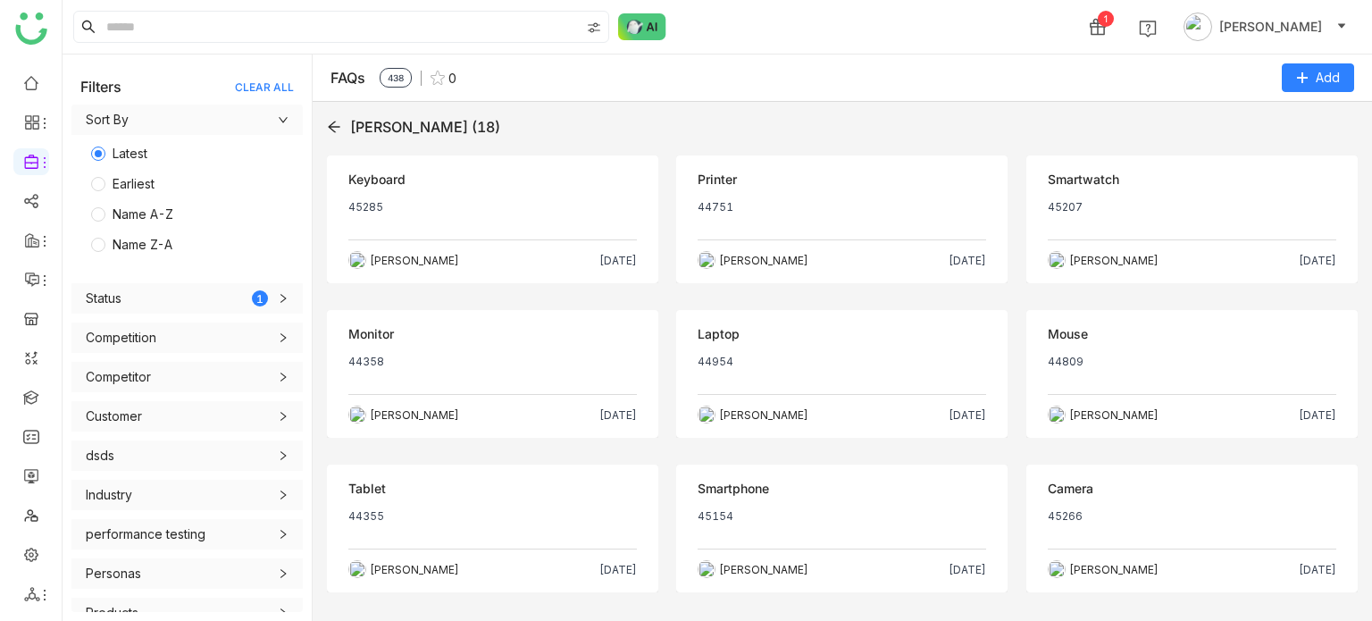
click at [1048, 203] on p "45207" at bounding box center [1192, 214] width 288 height 29
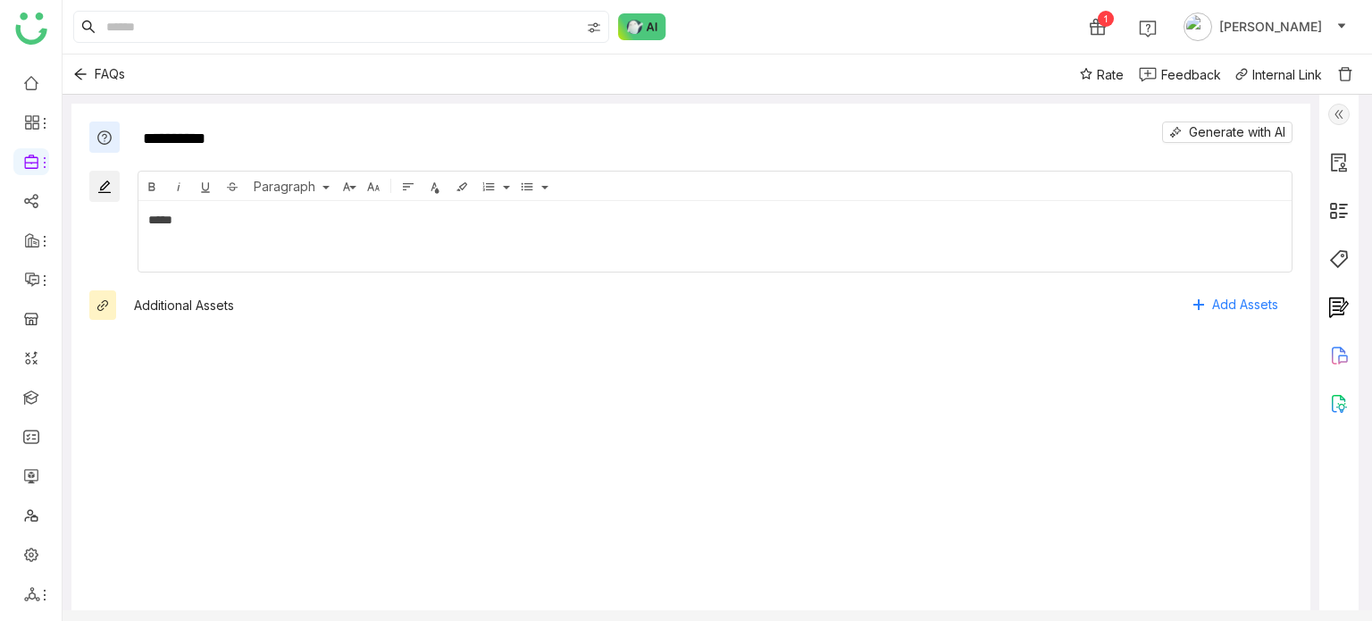
click at [1304, 74] on div "Internal Link" at bounding box center [1287, 74] width 70 height 15
click at [82, 74] on icon "Back" at bounding box center [80, 74] width 14 height 14
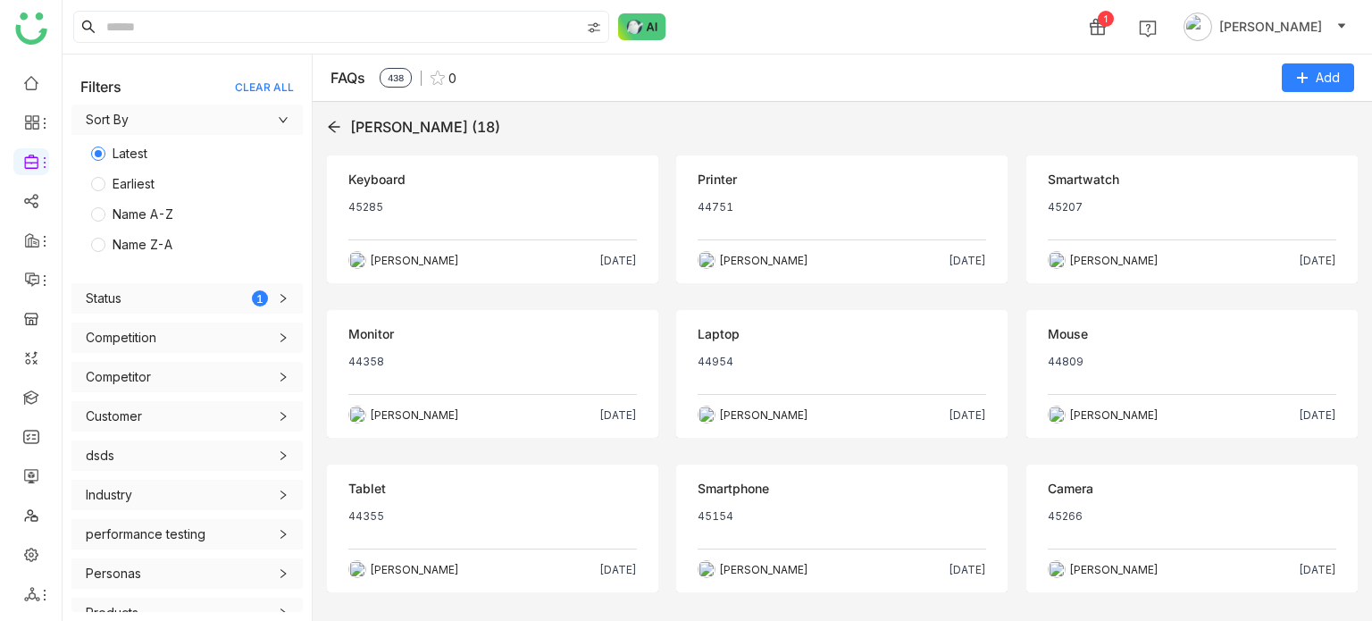
click at [332, 123] on icon at bounding box center [334, 127] width 12 height 12
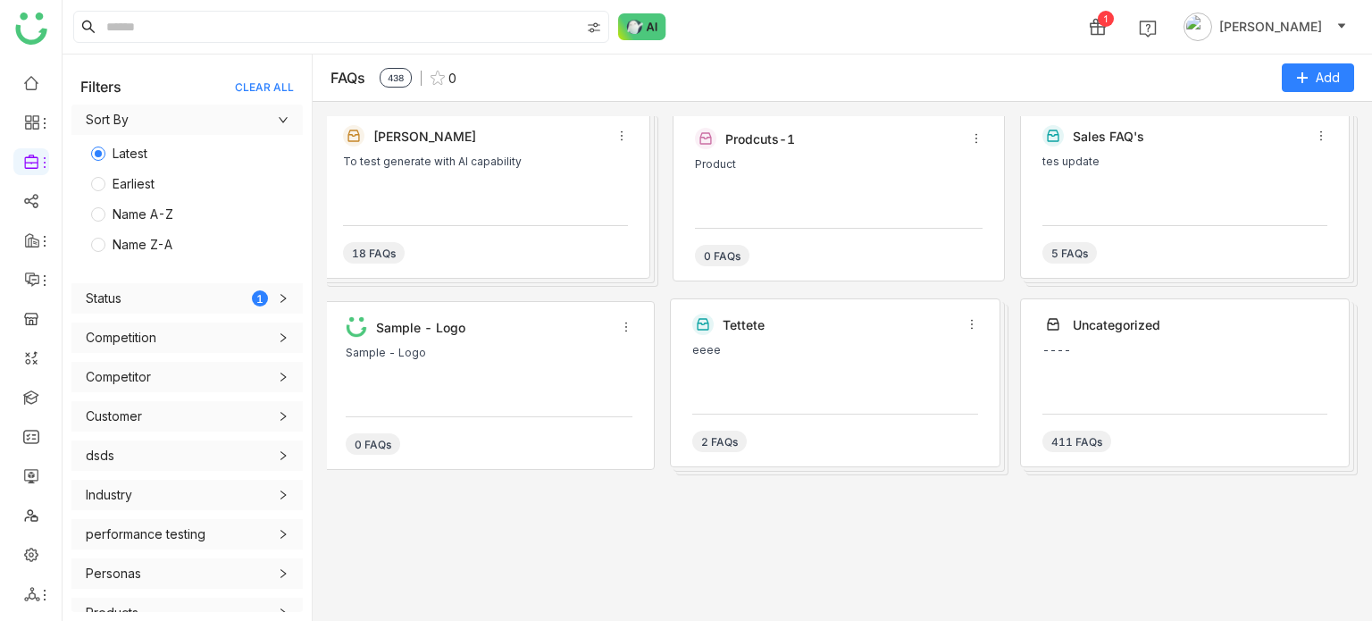
click at [481, 142] on div "Karthick" at bounding box center [489, 136] width 233 height 15
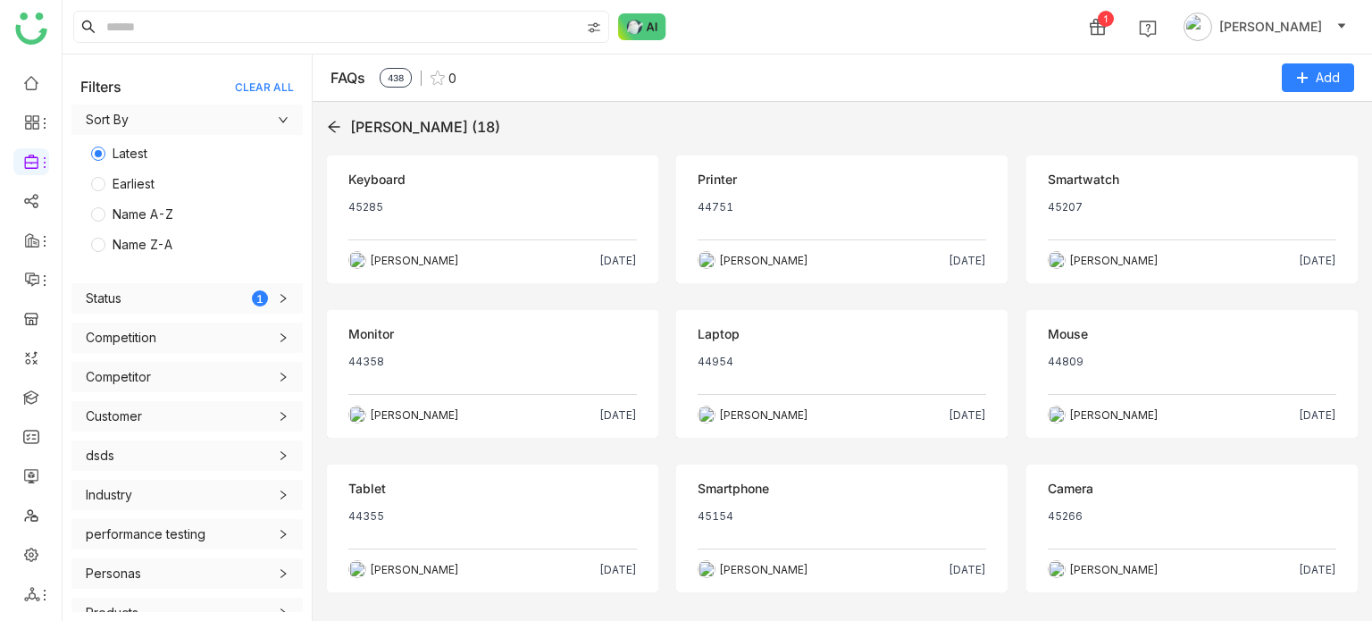
click at [330, 118] on div "Karthick (18)" at bounding box center [842, 126] width 1031 height 21
click at [333, 124] on icon at bounding box center [334, 127] width 14 height 14
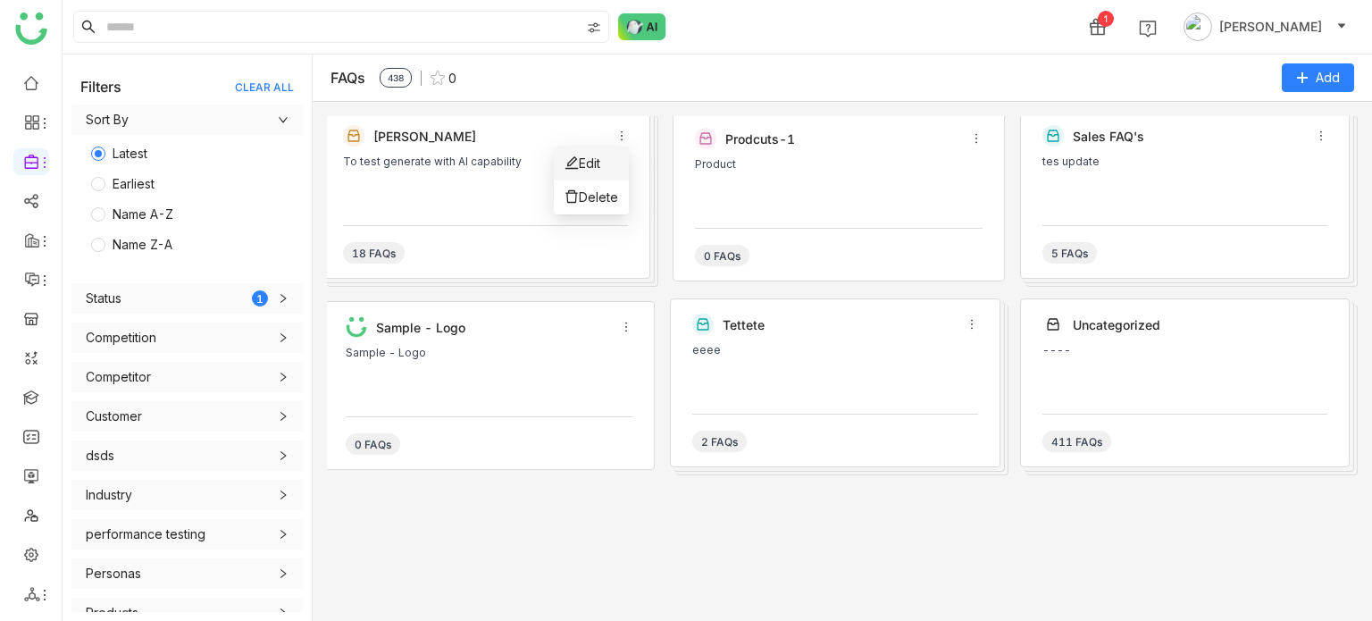
click at [607, 163] on li "Edit" at bounding box center [591, 163] width 75 height 34
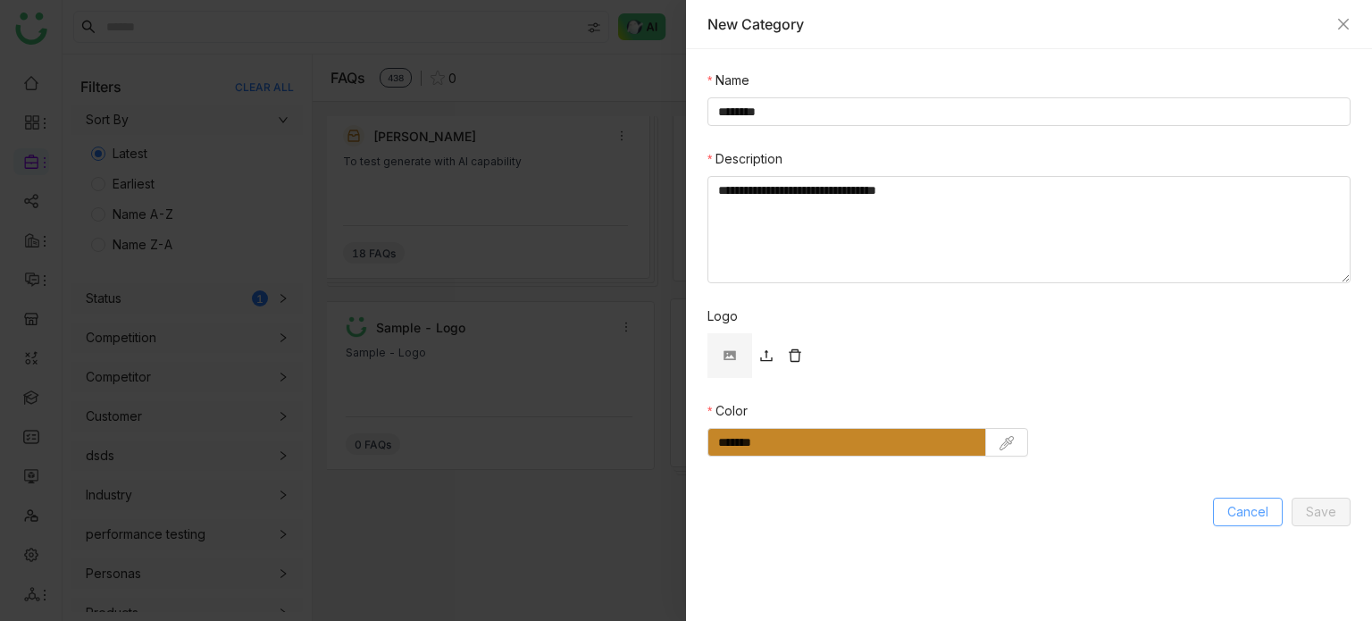
click at [1259, 502] on span "Cancel" at bounding box center [1247, 512] width 41 height 20
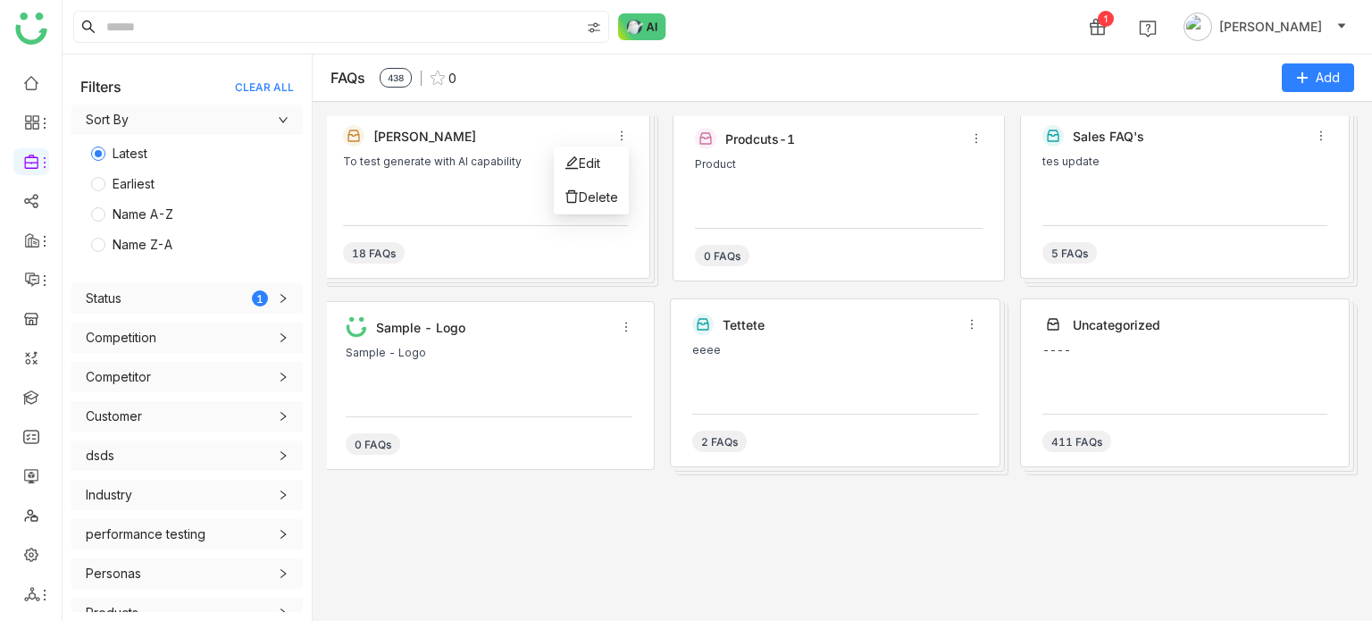
click at [622, 129] on icon at bounding box center [621, 135] width 13 height 13
click at [617, 166] on li "Edit" at bounding box center [591, 163] width 75 height 34
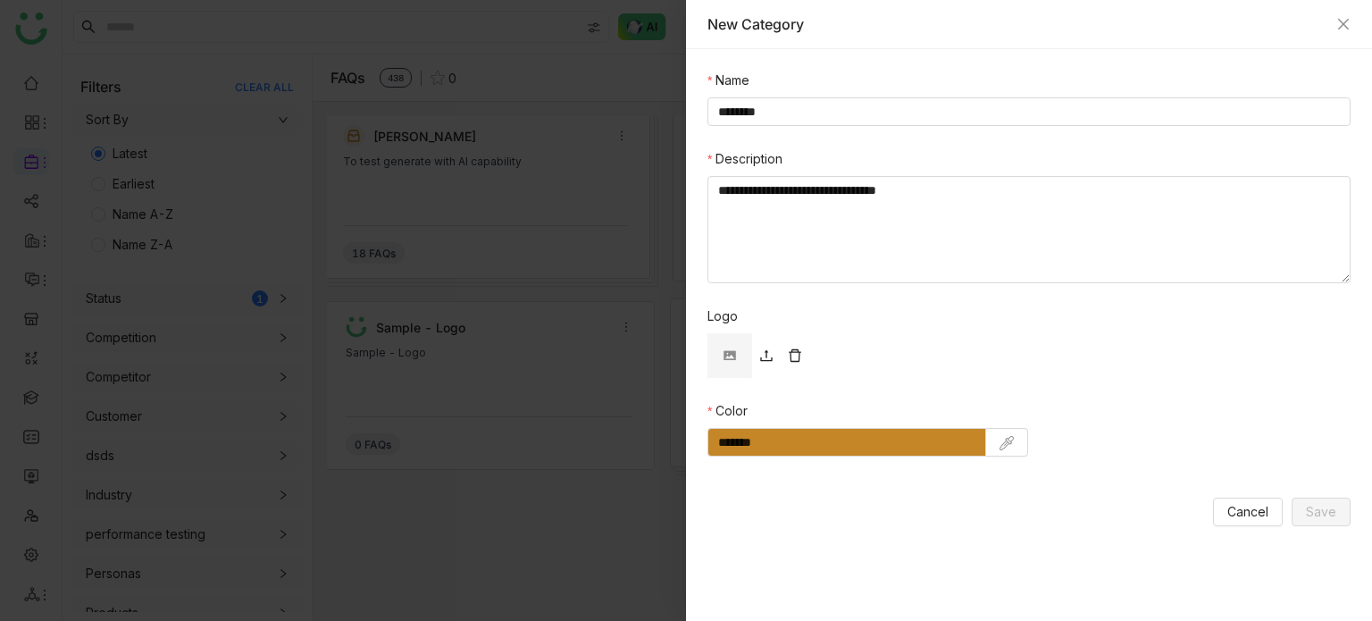
click at [1346, 15] on div "New Category" at bounding box center [1028, 24] width 643 height 20
click at [1257, 503] on span "Cancel" at bounding box center [1247, 512] width 41 height 20
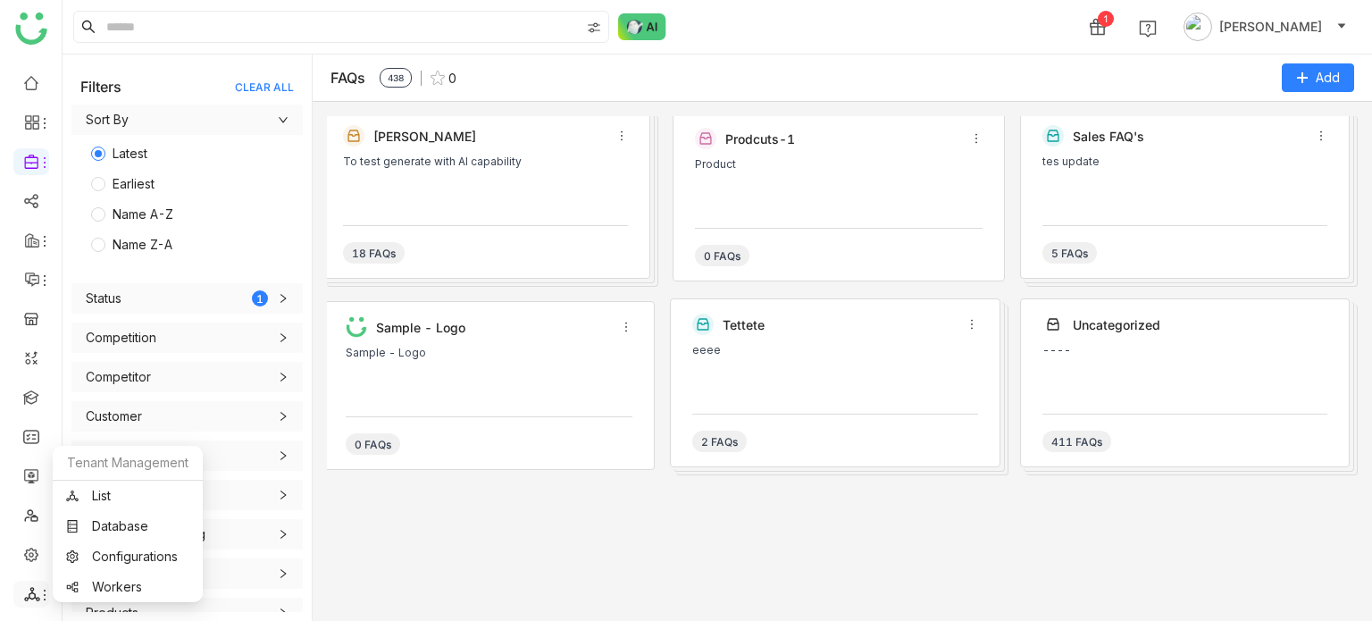
click at [36, 592] on icon at bounding box center [32, 594] width 16 height 16
click at [139, 489] on link "List" at bounding box center [127, 495] width 123 height 13
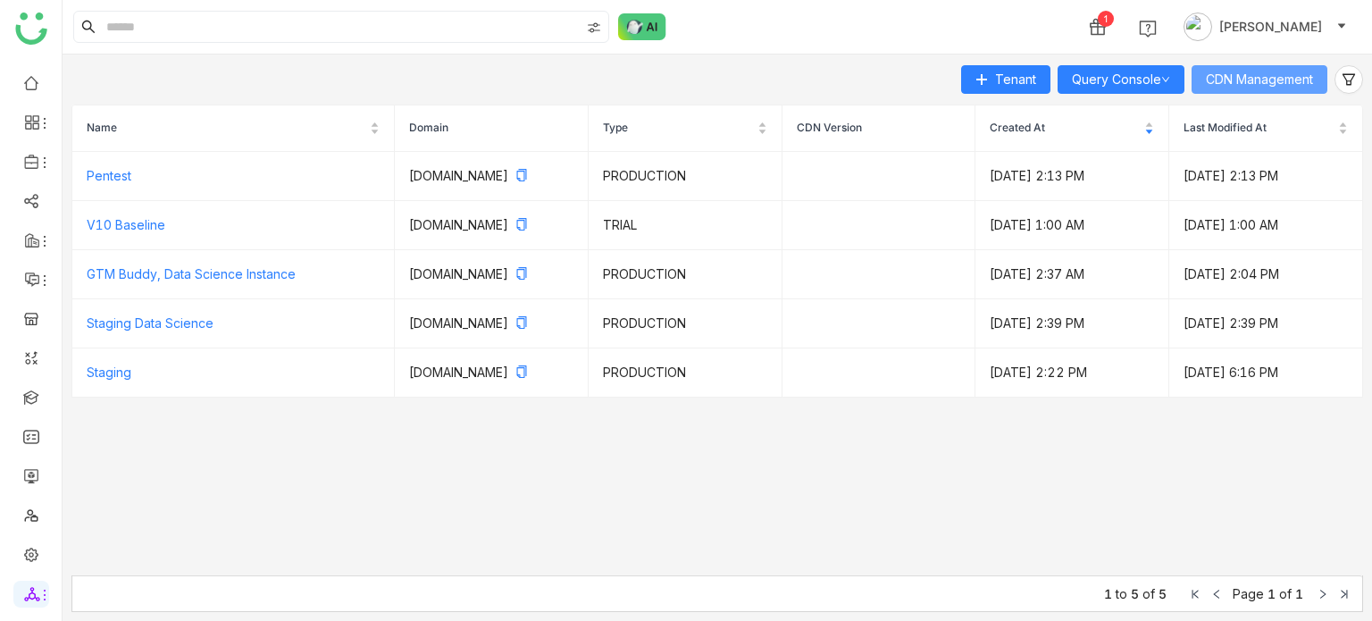
click at [1207, 64] on body "1 Arif uddin Tenant Query Console CDN Management Name Domain Type CDN Version C…" at bounding box center [686, 310] width 1372 height 621
drag, startPoint x: 1207, startPoint y: 64, endPoint x: 1300, endPoint y: 64, distance: 92.9
click at [1300, 64] on div "CDN Management" at bounding box center [1258, 43] width 121 height 43
click at [1295, 85] on span "CDN Management" at bounding box center [1259, 80] width 107 height 20
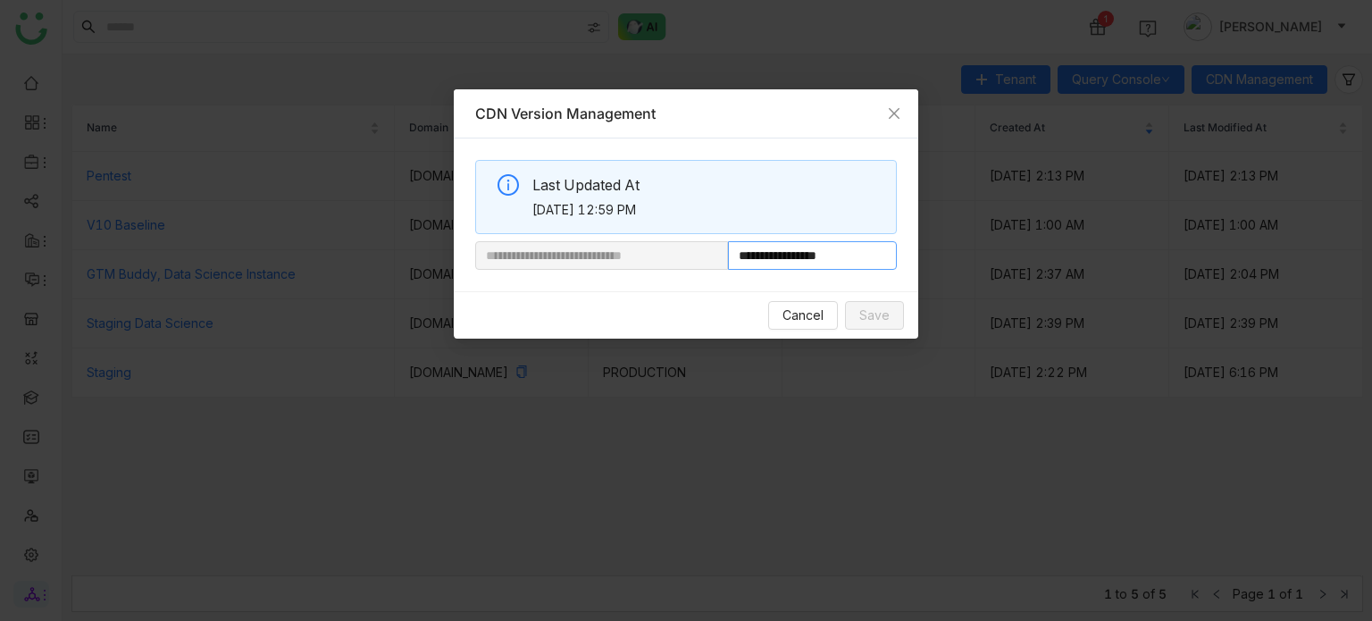
drag, startPoint x: 788, startPoint y: 256, endPoint x: 848, endPoint y: 262, distance: 61.0
click at [848, 262] on input "**********" at bounding box center [812, 255] width 169 height 29
paste input "**********"
drag, startPoint x: 889, startPoint y: 253, endPoint x: 747, endPoint y: 256, distance: 142.0
click at [747, 256] on input "**********" at bounding box center [812, 255] width 169 height 29
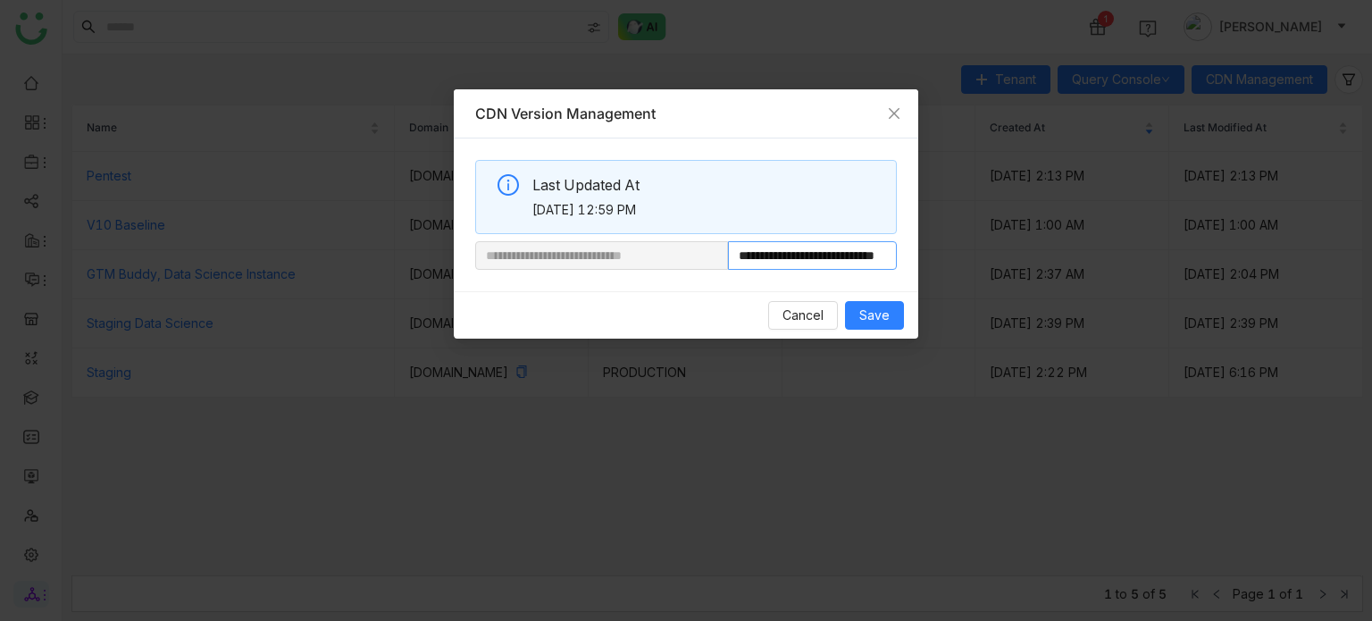
click at [793, 257] on input "**********" at bounding box center [812, 255] width 169 height 29
click at [785, 257] on input "**********" at bounding box center [812, 255] width 169 height 29
click at [788, 257] on input "**********" at bounding box center [812, 255] width 169 height 29
drag, startPoint x: 788, startPoint y: 257, endPoint x: 897, endPoint y: 255, distance: 109.0
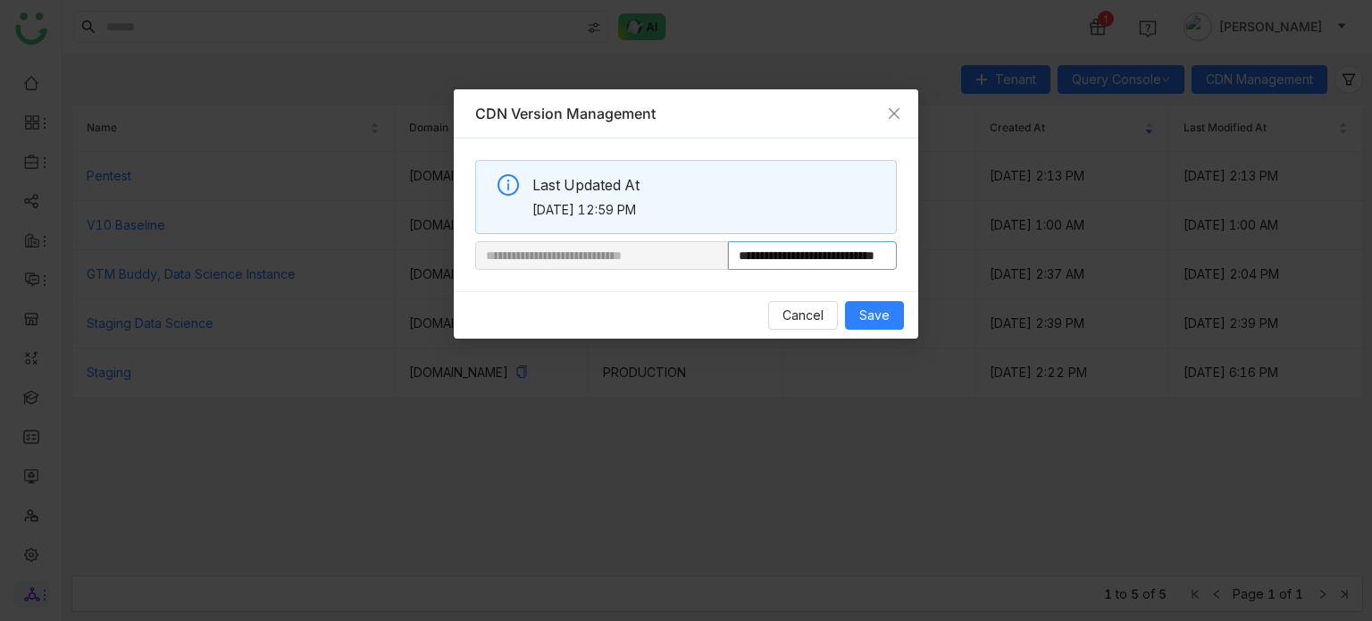
click at [897, 255] on div "**********" at bounding box center [686, 214] width 464 height 153
paste input "**********"
click at [889, 255] on input "**********" at bounding box center [812, 255] width 169 height 29
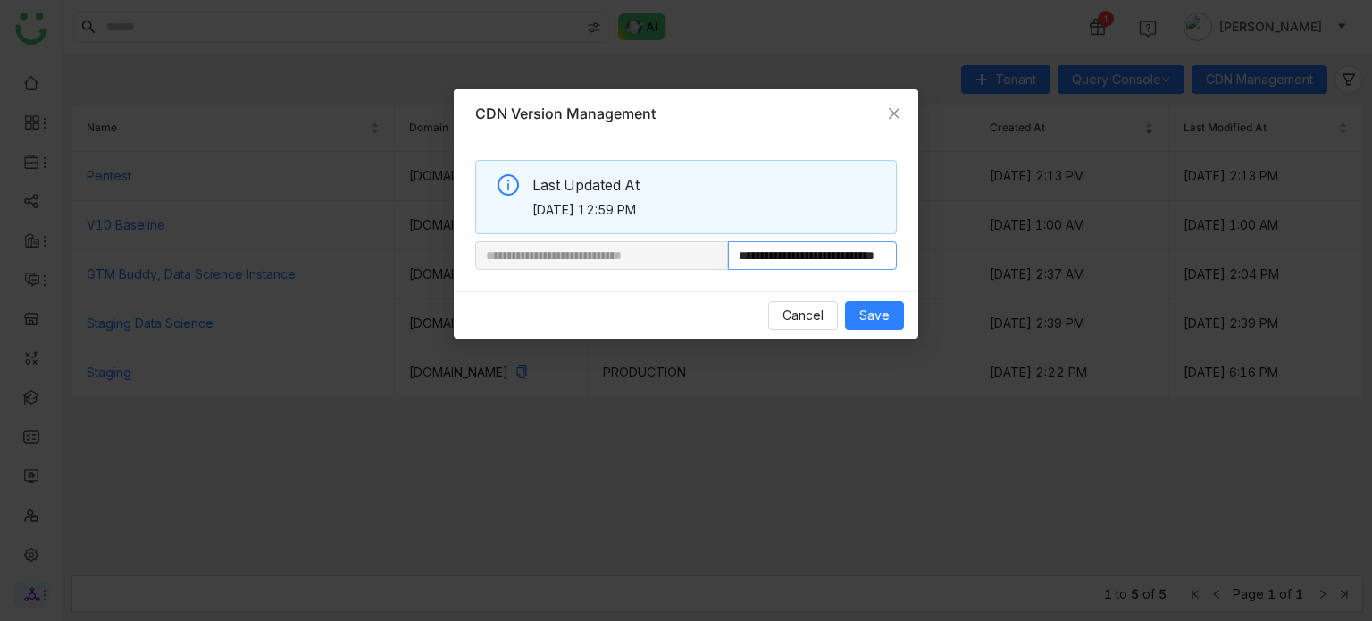
click at [889, 255] on input "**********" at bounding box center [812, 255] width 169 height 29
click at [882, 256] on input "**********" at bounding box center [812, 255] width 169 height 29
click at [773, 255] on input "**********" at bounding box center [812, 255] width 169 height 29
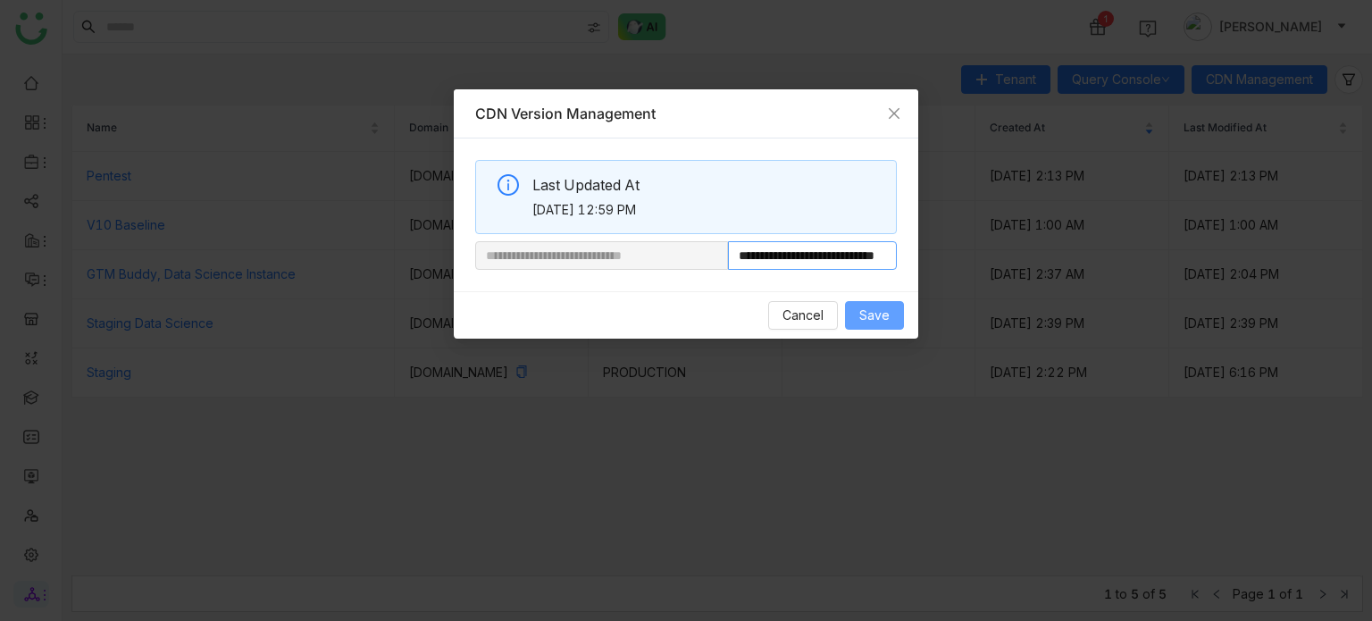
type input "**********"
click at [886, 313] on span "Save" at bounding box center [874, 315] width 30 height 20
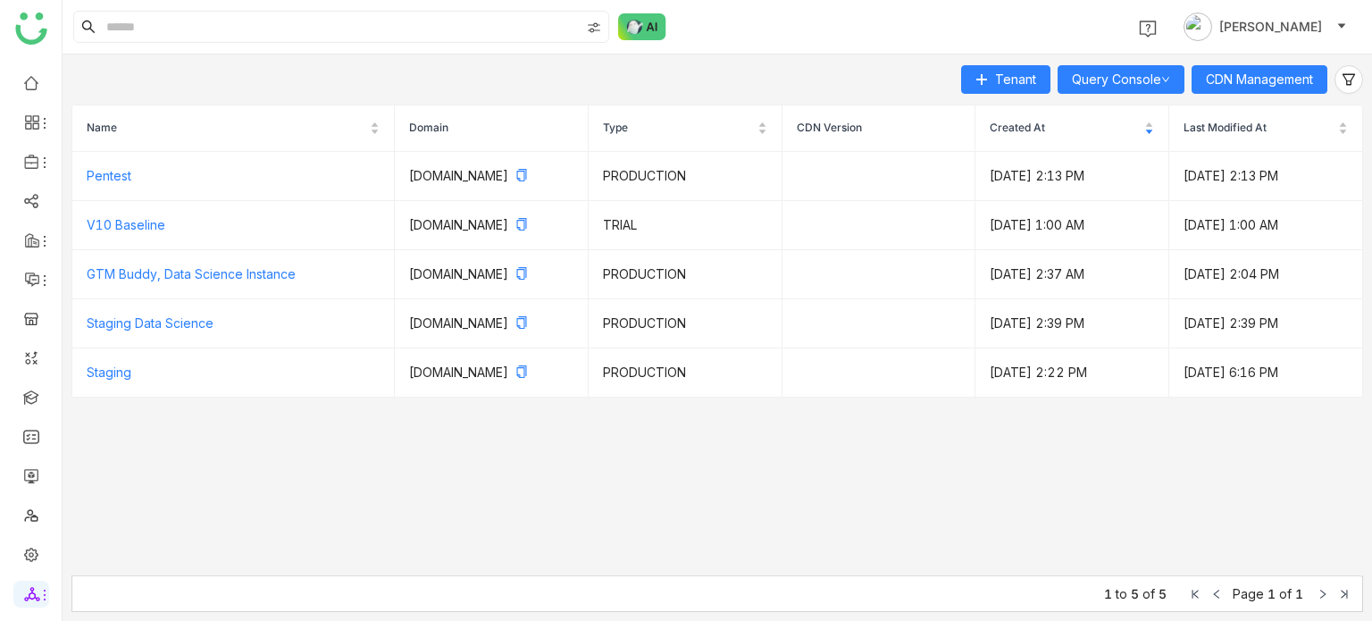
click at [25, 105] on ul at bounding box center [31, 338] width 62 height 563
drag, startPoint x: 46, startPoint y: 102, endPoint x: 36, endPoint y: 87, distance: 18.6
click at [46, 101] on ul at bounding box center [31, 338] width 62 height 563
click at [36, 86] on link at bounding box center [31, 81] width 16 height 15
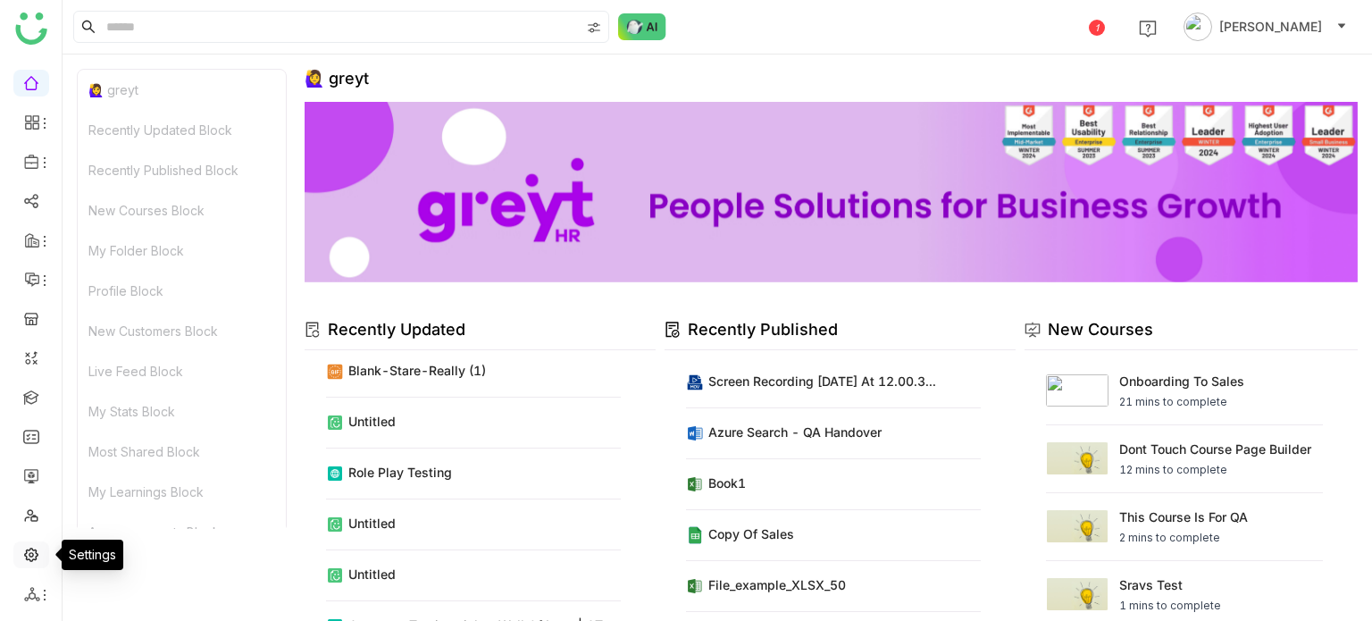
click at [38, 560] on link at bounding box center [31, 553] width 16 height 15
